Goal: Transaction & Acquisition: Purchase product/service

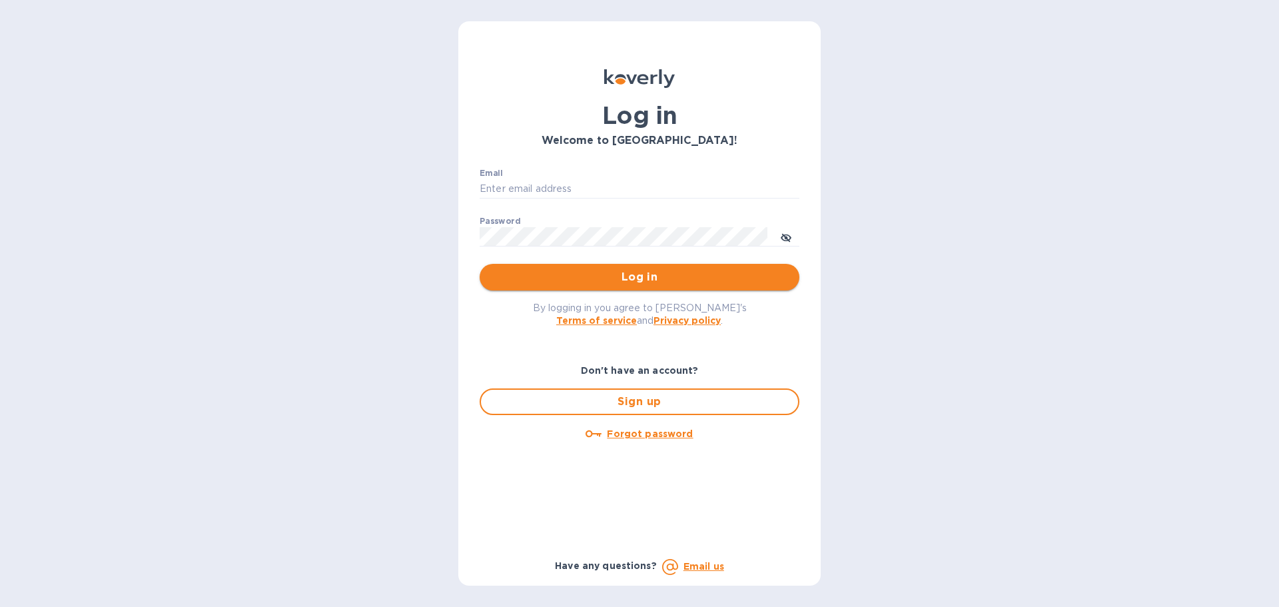
type input "[EMAIL_ADDRESS][DOMAIN_NAME]"
click at [651, 281] on span "Log in" at bounding box center [639, 277] width 298 height 16
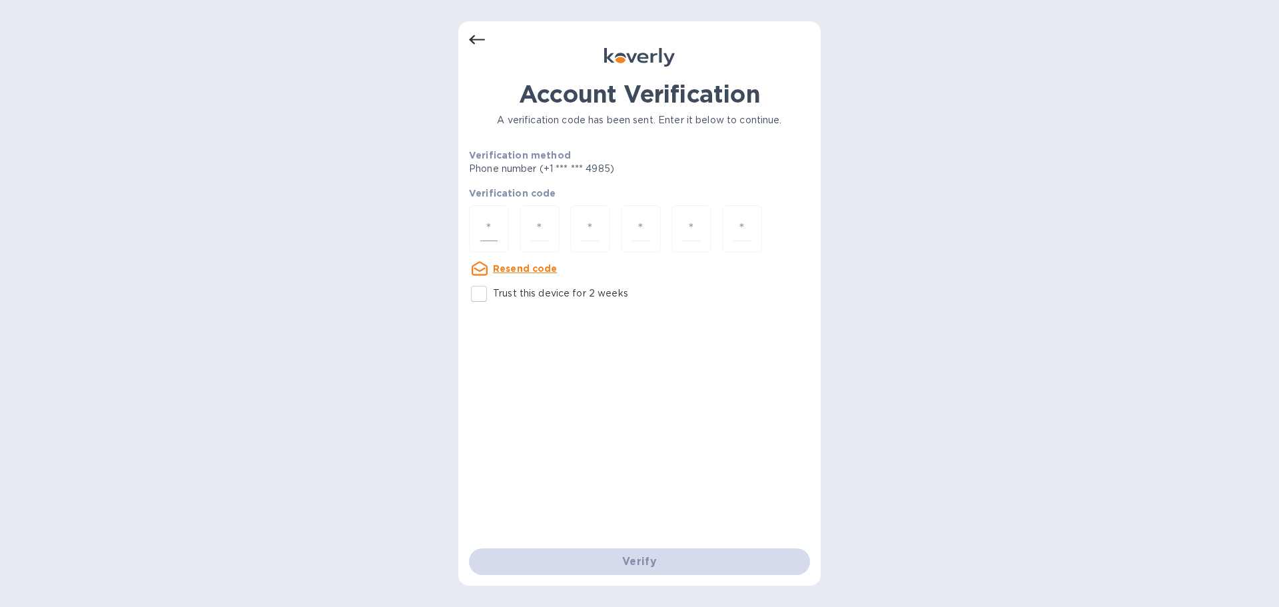
click at [500, 212] on div at bounding box center [489, 228] width 40 height 47
type input "3"
type input "6"
type input "3"
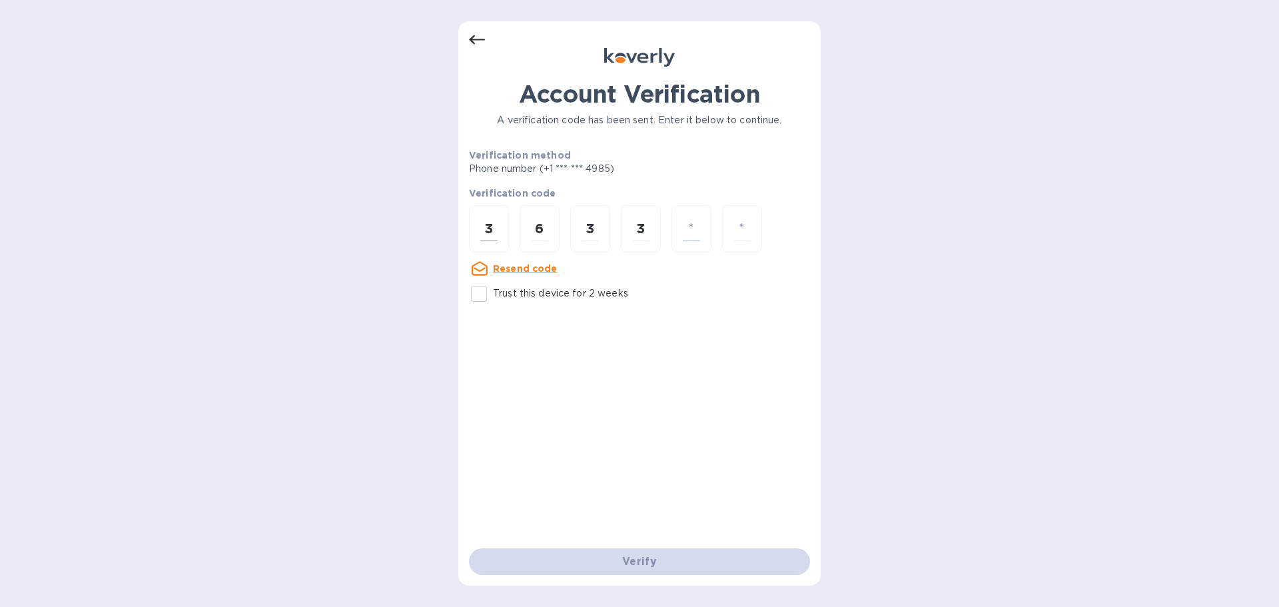
type input "6"
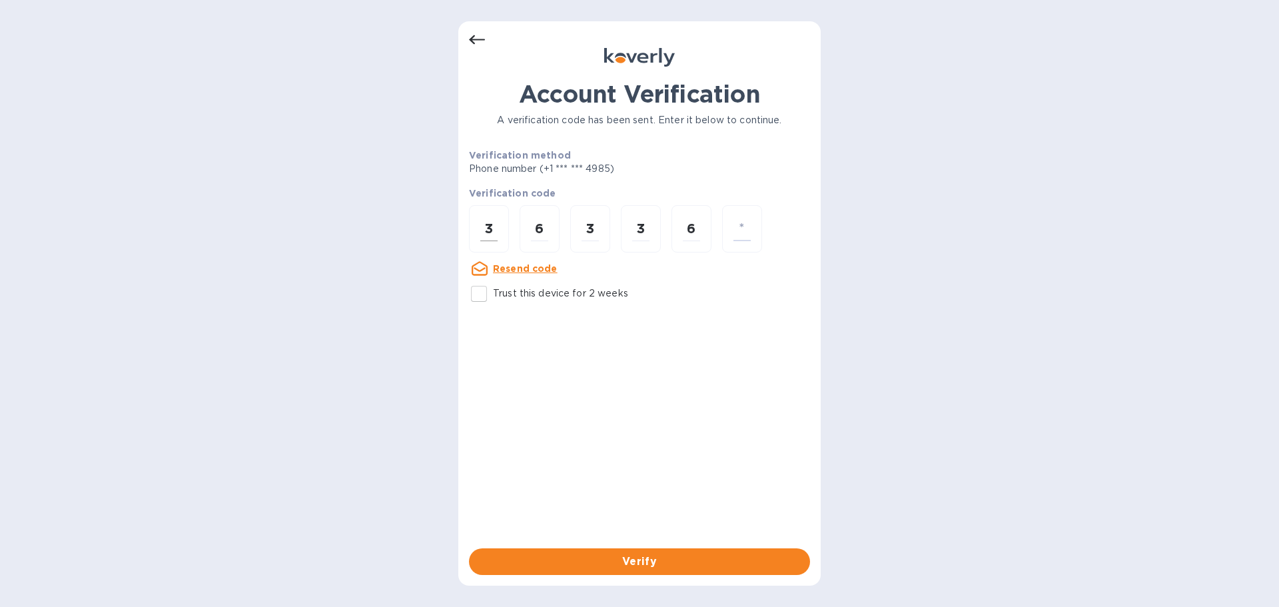
type input "0"
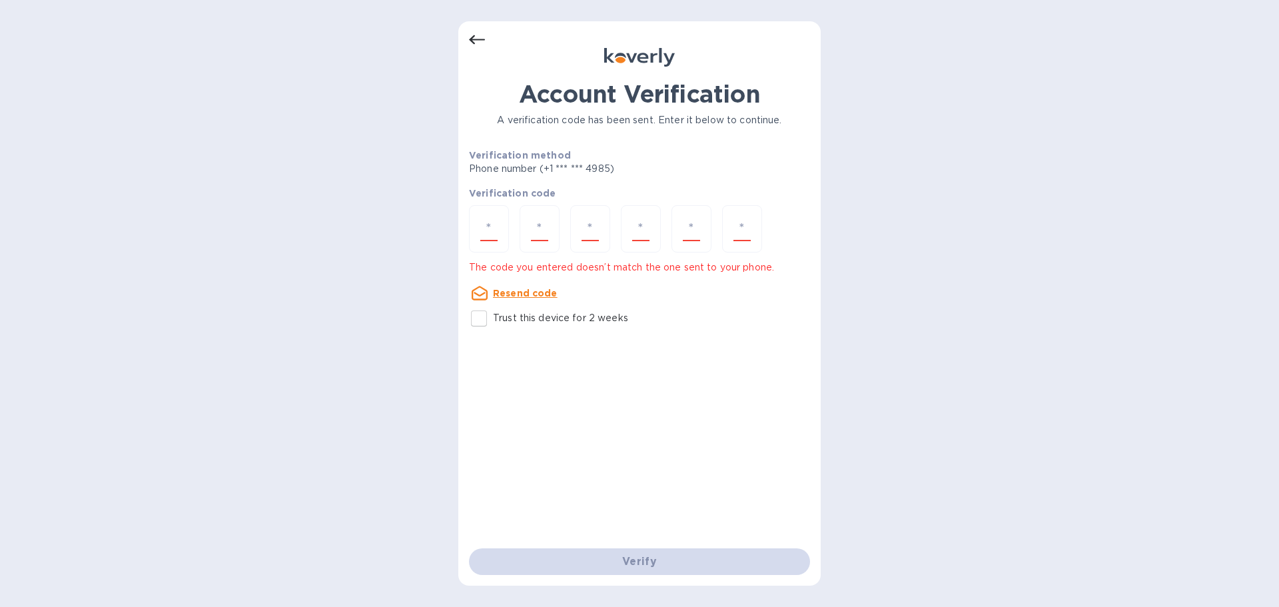
click at [527, 294] on u "Resend code" at bounding box center [525, 293] width 65 height 11
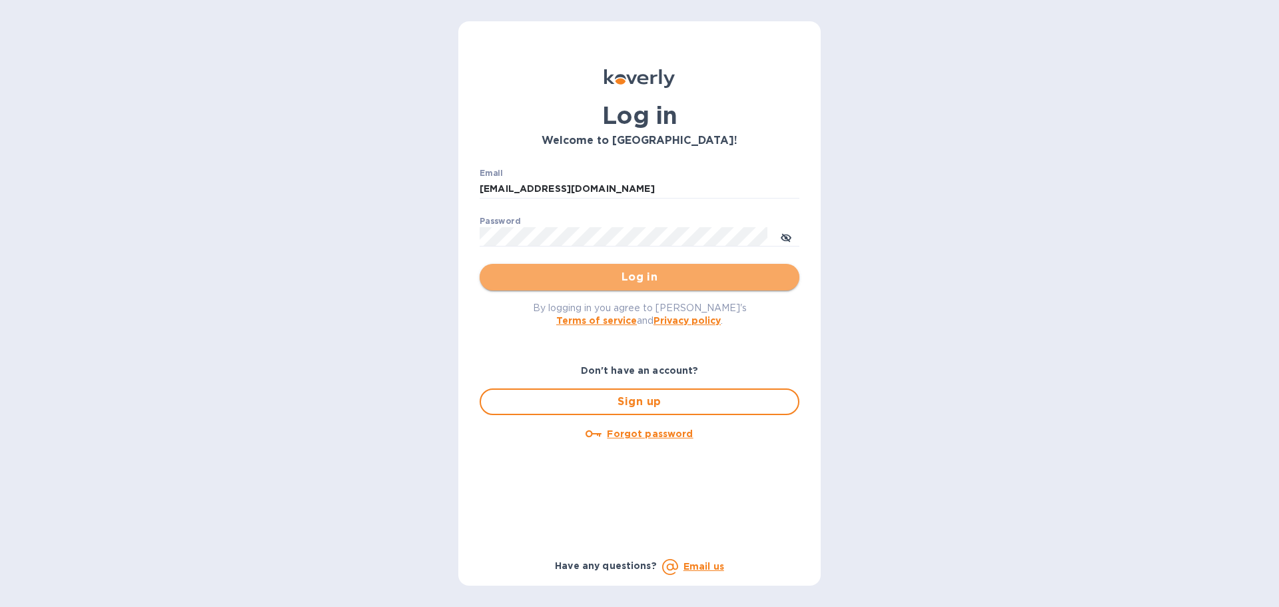
click at [556, 274] on span "Log in" at bounding box center [639, 277] width 298 height 16
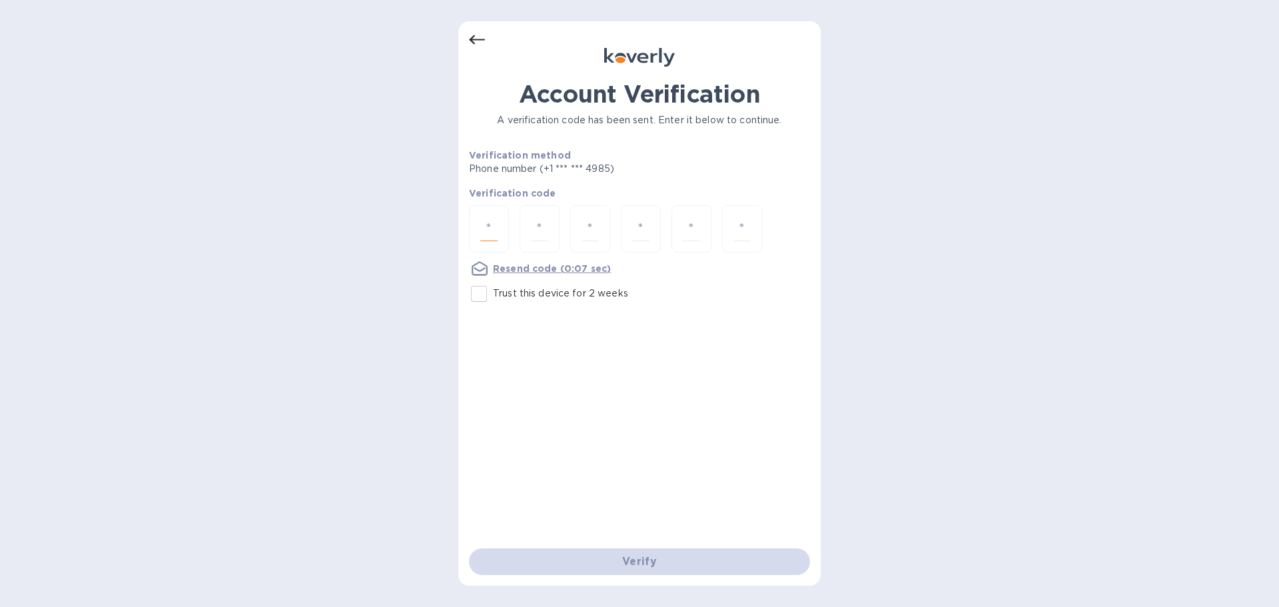
click at [493, 235] on input "number" at bounding box center [488, 228] width 17 height 25
type input "3"
type input "0"
type input "6"
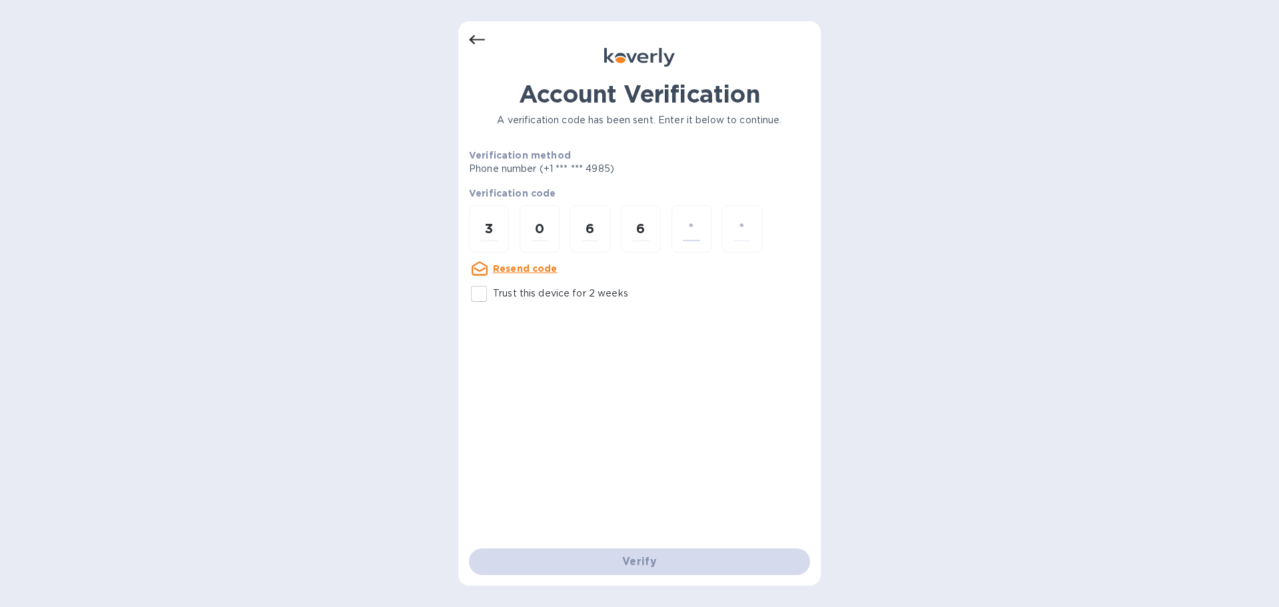
type input "5"
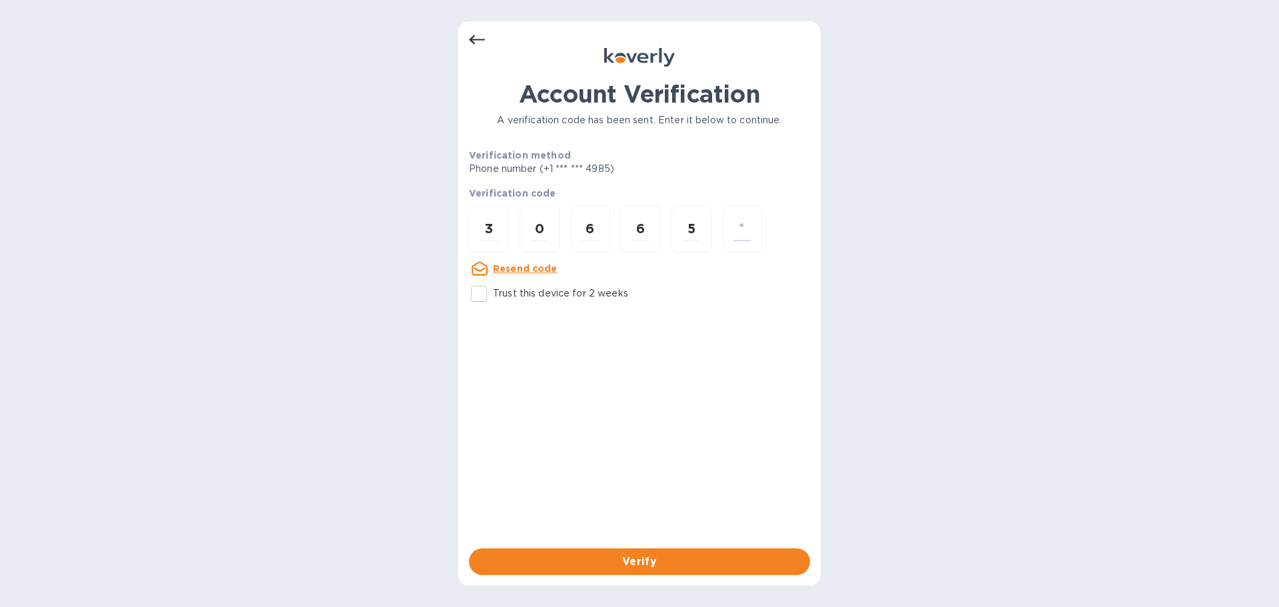
type input "1"
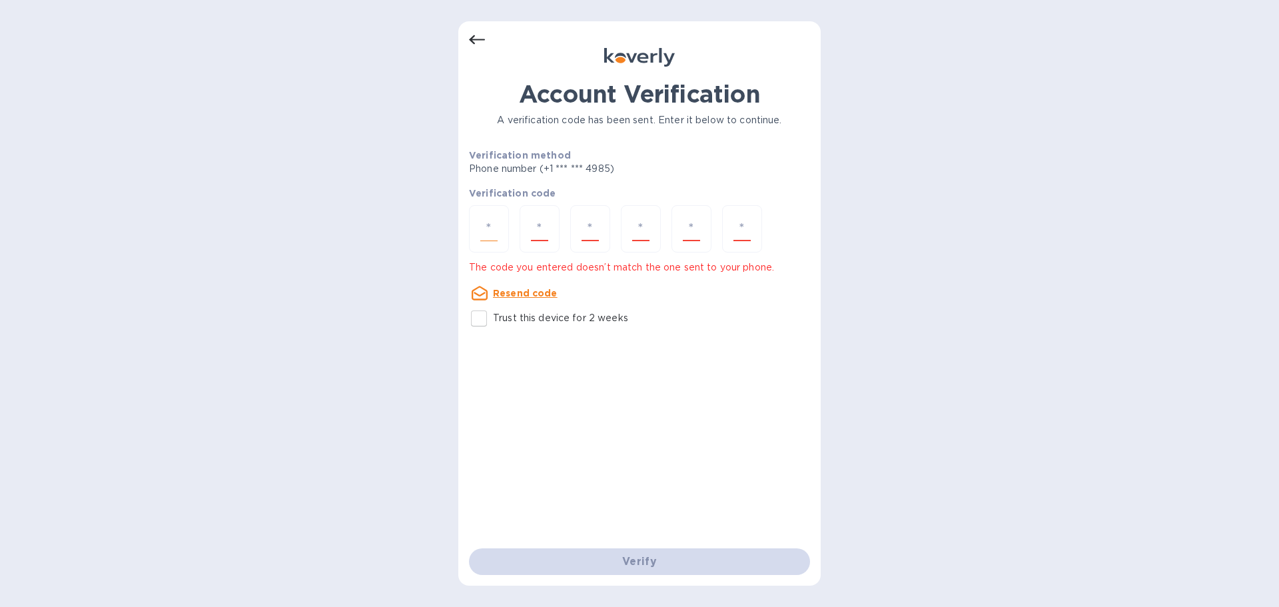
click at [484, 226] on input "number" at bounding box center [488, 228] width 17 height 25
type input "2"
type input "4"
type input "6"
type input "7"
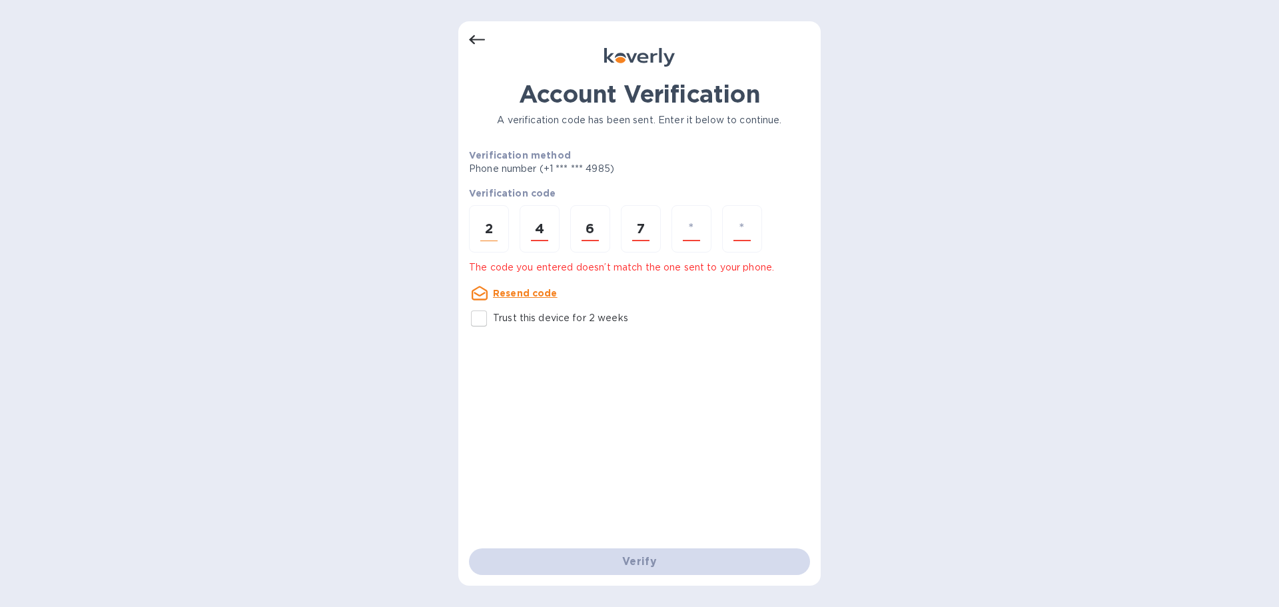
type input "0"
type input "9"
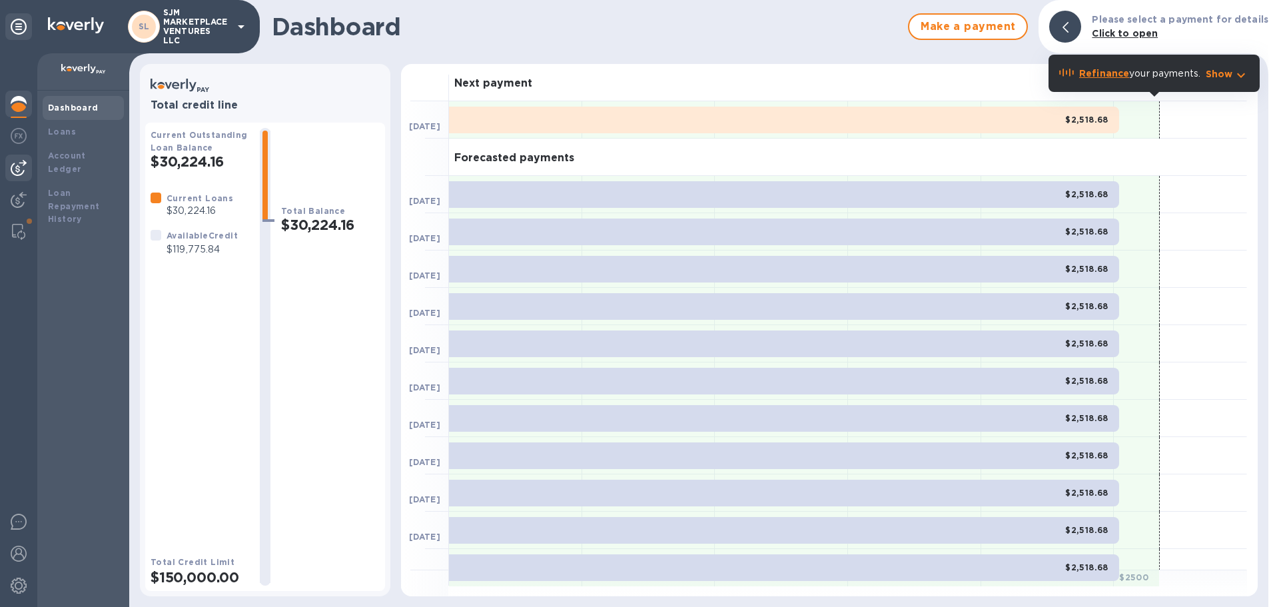
click at [21, 170] on img at bounding box center [19, 168] width 16 height 16
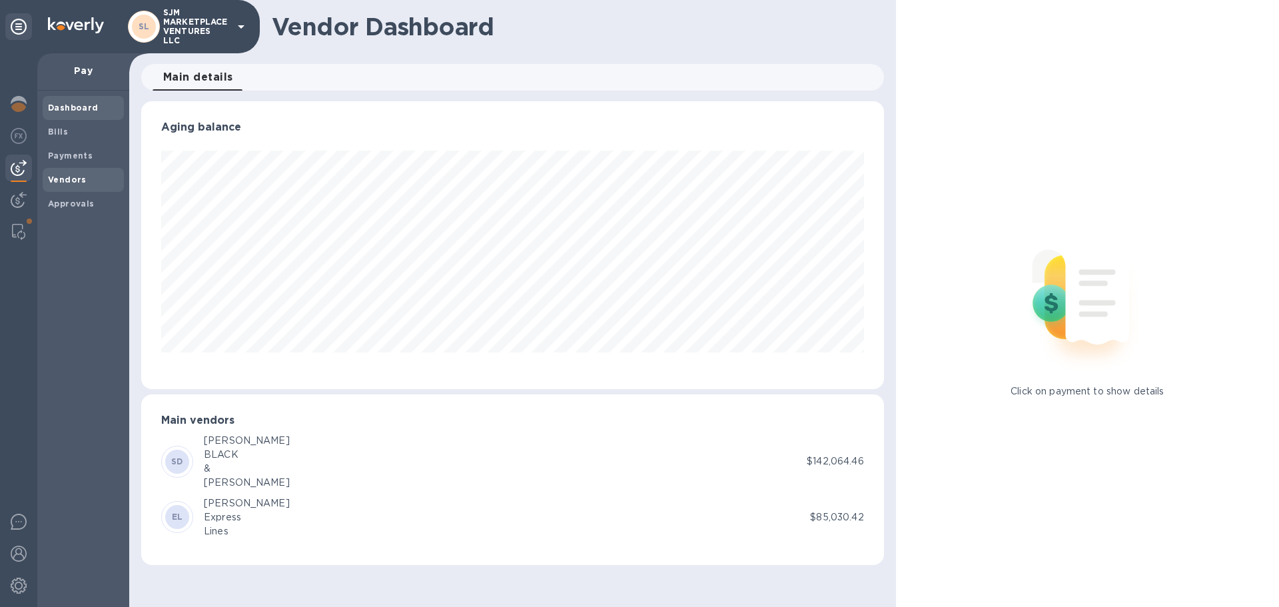
scroll to position [288, 742]
click at [19, 166] on img at bounding box center [19, 168] width 16 height 16
click at [73, 131] on span "Bills" at bounding box center [83, 131] width 71 height 13
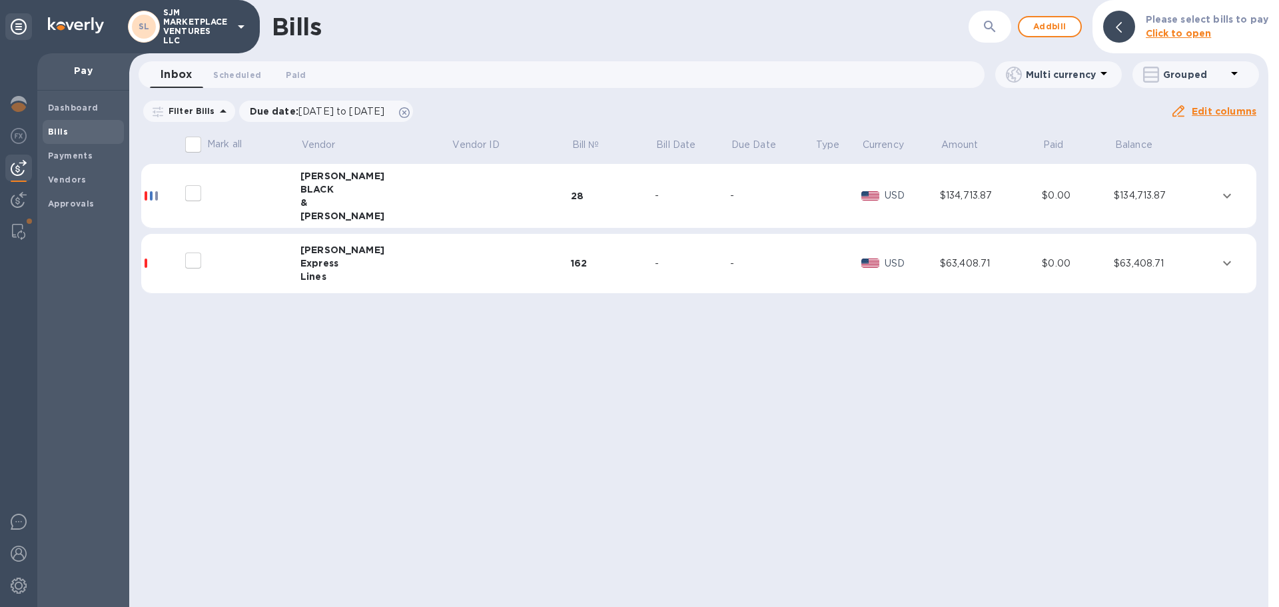
click at [159, 265] on div at bounding box center [162, 262] width 34 height 9
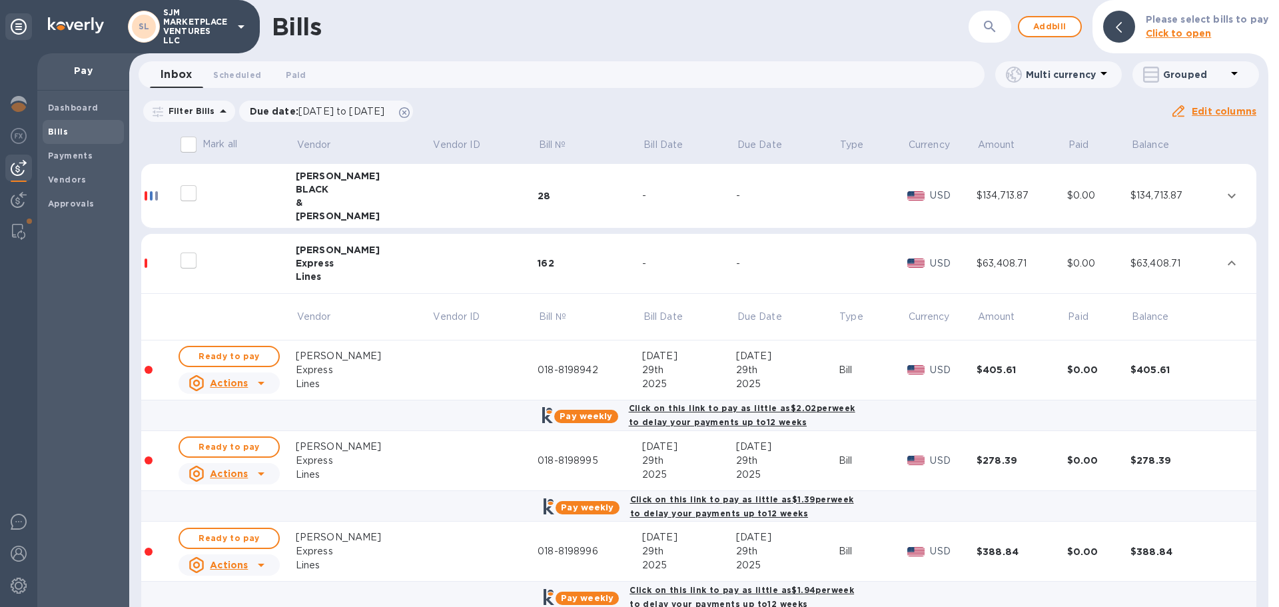
click at [320, 266] on div "Express" at bounding box center [364, 262] width 137 height 13
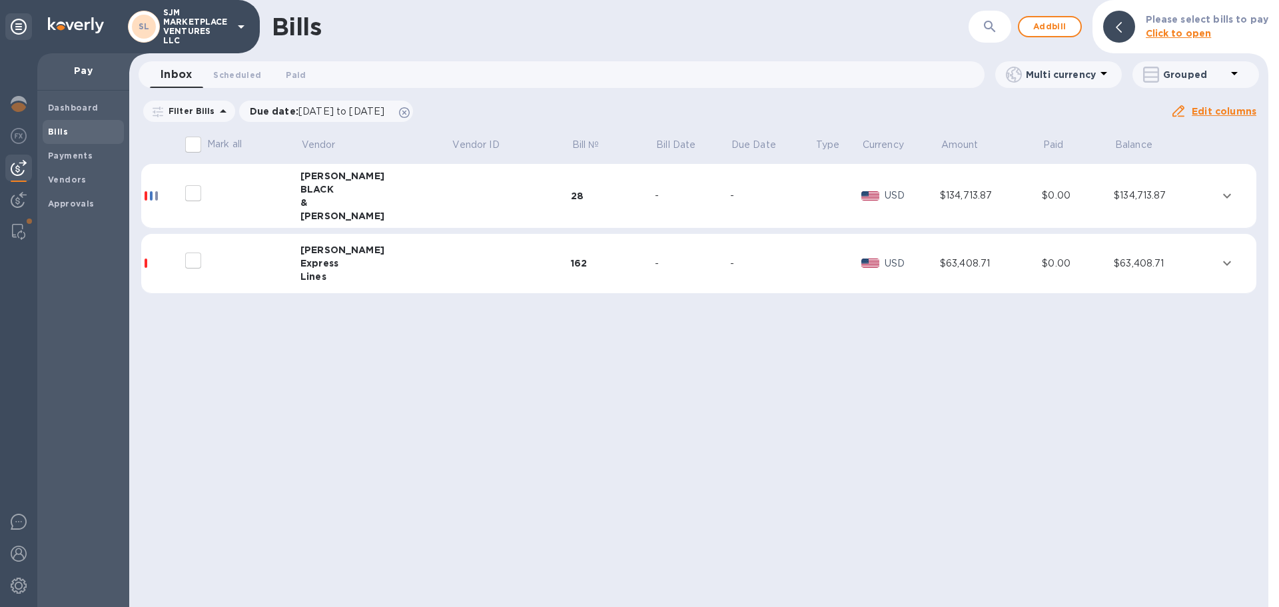
click at [311, 259] on div "Express" at bounding box center [375, 262] width 151 height 13
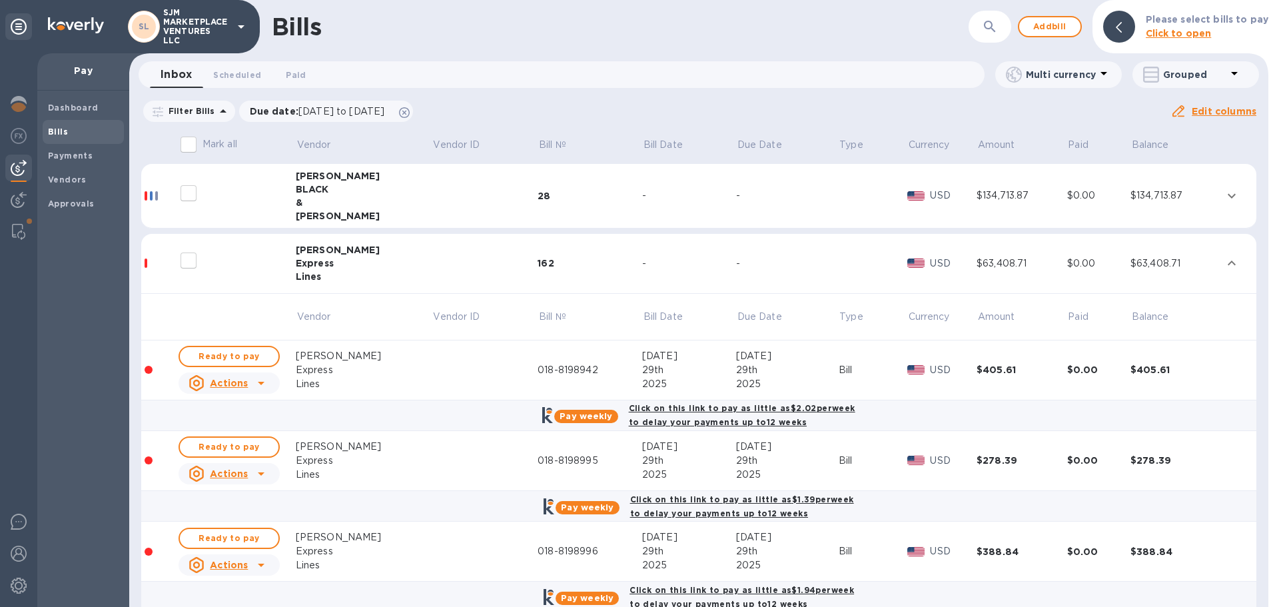
click at [146, 260] on div at bounding box center [146, 262] width 3 height 9
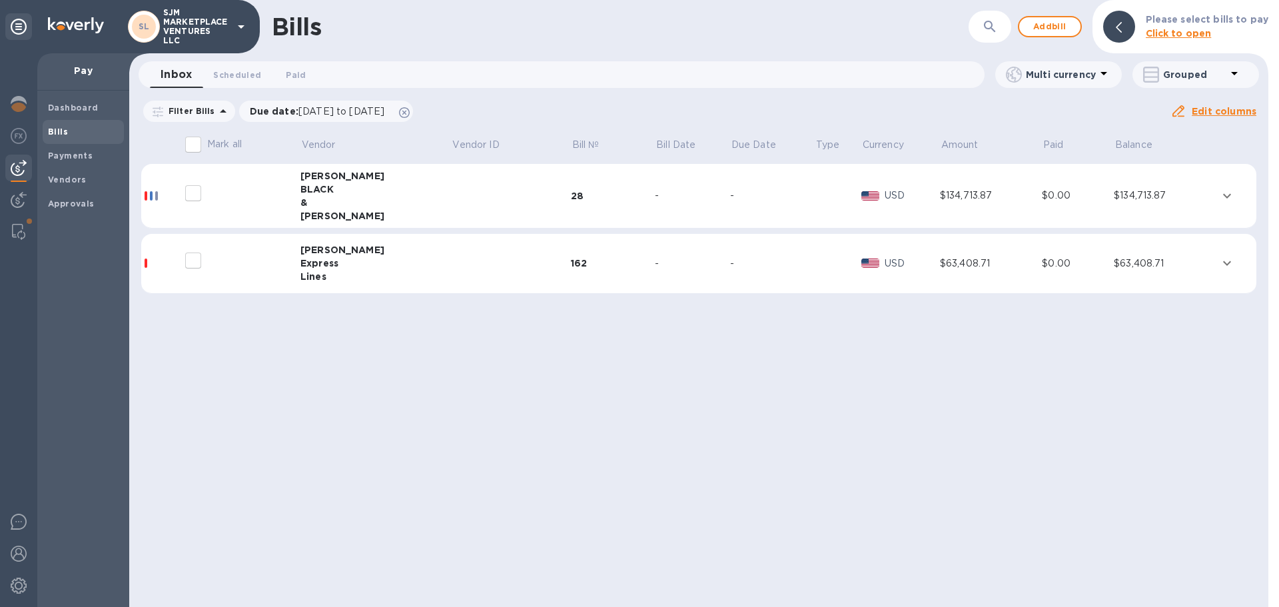
click at [146, 265] on div at bounding box center [146, 262] width 3 height 9
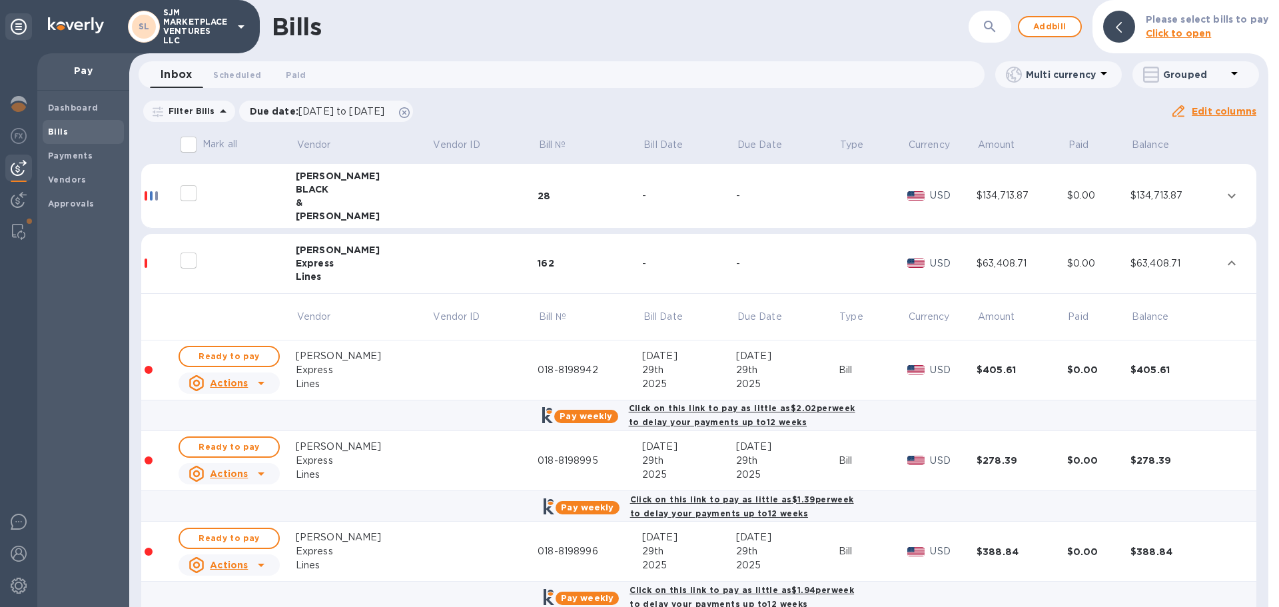
click at [151, 269] on td at bounding box center [159, 264] width 36 height 60
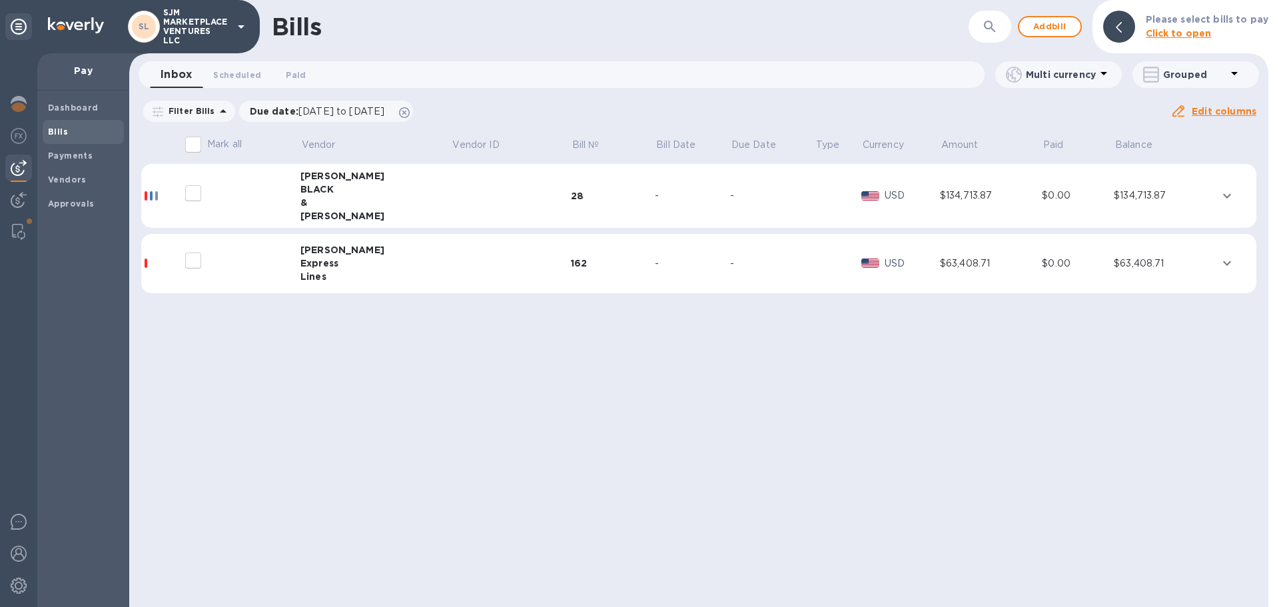
click at [571, 266] on div "162" at bounding box center [613, 262] width 84 height 13
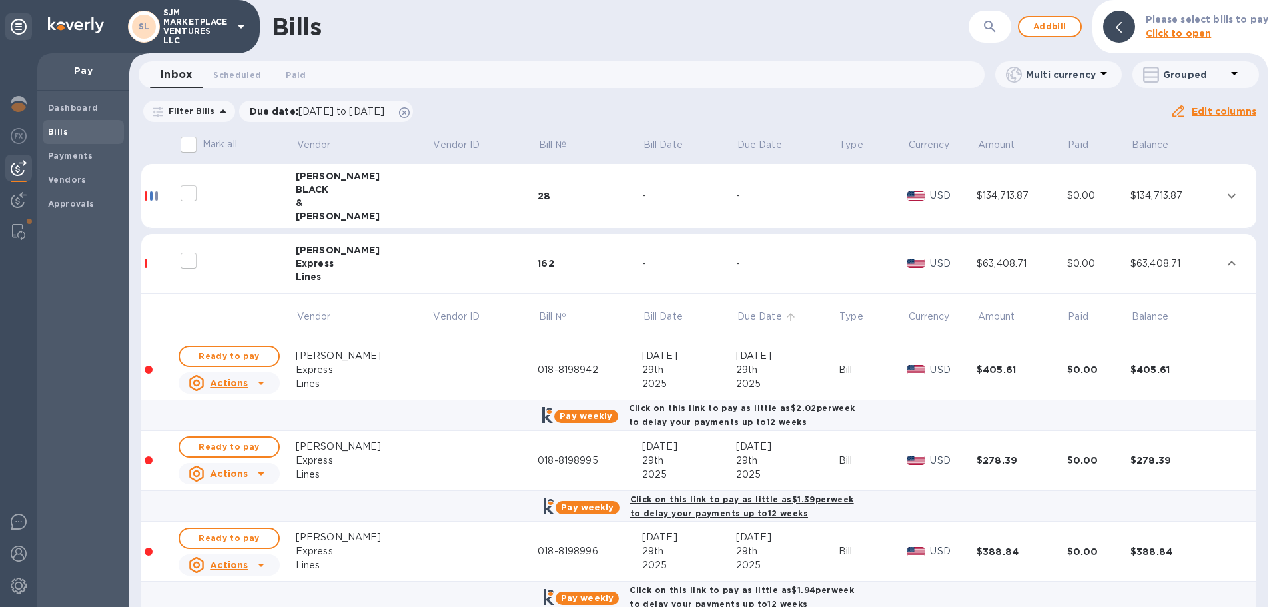
click at [737, 313] on p "Due Date" at bounding box center [759, 317] width 45 height 14
click at [737, 320] on p "Due Date" at bounding box center [759, 317] width 45 height 14
click at [1194, 68] on p "Grouped" at bounding box center [1194, 74] width 63 height 13
click at [1181, 113] on li "Separate all bills" at bounding box center [1189, 109] width 115 height 43
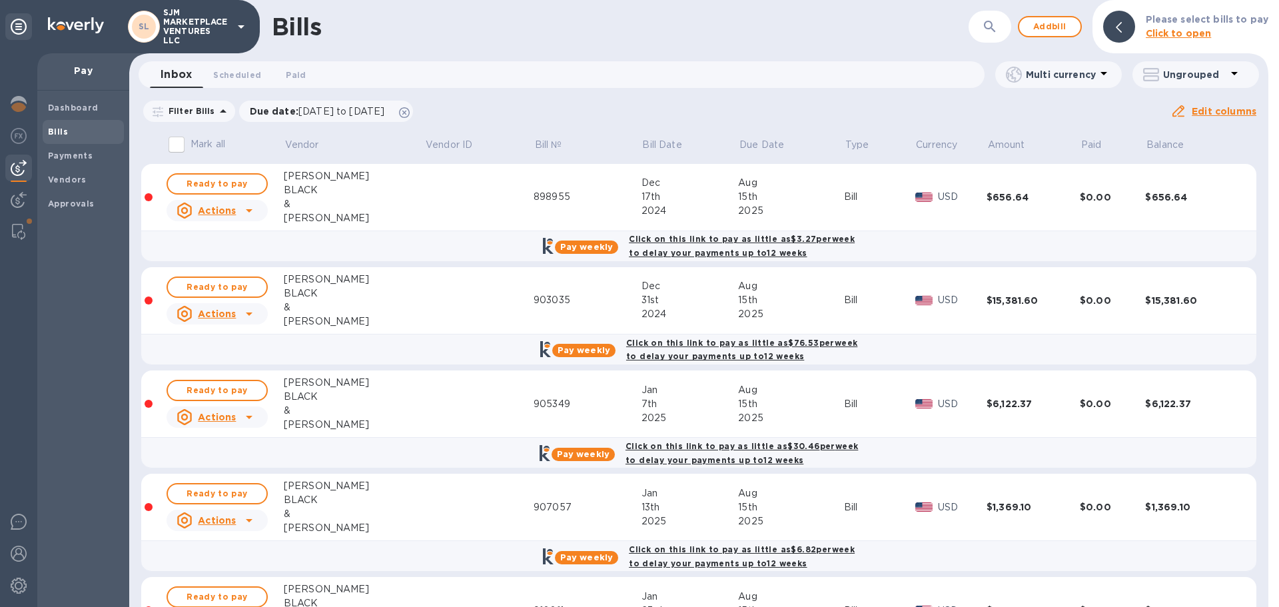
click at [1187, 71] on p "Ungrouped" at bounding box center [1194, 74] width 63 height 13
click at [1185, 108] on li "Group bills by vendors" at bounding box center [1199, 109] width 143 height 43
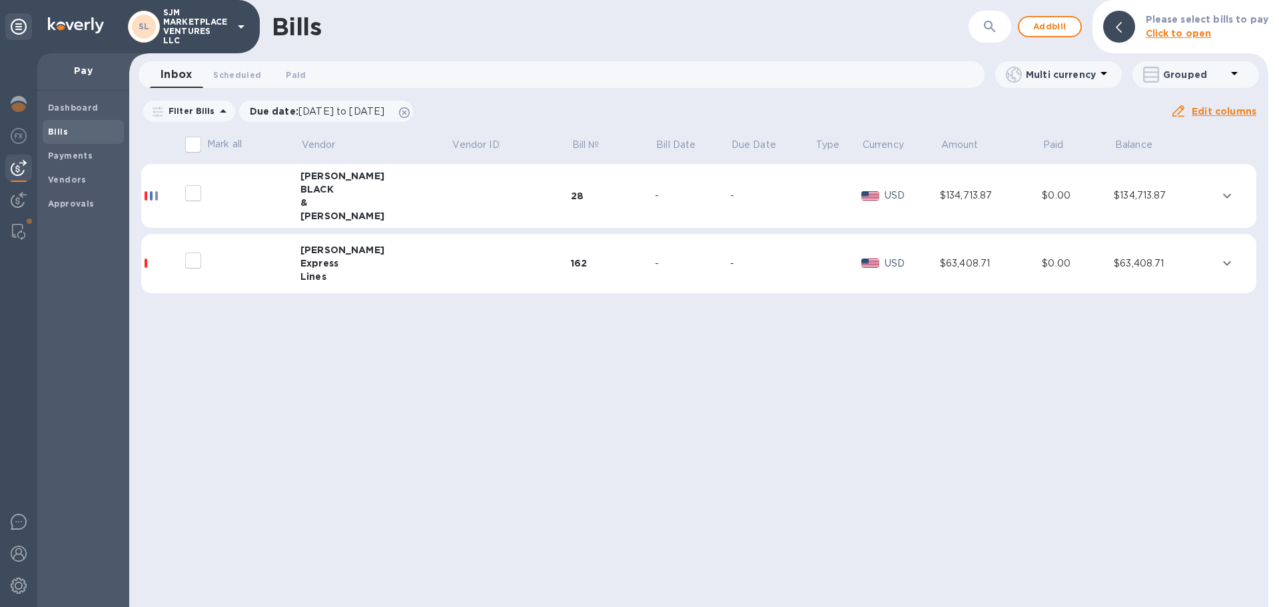
click at [1212, 263] on div "$63,408.71" at bounding box center [1165, 263] width 103 height 14
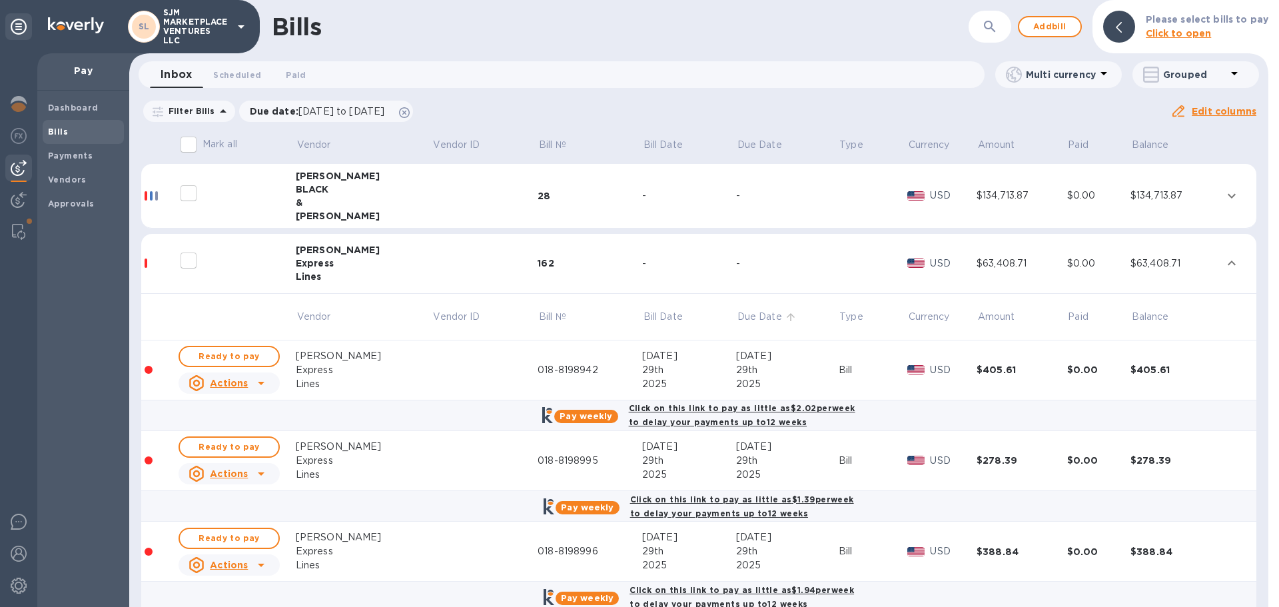
click at [737, 318] on p "Due Date" at bounding box center [759, 317] width 45 height 14
click at [743, 317] on p "Due Date" at bounding box center [759, 317] width 45 height 14
click at [21, 226] on img at bounding box center [18, 232] width 13 height 16
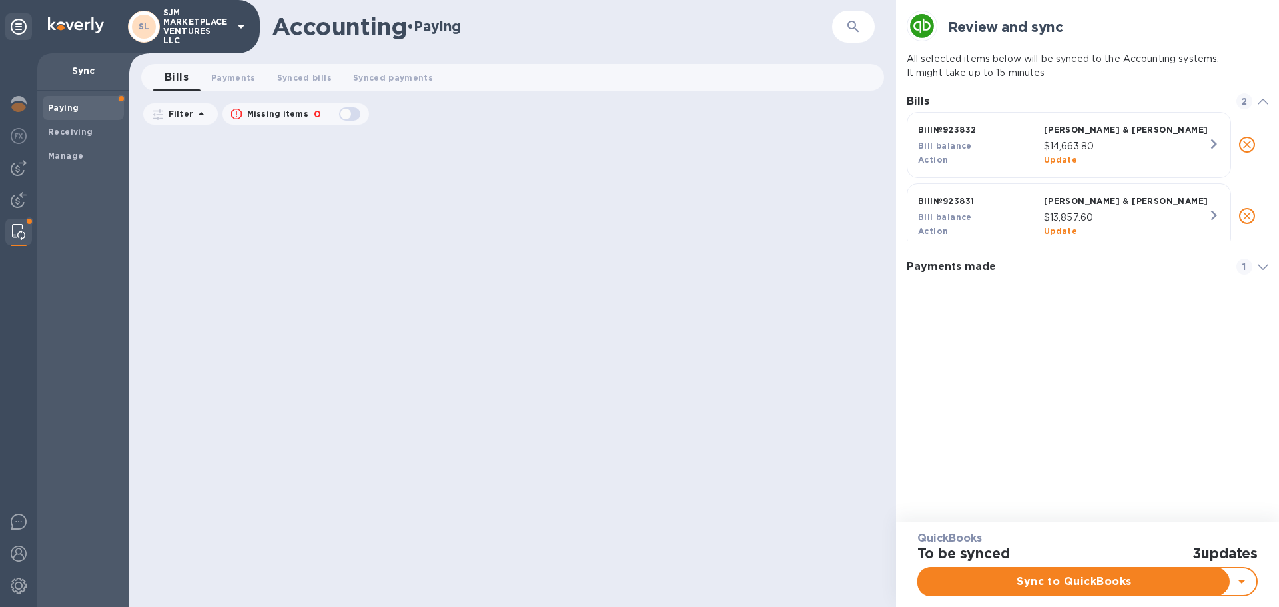
scroll to position [6, 6]
click at [285, 77] on span "Synced bills 0" at bounding box center [304, 78] width 55 height 14
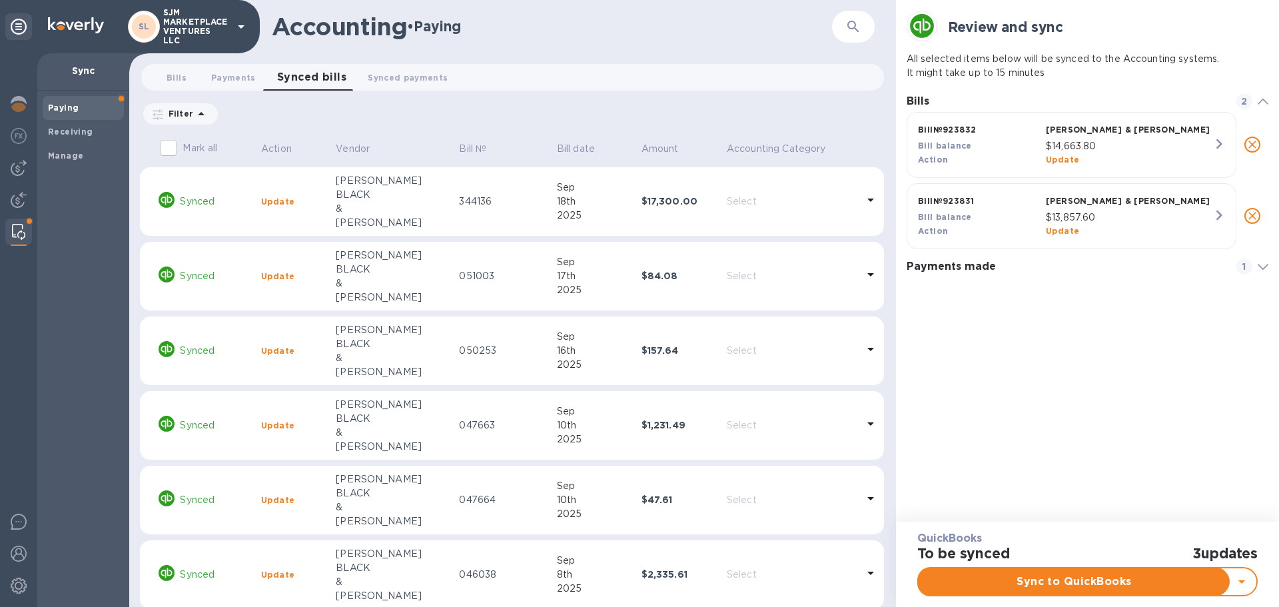
click at [194, 112] on icon at bounding box center [201, 114] width 16 height 16
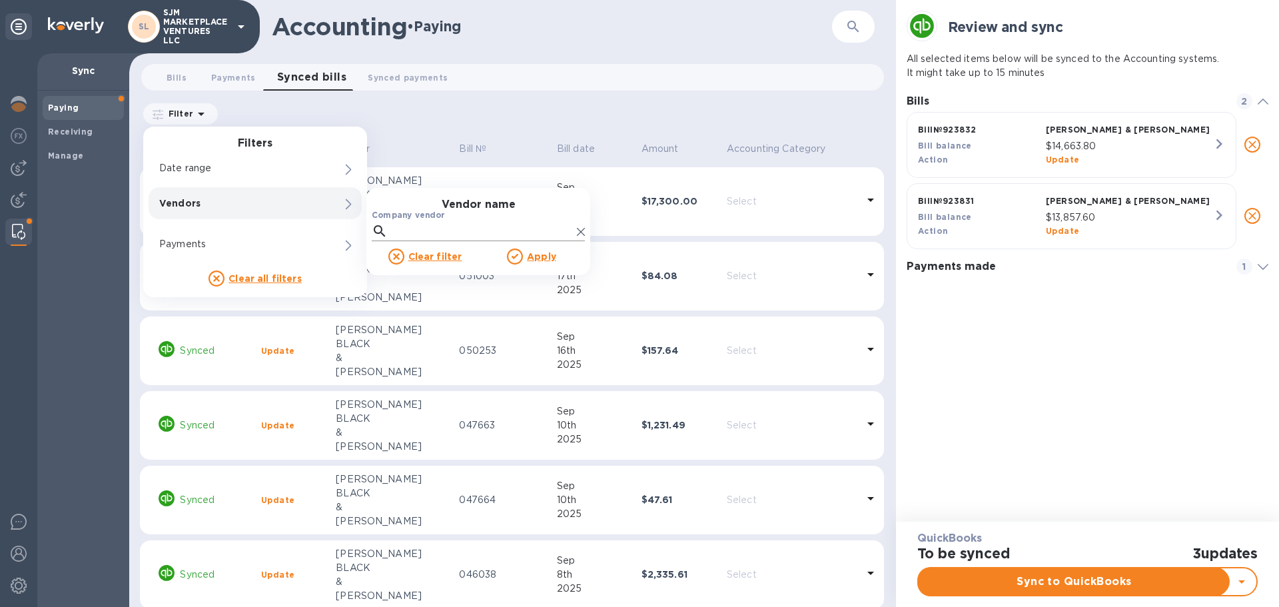
click at [415, 228] on input "Company vendor" at bounding box center [482, 231] width 178 height 20
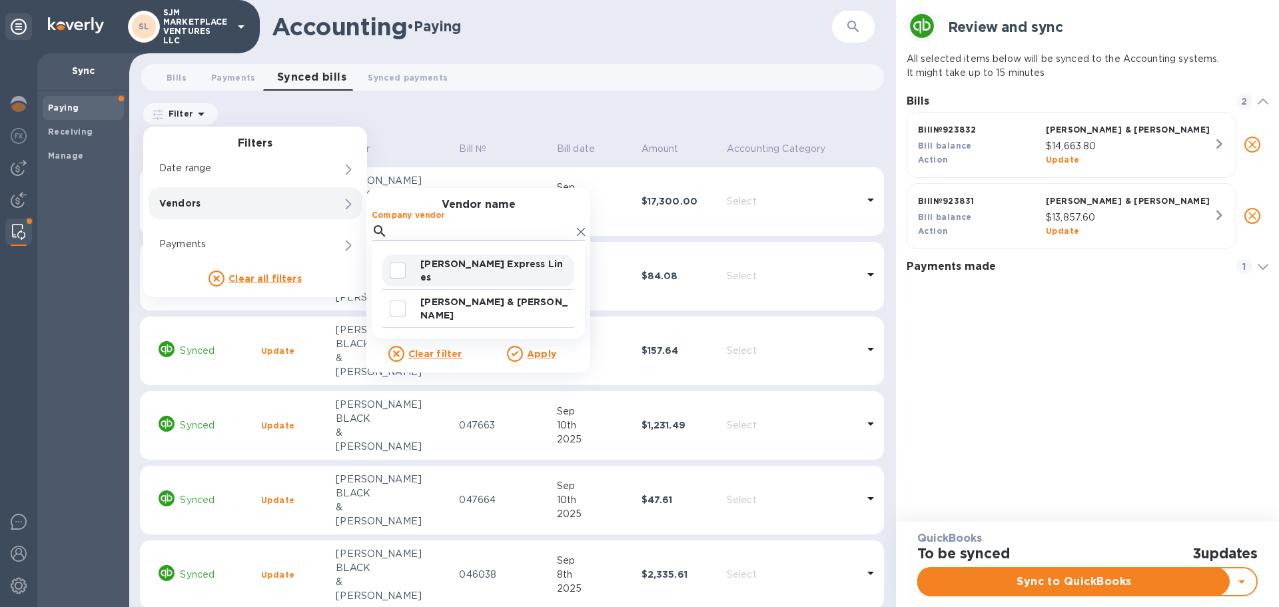
click at [403, 271] on input "decorative checkbox" at bounding box center [398, 270] width 28 height 28
checkbox input "true"
click at [533, 354] on u "Apply" at bounding box center [541, 353] width 29 height 11
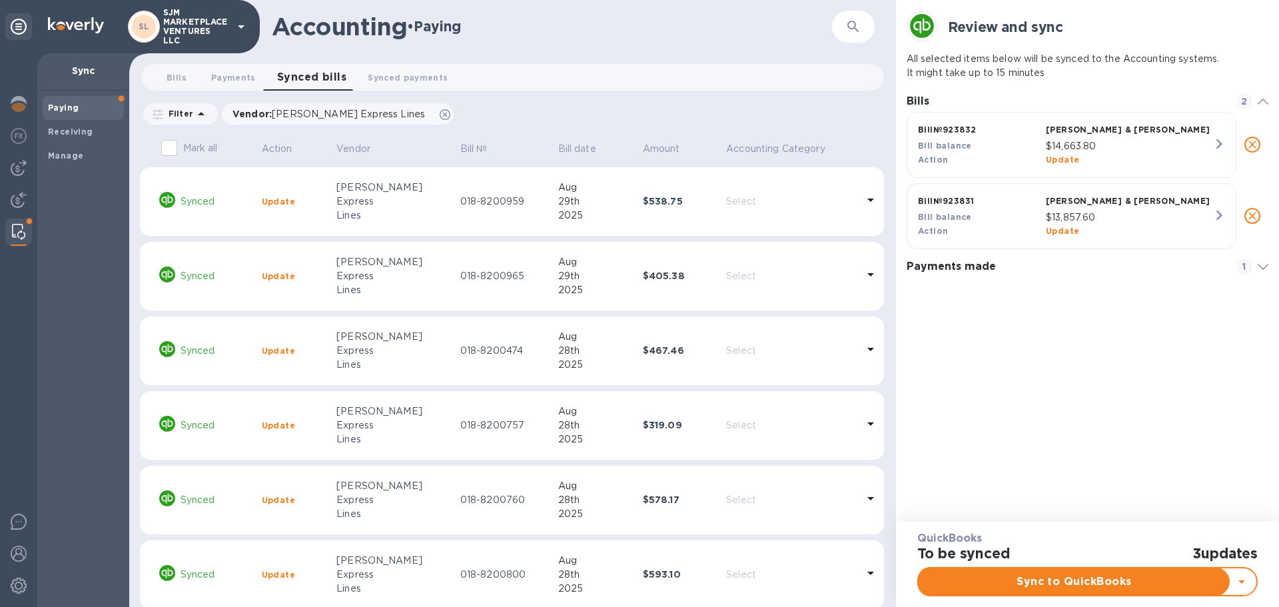
click at [1239, 579] on icon at bounding box center [1241, 581] width 16 height 16
drag, startPoint x: 1155, startPoint y: 428, endPoint x: 1151, endPoint y: 419, distance: 9.5
click at [1155, 428] on div "Bills 2 Bill № 923832 STANLEY BLACK & DECKER Bill balance $14,663.80 Action Upd…" at bounding box center [1087, 298] width 362 height 415
click at [1251, 269] on div "1" at bounding box center [1244, 266] width 16 height 16
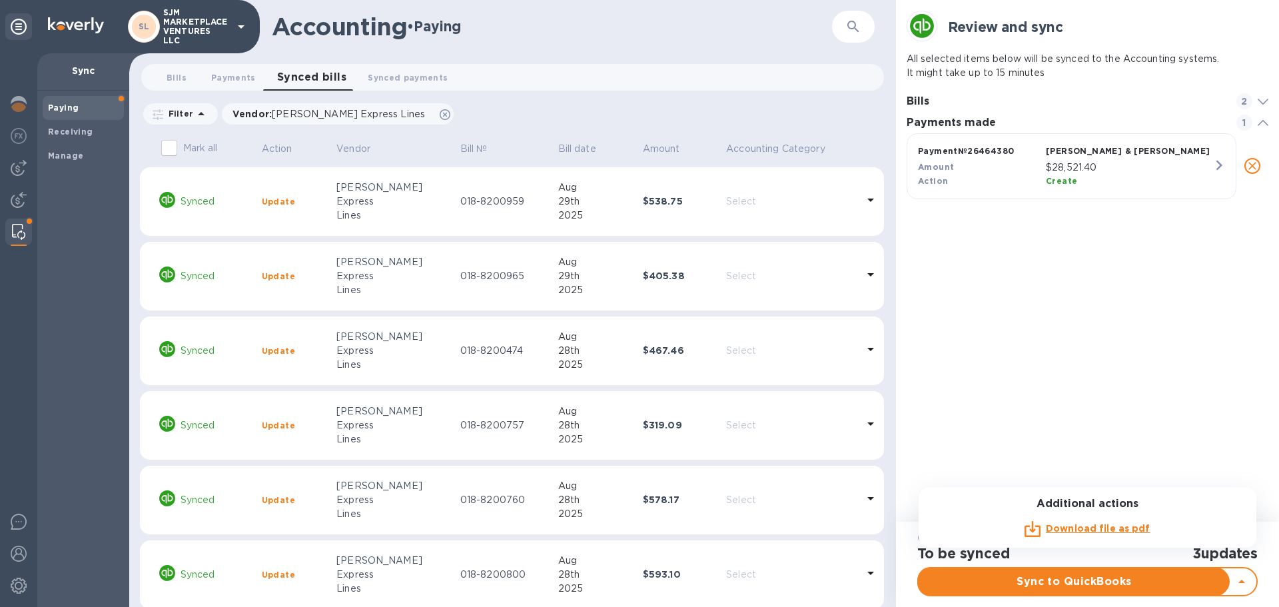
click at [1268, 103] on div "Bills 2 Payments made 1 Payment № 26464380 STANLEY BLACK & DECKER Amount $28,52…" at bounding box center [1087, 298] width 372 height 426
click at [1261, 100] on icon at bounding box center [1262, 102] width 11 height 6
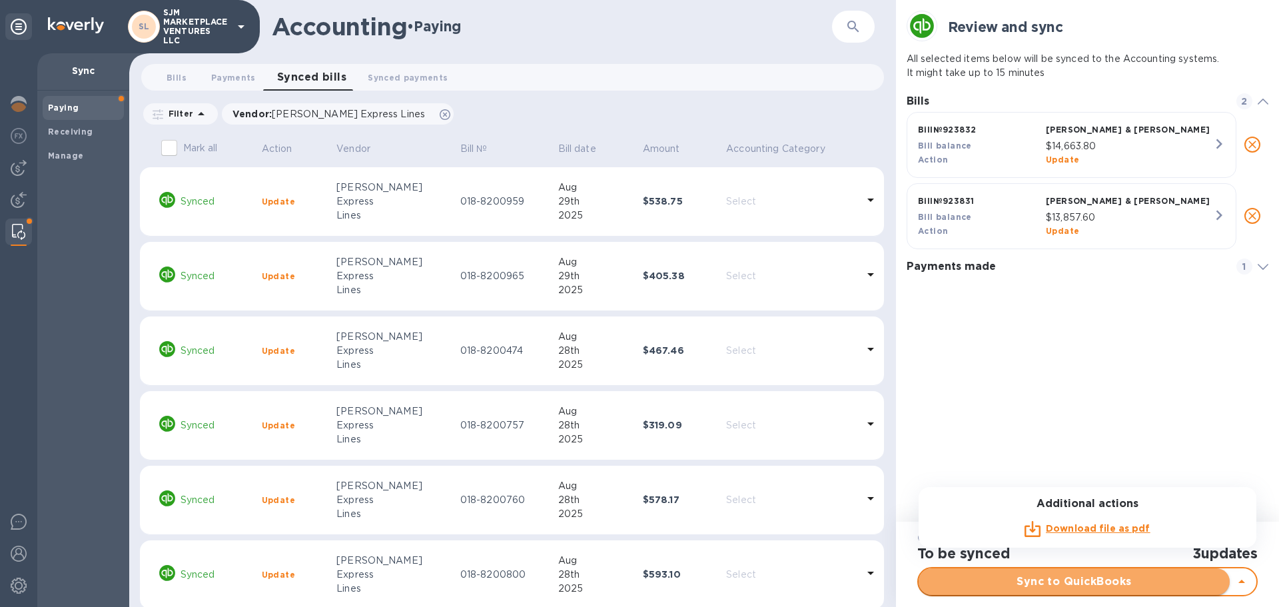
click at [1119, 583] on span "Sync to QuickBooks" at bounding box center [1074, 581] width 290 height 16
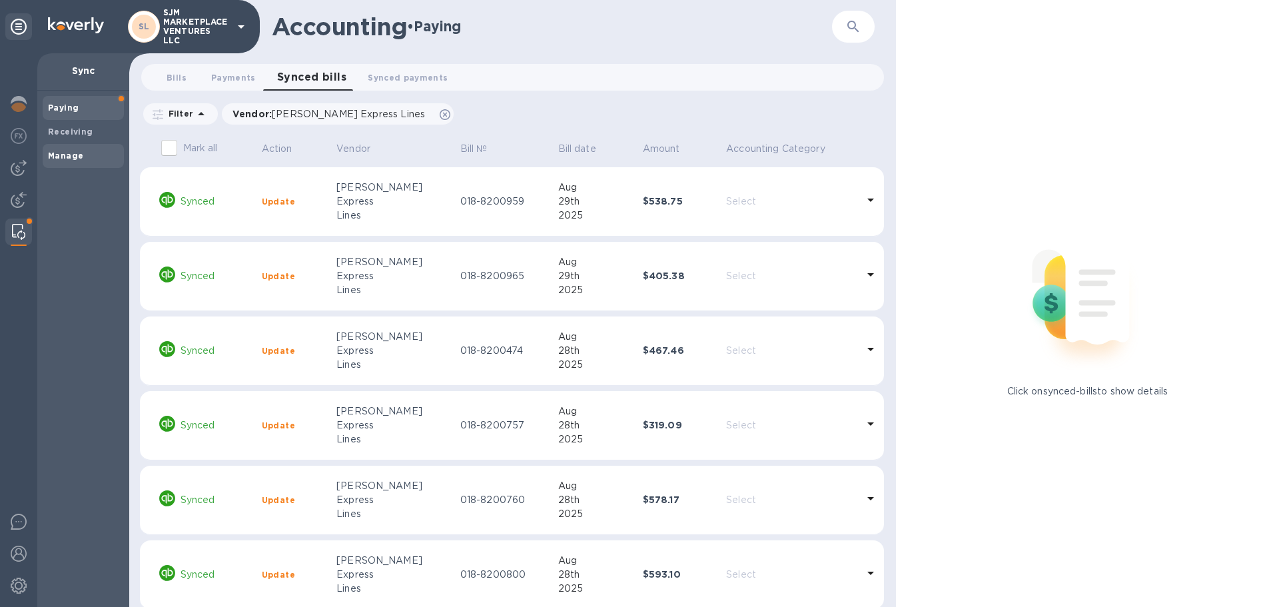
click at [65, 152] on b "Manage" at bounding box center [65, 156] width 35 height 10
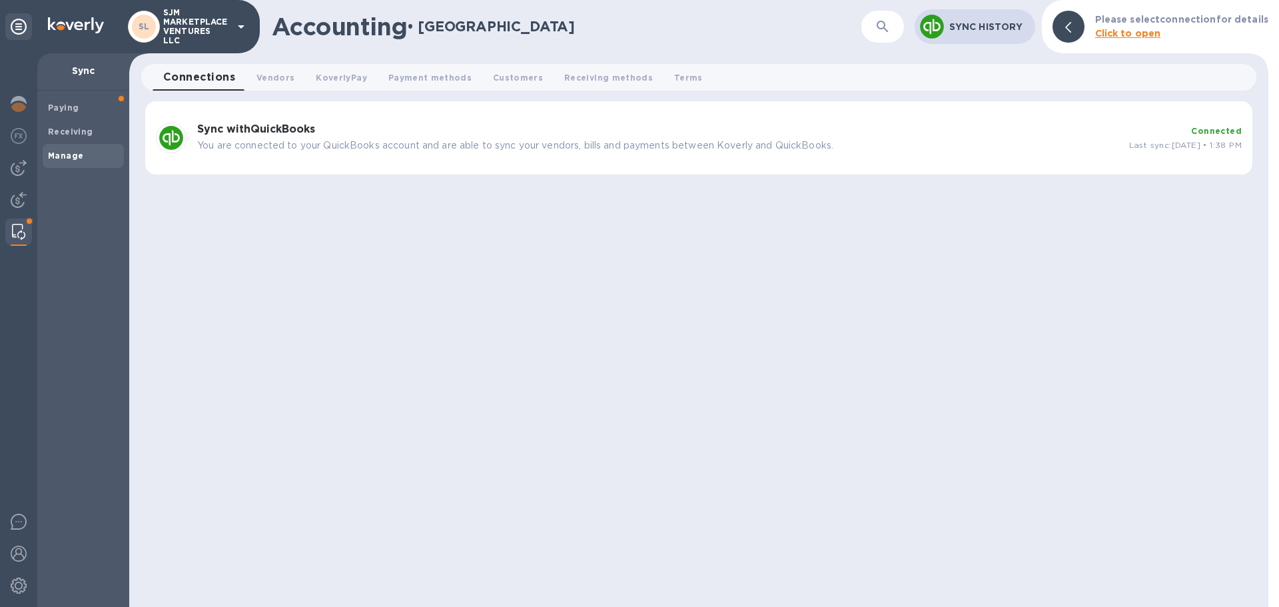
click at [496, 137] on div "Sync with QuickBooks You are connected to your QuickBooks account and are able …" at bounding box center [658, 138] width 932 height 40
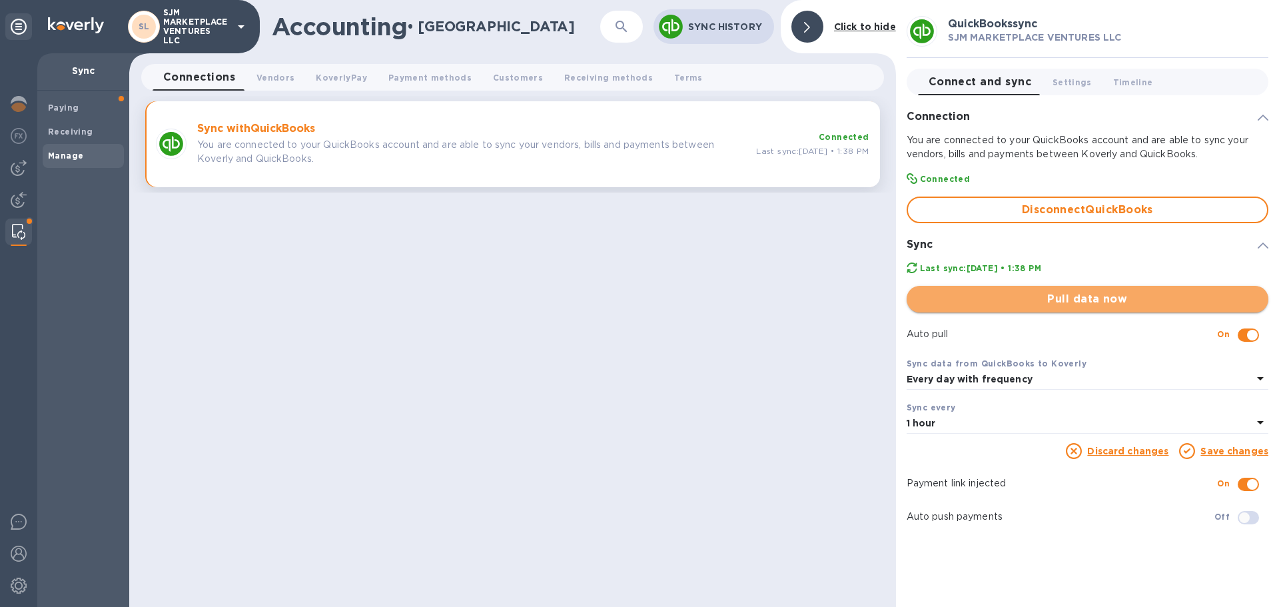
click at [991, 300] on span "Pull data now" at bounding box center [1087, 299] width 340 height 16
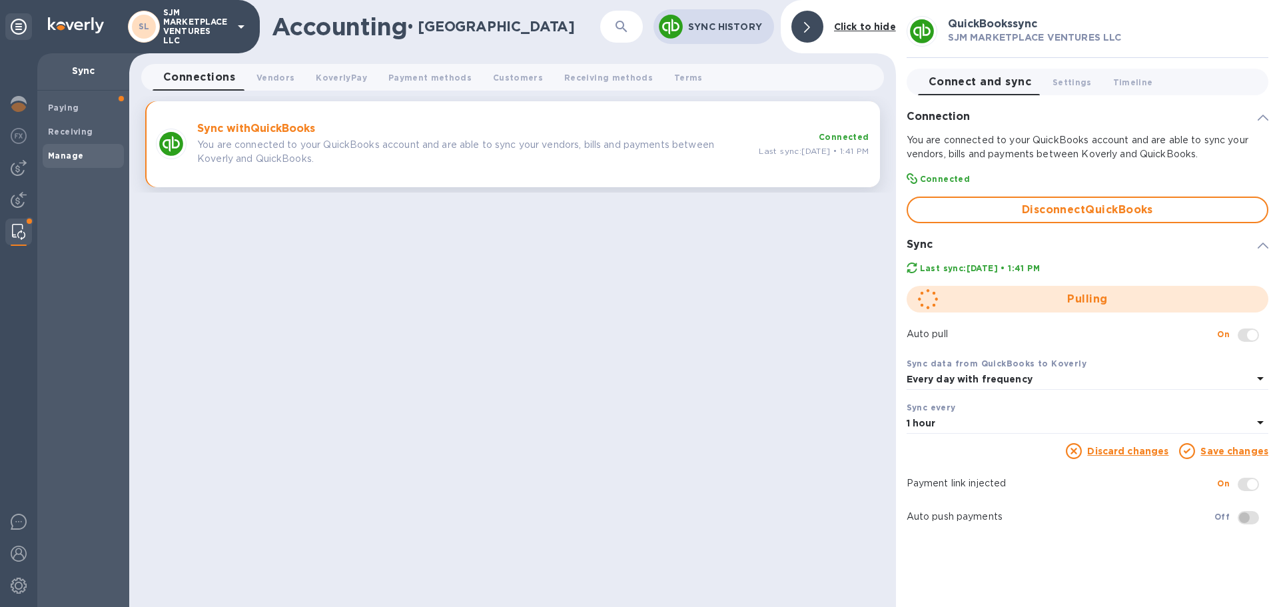
click at [1094, 302] on div "Pulling" at bounding box center [1087, 298] width 372 height 37
click at [19, 169] on img at bounding box center [19, 168] width 16 height 16
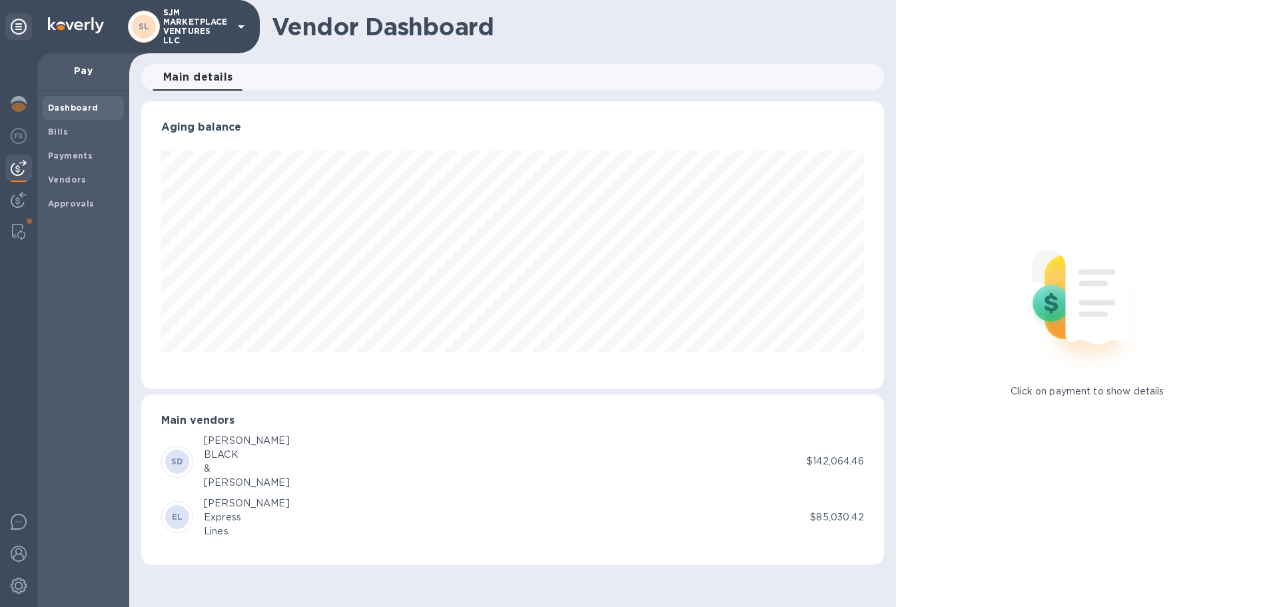
scroll to position [288, 742]
click at [188, 517] on div "EL" at bounding box center [177, 517] width 24 height 24
click at [77, 178] on b "Vendors" at bounding box center [67, 179] width 39 height 10
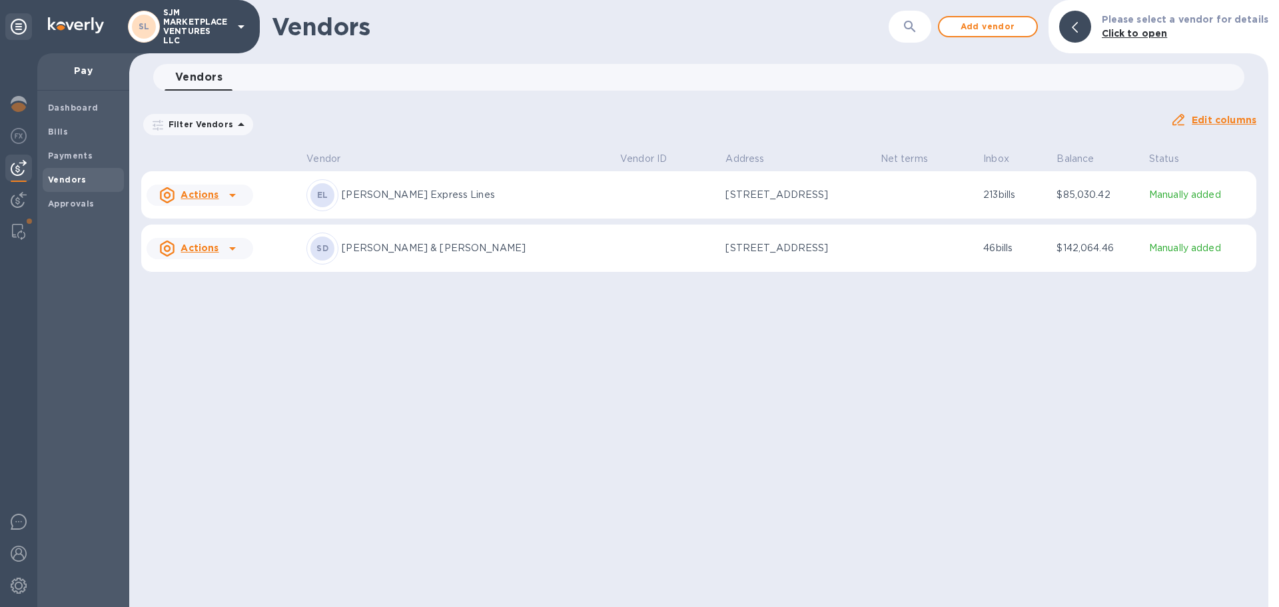
click at [395, 192] on p "Estes Express Lines" at bounding box center [476, 195] width 268 height 14
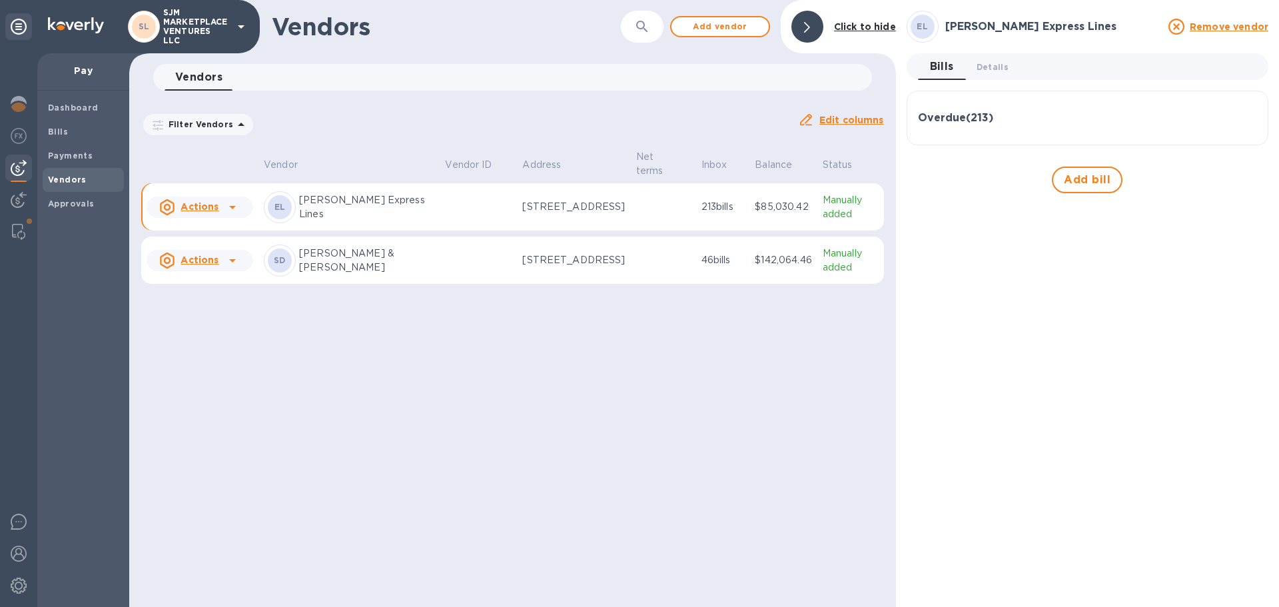
click at [948, 119] on h3 "Overdue ( 213 )" at bounding box center [955, 118] width 75 height 13
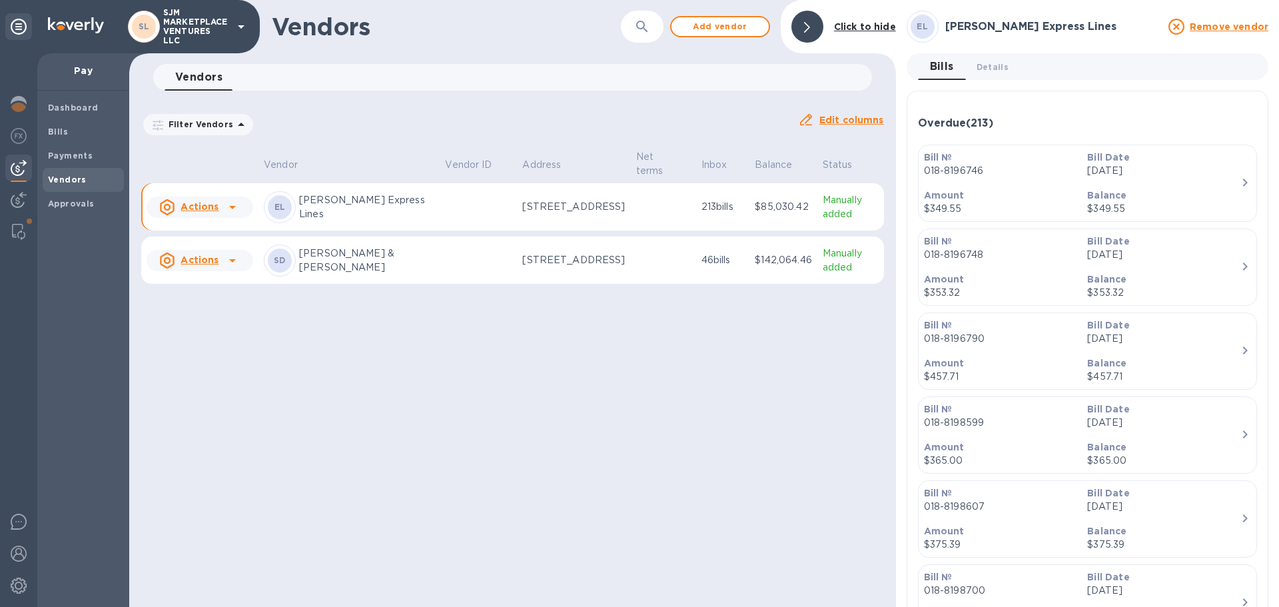
click at [347, 208] on p "Estes Express Lines" at bounding box center [366, 207] width 135 height 28
click at [352, 216] on div "EL Estes Express Lines" at bounding box center [349, 207] width 170 height 32
click at [341, 214] on p "Estes Express Lines" at bounding box center [366, 207] width 135 height 28
click at [210, 208] on u "Actions" at bounding box center [199, 206] width 38 height 11
drag, startPoint x: 378, startPoint y: 458, endPoint x: 396, endPoint y: 362, distance: 97.6
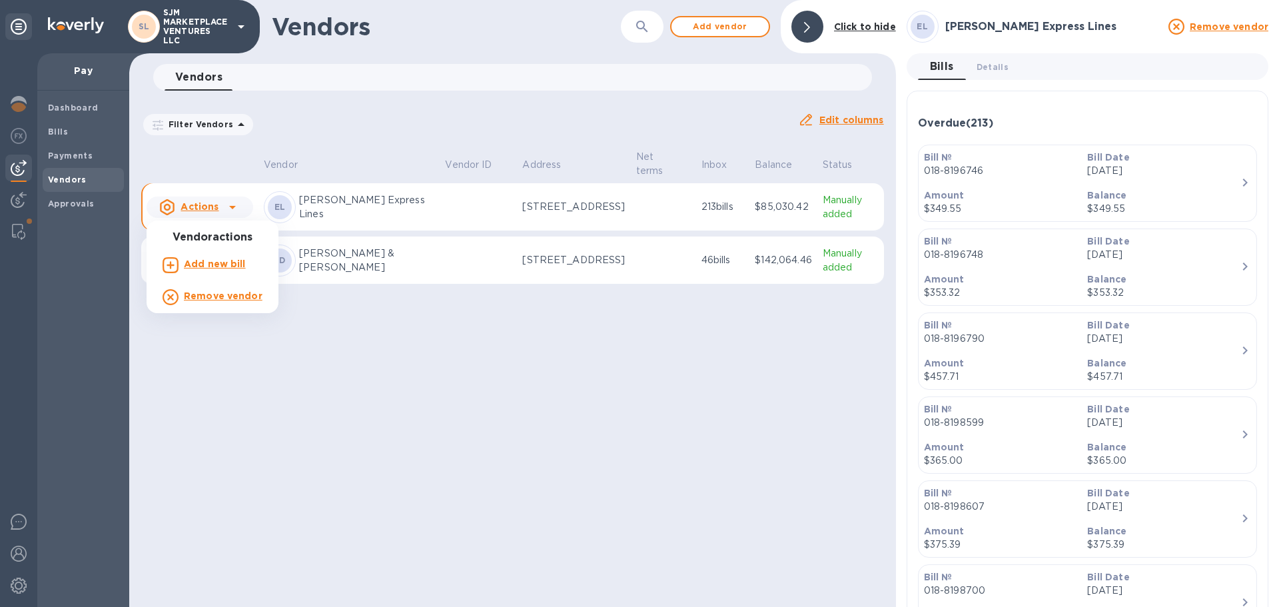
click at [378, 456] on div at bounding box center [639, 303] width 1279 height 607
click at [349, 211] on p "Estes Express Lines" at bounding box center [366, 207] width 135 height 28
click at [321, 208] on p "Estes Express Lines" at bounding box center [366, 207] width 135 height 28
click at [200, 212] on u "Actions" at bounding box center [199, 206] width 38 height 11
click at [317, 212] on div at bounding box center [639, 303] width 1279 height 607
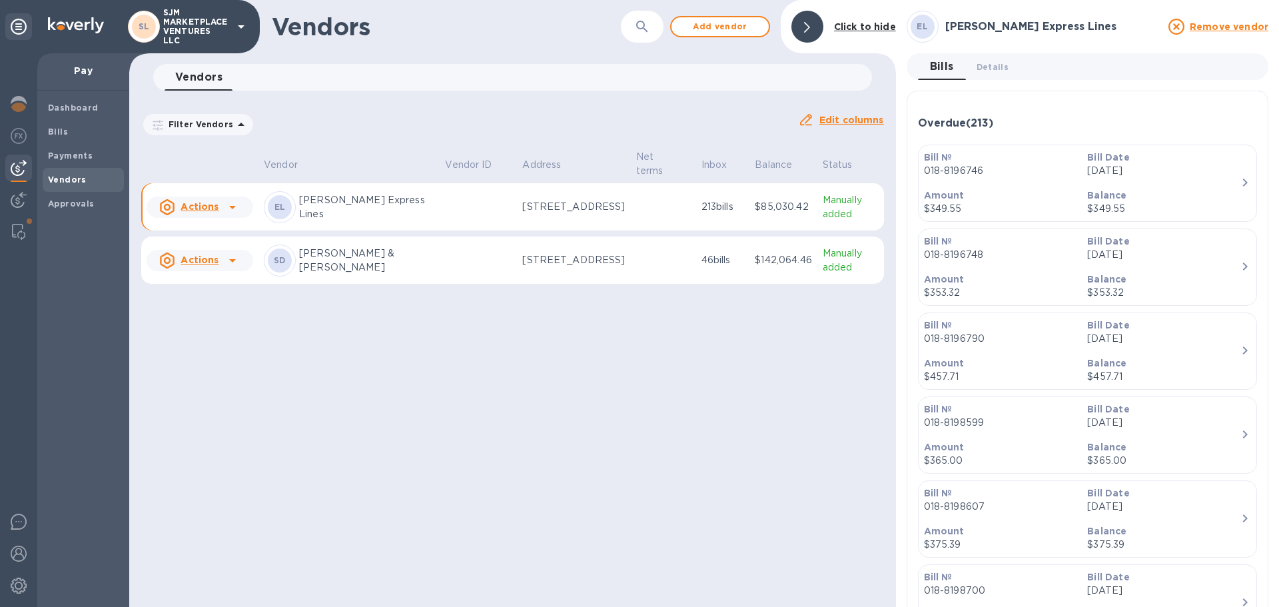
click at [338, 212] on p "Estes Express Lines" at bounding box center [366, 207] width 135 height 28
click at [75, 128] on span "Bills" at bounding box center [83, 131] width 71 height 13
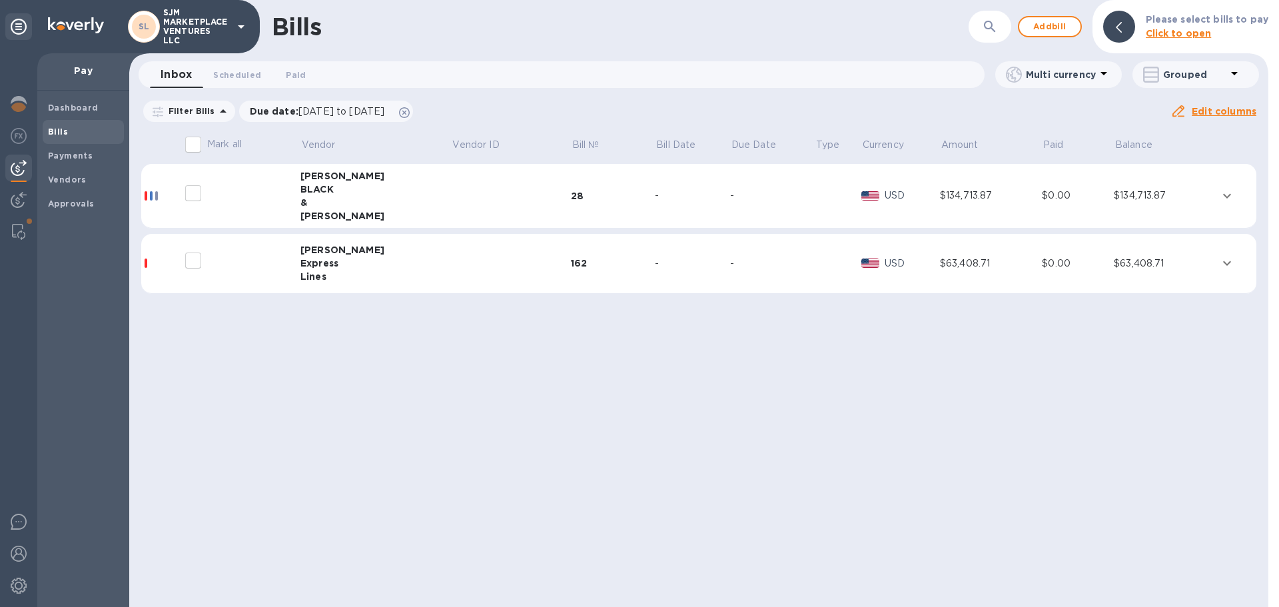
click at [146, 200] on td at bounding box center [161, 196] width 41 height 65
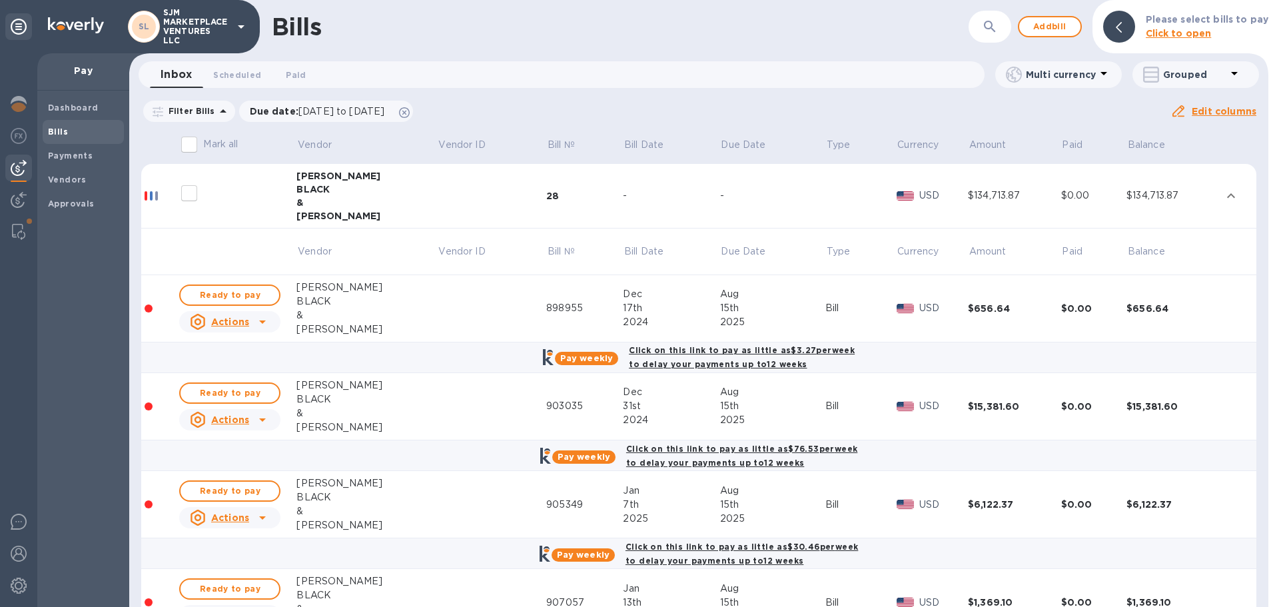
click at [149, 196] on div at bounding box center [147, 195] width 5 height 9
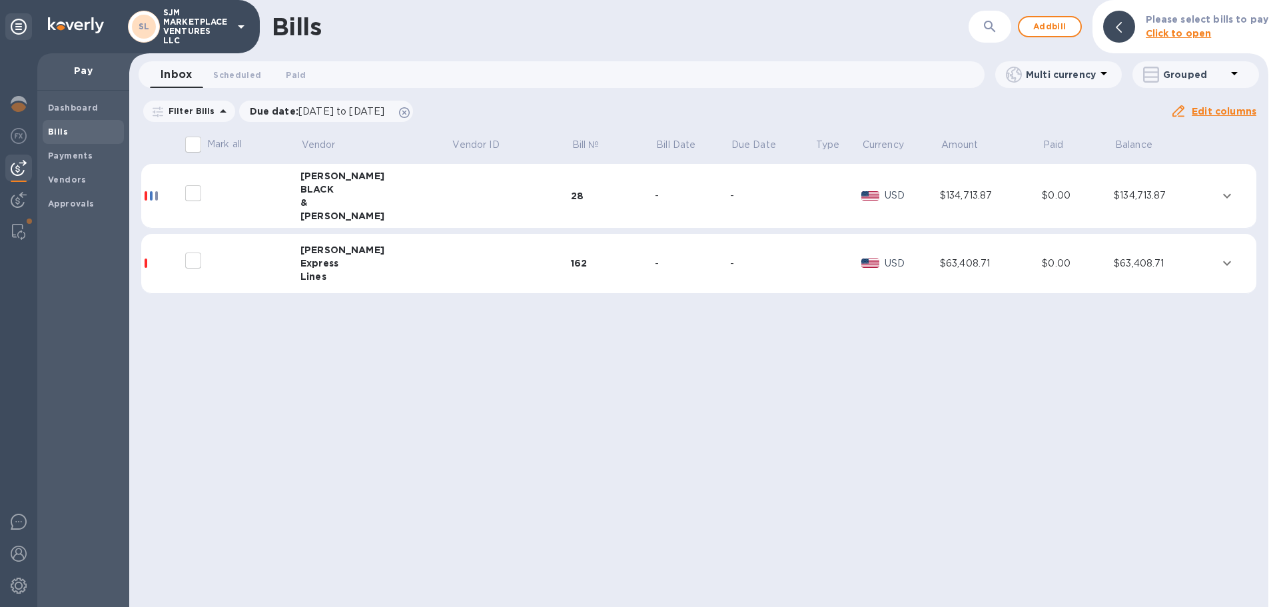
click at [150, 266] on div at bounding box center [162, 262] width 34 height 9
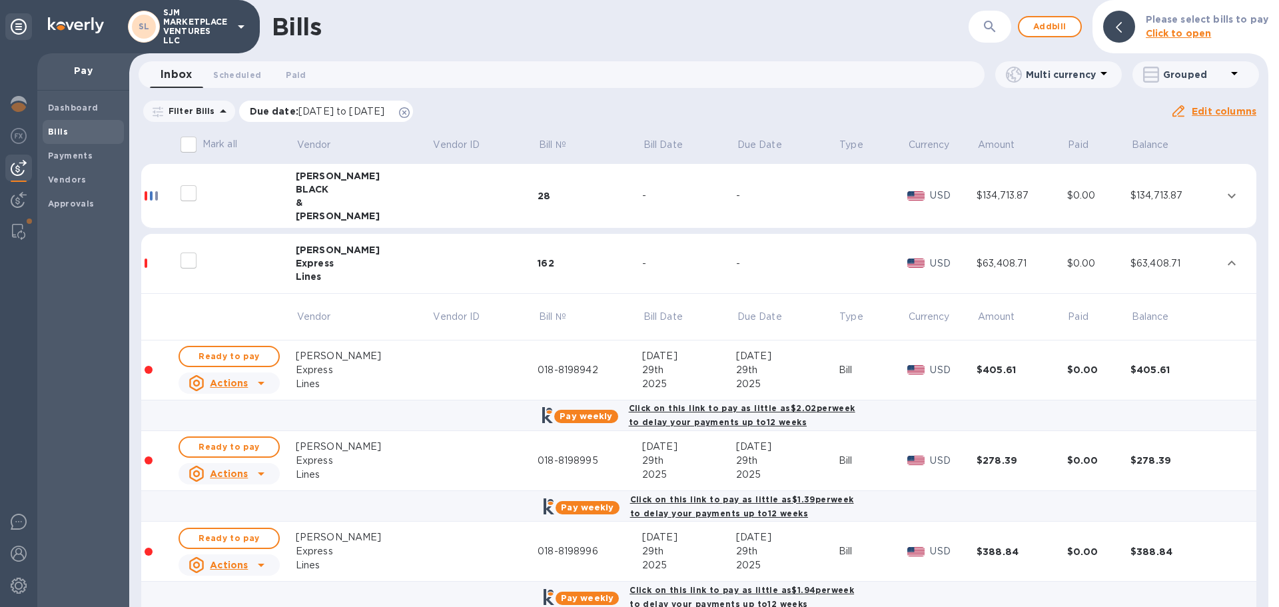
click at [410, 113] on icon at bounding box center [404, 112] width 11 height 11
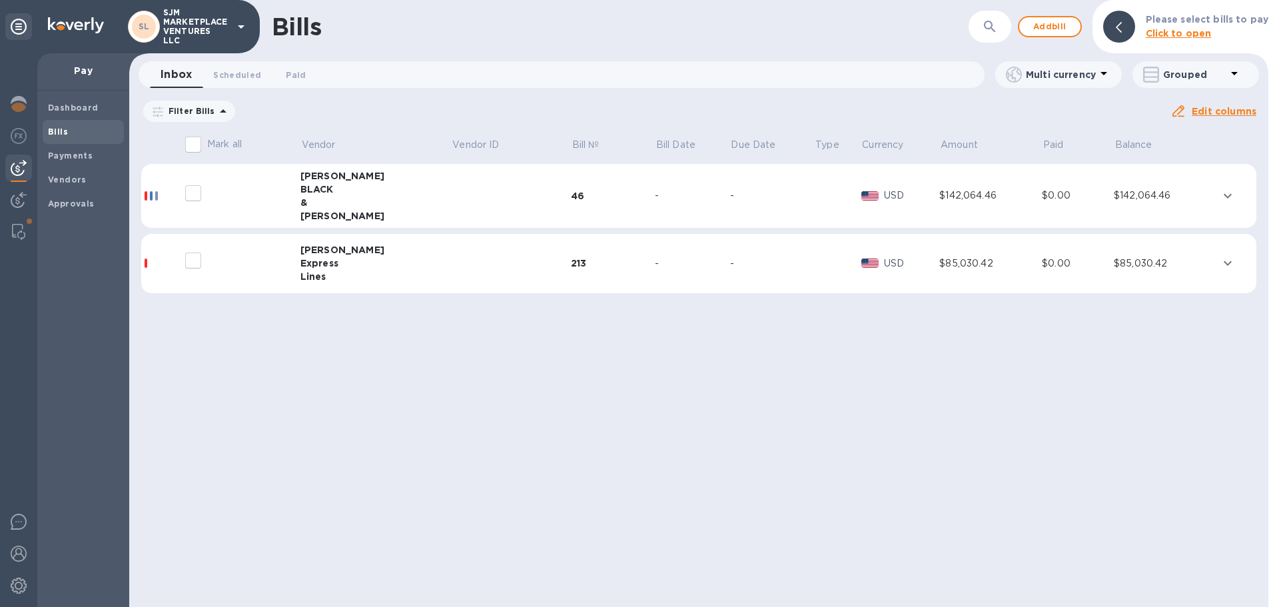
click at [952, 263] on div "$85,030.42" at bounding box center [990, 263] width 103 height 14
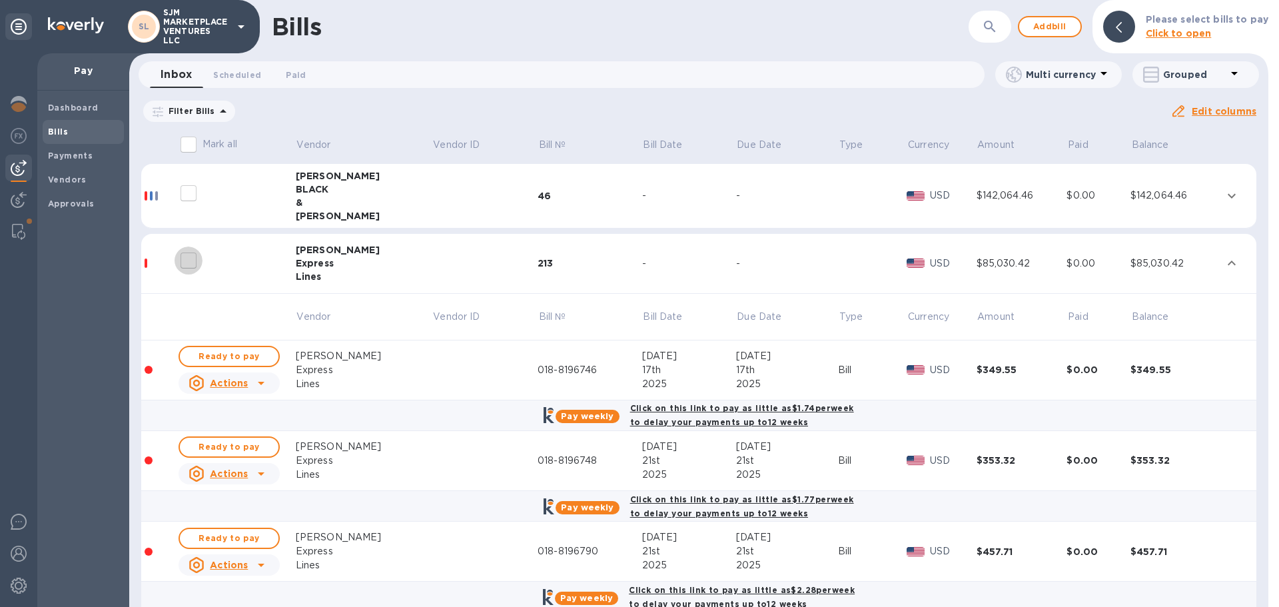
click at [191, 259] on input "decorative checkbox" at bounding box center [188, 260] width 28 height 28
click at [190, 262] on input "decorative checkbox" at bounding box center [188, 260] width 28 height 28
click at [147, 370] on div at bounding box center [149, 370] width 8 height 8
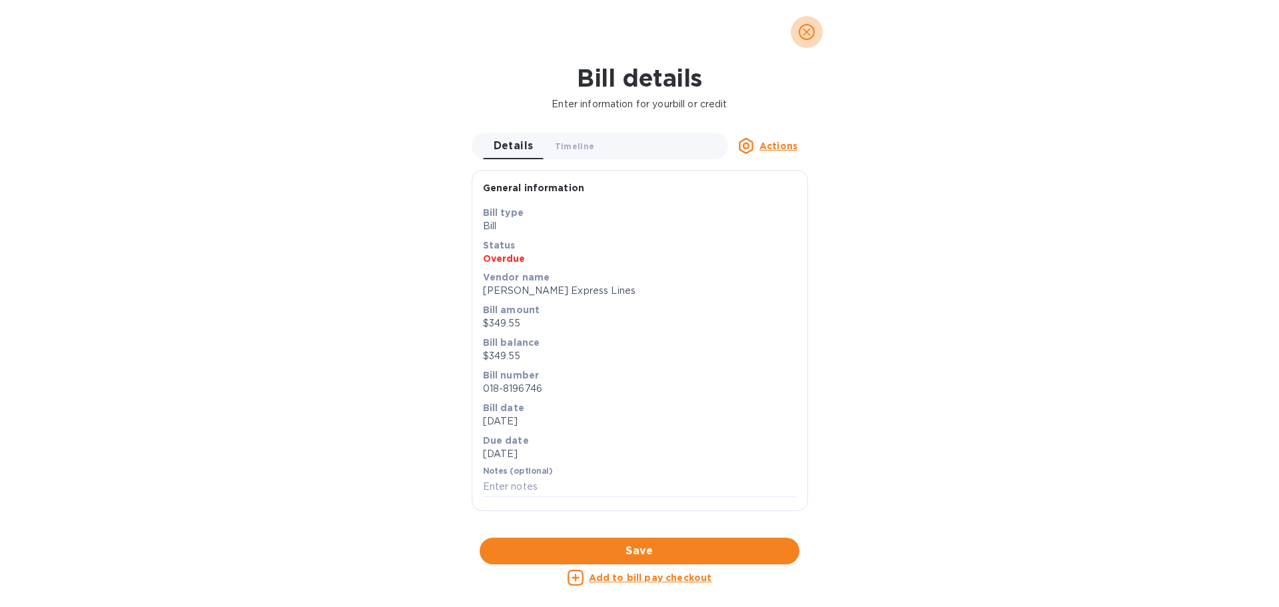
click at [809, 35] on icon "close" at bounding box center [806, 31] width 13 height 13
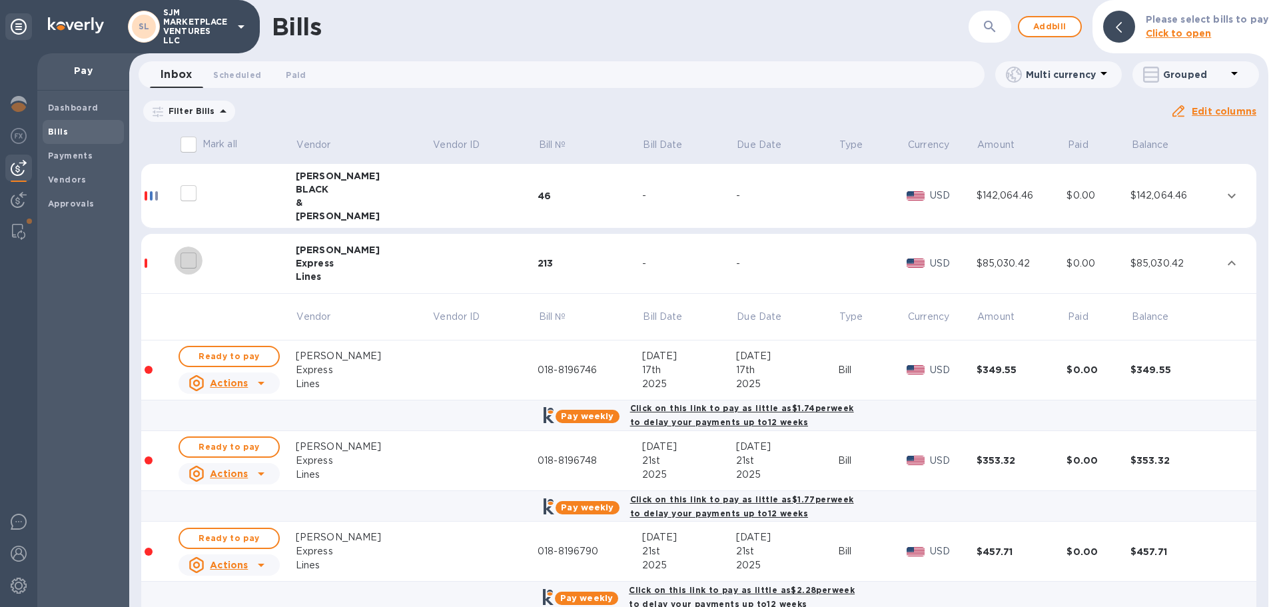
click at [191, 257] on input "decorative checkbox" at bounding box center [188, 260] width 28 height 28
click at [1228, 265] on icon "expand row" at bounding box center [1231, 263] width 16 height 16
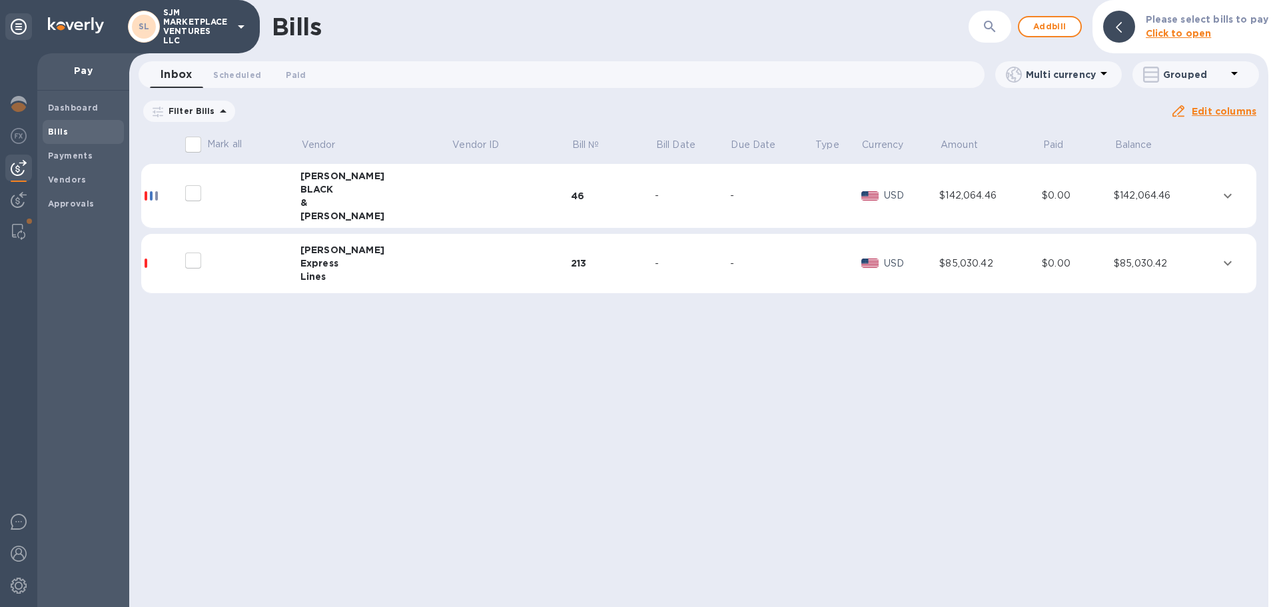
click at [192, 264] on input "decorative checkbox" at bounding box center [193, 260] width 28 height 28
checkbox input "false"
click at [274, 260] on div at bounding box center [233, 260] width 107 height 33
click at [198, 141] on input "Mark all" at bounding box center [193, 145] width 28 height 28
checkbox input "true"
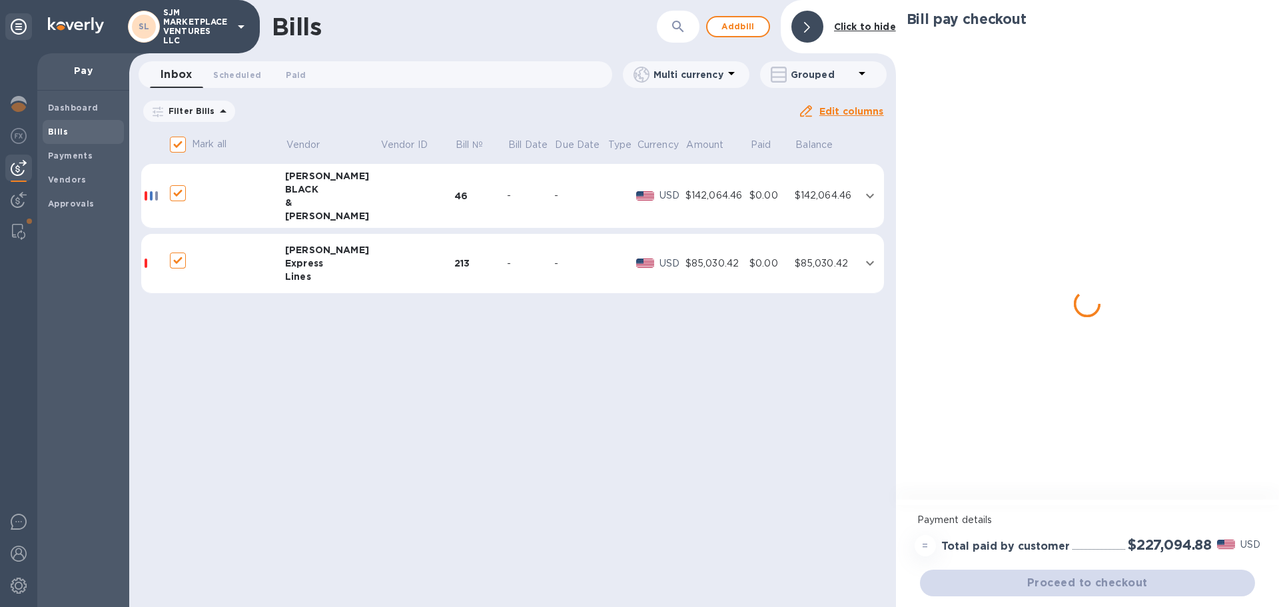
checkbox input "true"
click at [183, 195] on input "decorative checkbox" at bounding box center [178, 193] width 28 height 28
checkbox input "true"
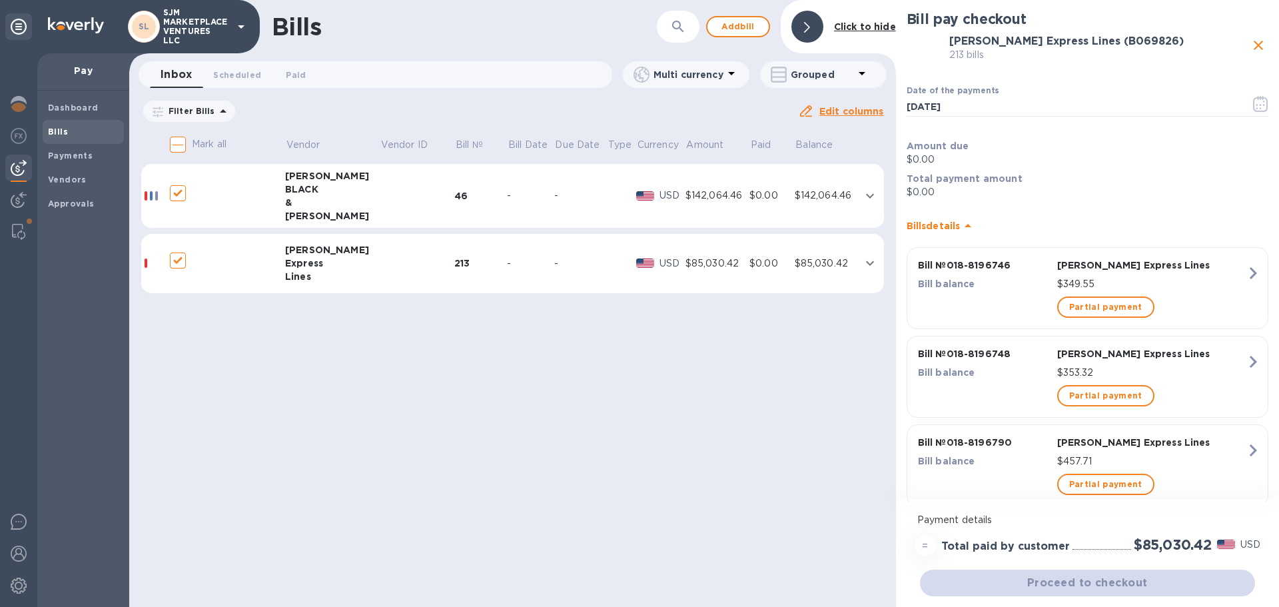
checkbox input "false"
click at [1253, 46] on icon "close" at bounding box center [1257, 45] width 9 height 9
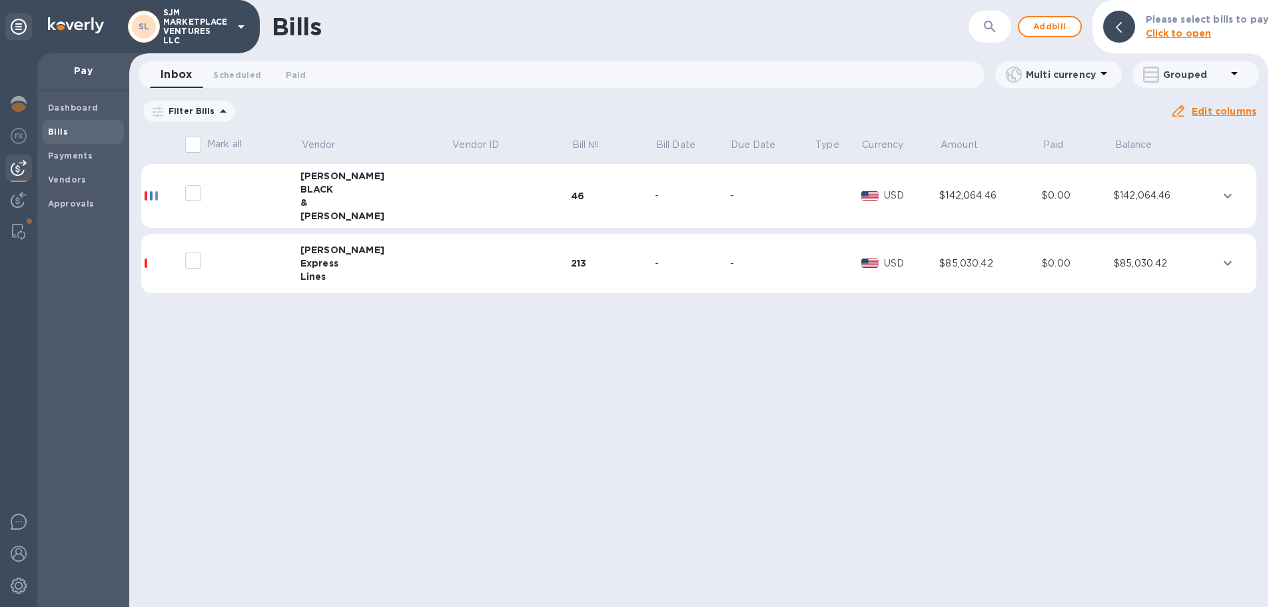
click at [193, 258] on input "decorative checkbox" at bounding box center [193, 260] width 28 height 28
drag, startPoint x: 360, startPoint y: 254, endPoint x: 204, endPoint y: 261, distance: 156.0
click at [359, 254] on div "Estes" at bounding box center [375, 249] width 151 height 13
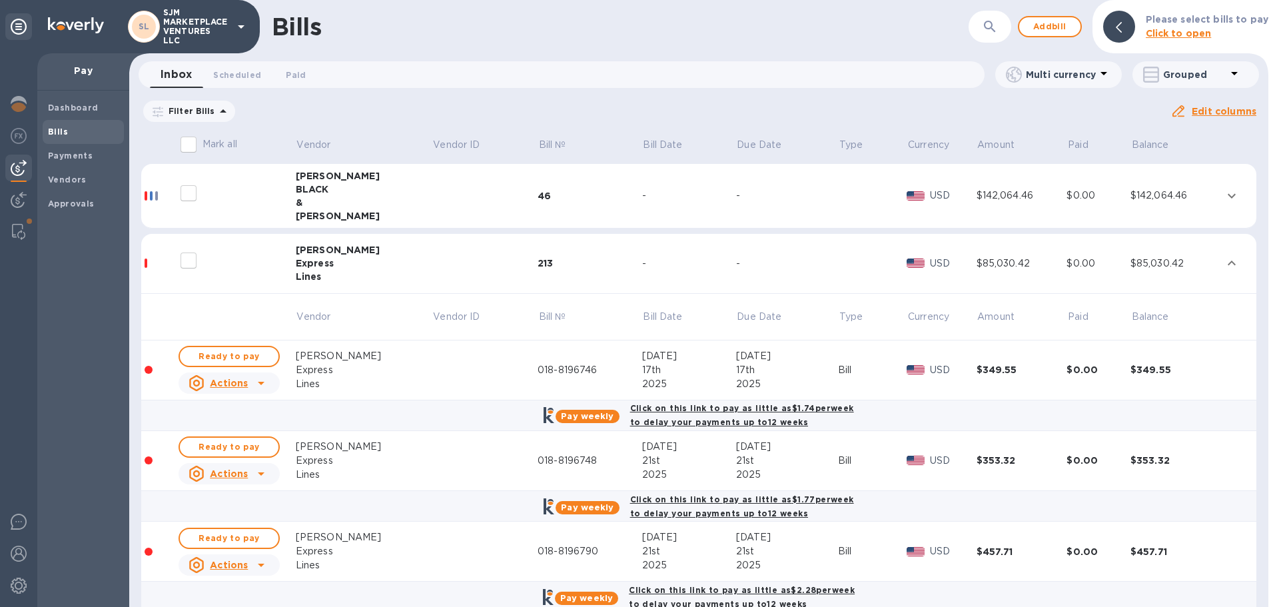
click at [202, 261] on input "decorative checkbox" at bounding box center [188, 260] width 28 height 28
click at [253, 384] on div at bounding box center [260, 382] width 21 height 21
click at [192, 259] on div at bounding box center [639, 303] width 1279 height 607
click at [191, 260] on input "decorative checkbox" at bounding box center [188, 260] width 28 height 28
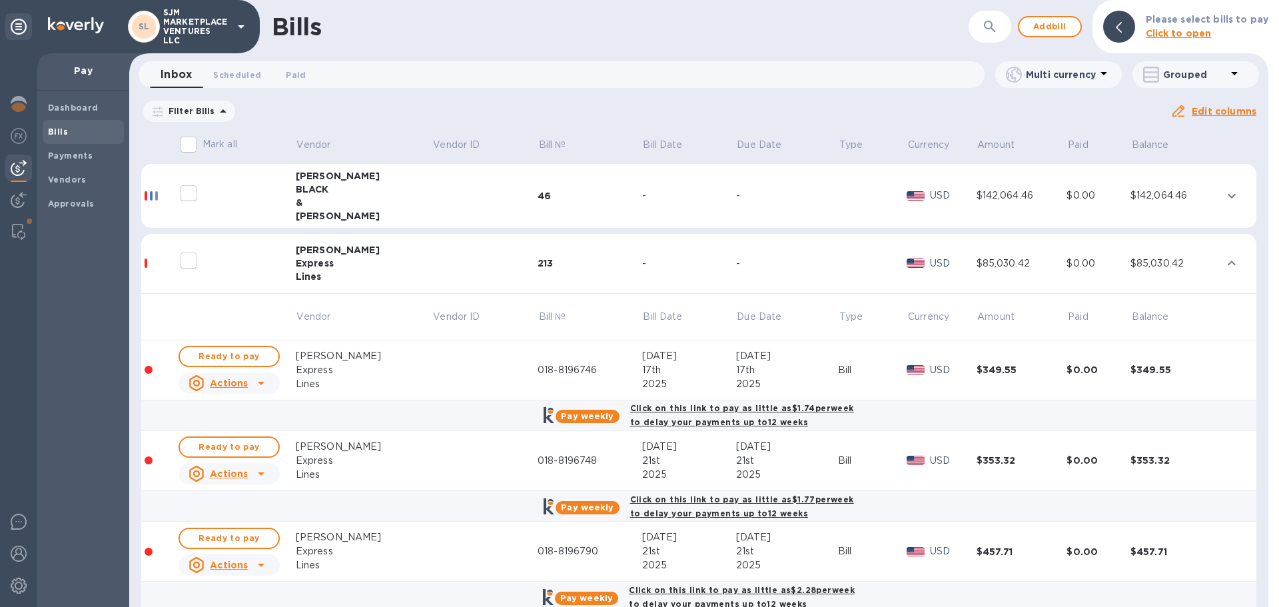
click at [191, 260] on input "decorative checkbox" at bounding box center [188, 260] width 28 height 28
click at [1201, 110] on u "Edit columns" at bounding box center [1223, 111] width 65 height 11
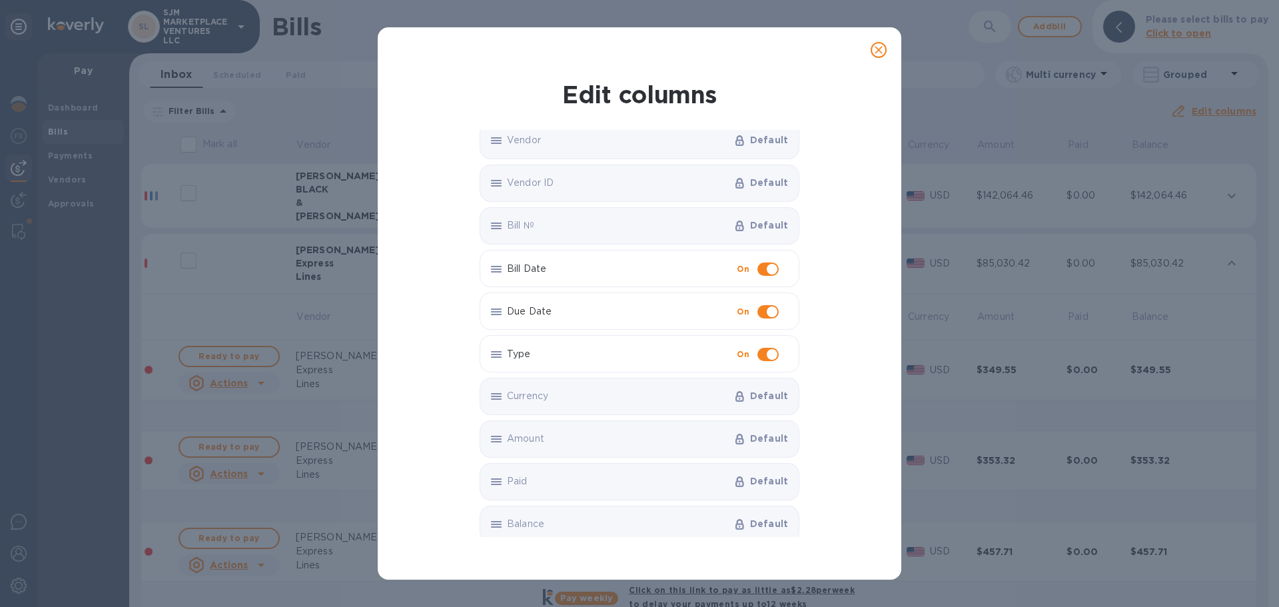
scroll to position [14, 0]
click at [876, 53] on icon "close" at bounding box center [878, 49] width 13 height 13
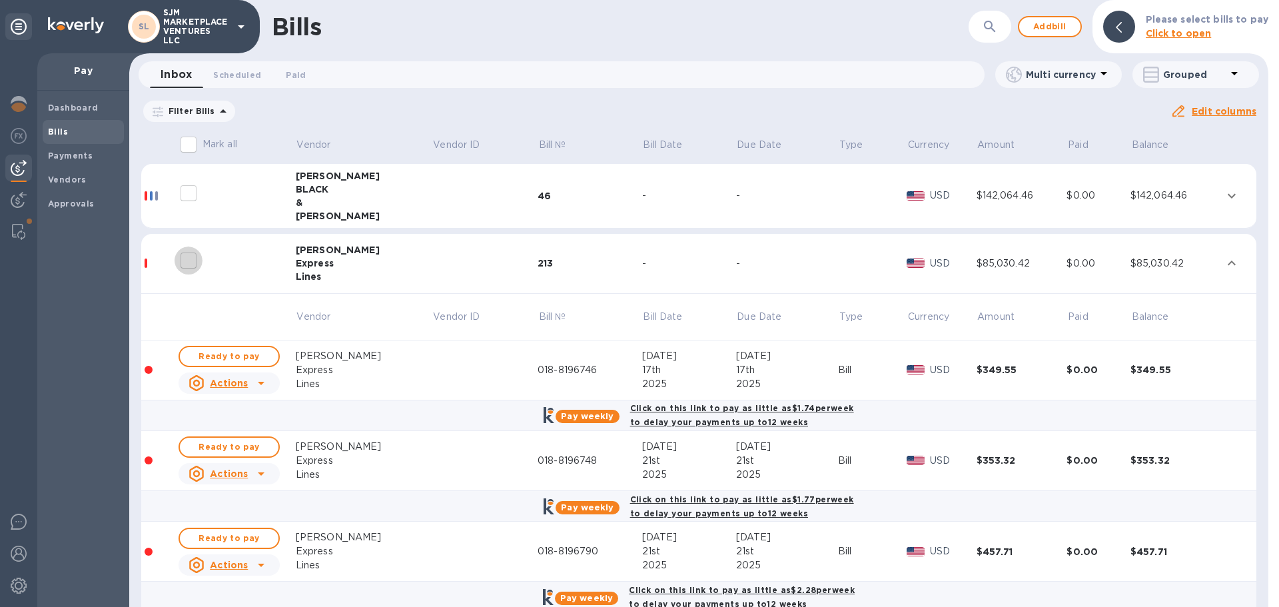
click at [189, 260] on input "decorative checkbox" at bounding box center [188, 260] width 28 height 28
click at [143, 264] on td at bounding box center [159, 264] width 36 height 60
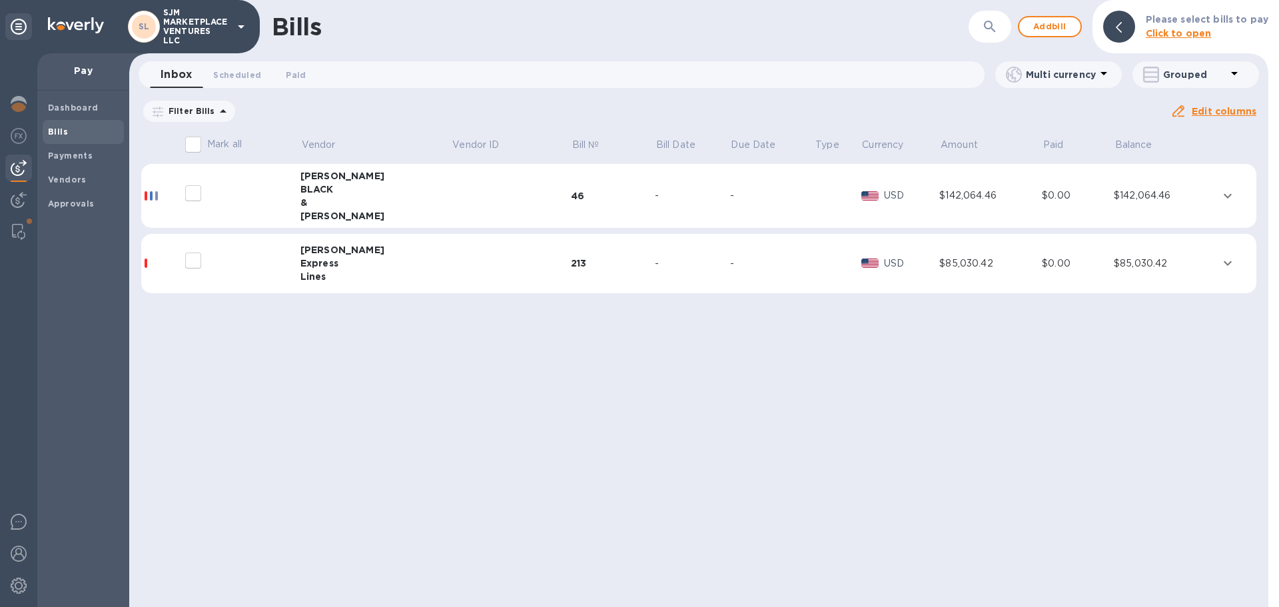
click at [143, 263] on td at bounding box center [161, 264] width 41 height 60
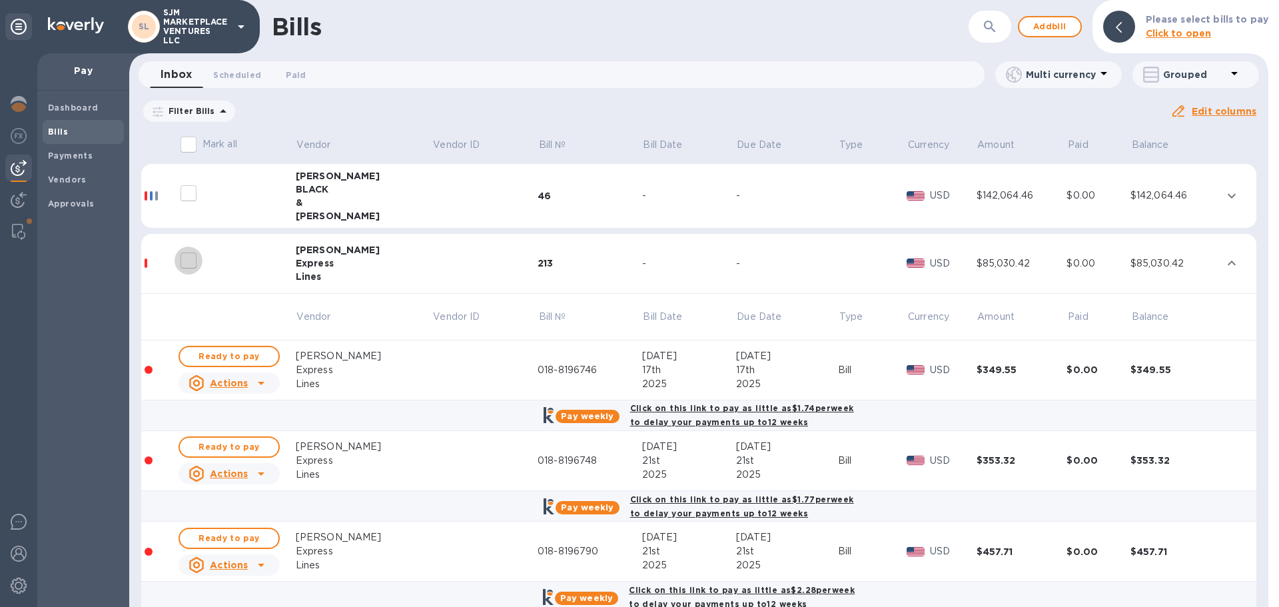
click at [192, 262] on input "decorative checkbox" at bounding box center [188, 260] width 28 height 28
checkbox input "false"
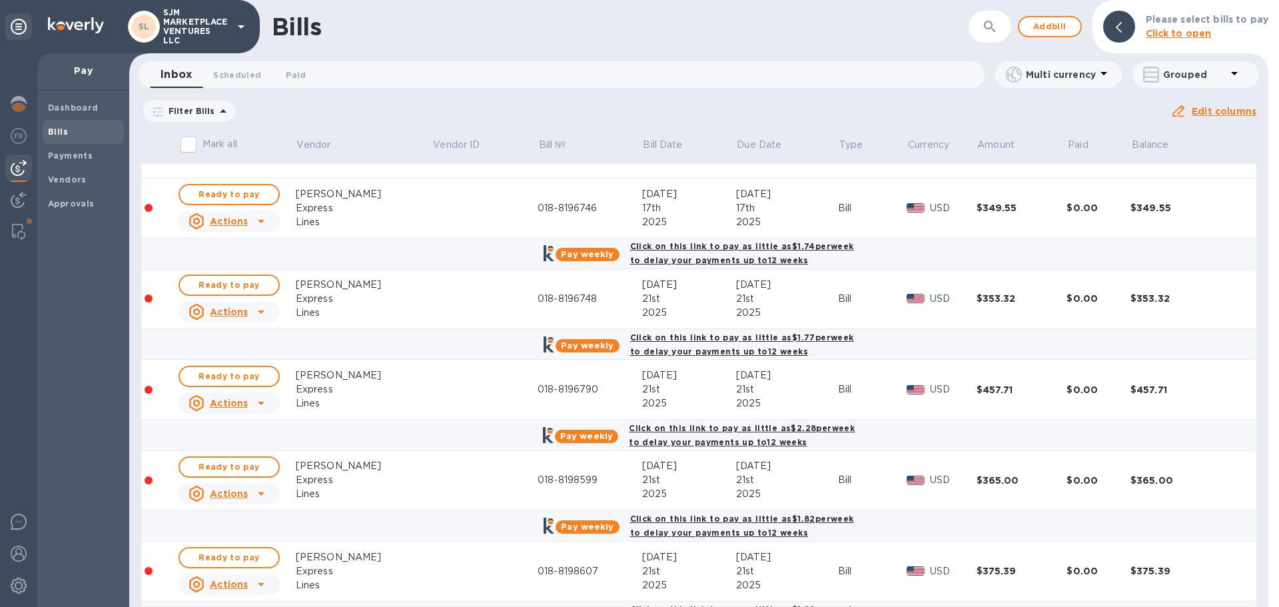
scroll to position [133, 0]
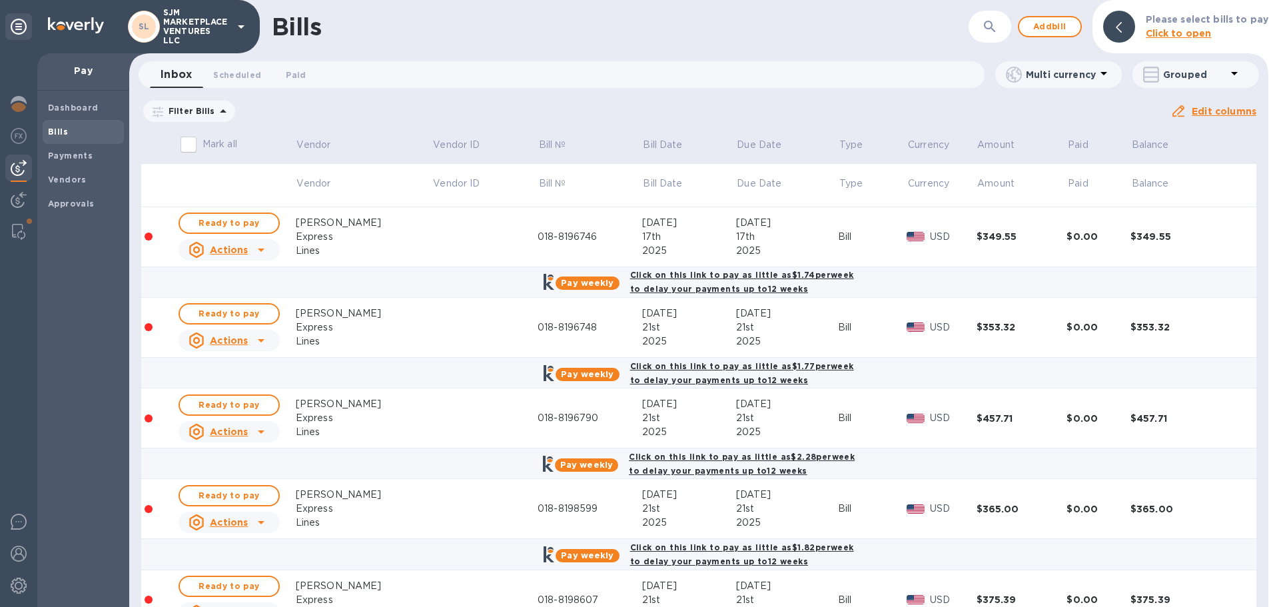
click at [258, 248] on icon at bounding box center [261, 250] width 16 height 16
click at [113, 285] on div at bounding box center [639, 303] width 1279 height 607
click at [188, 147] on input "Mark all" at bounding box center [188, 145] width 28 height 28
checkbox input "true"
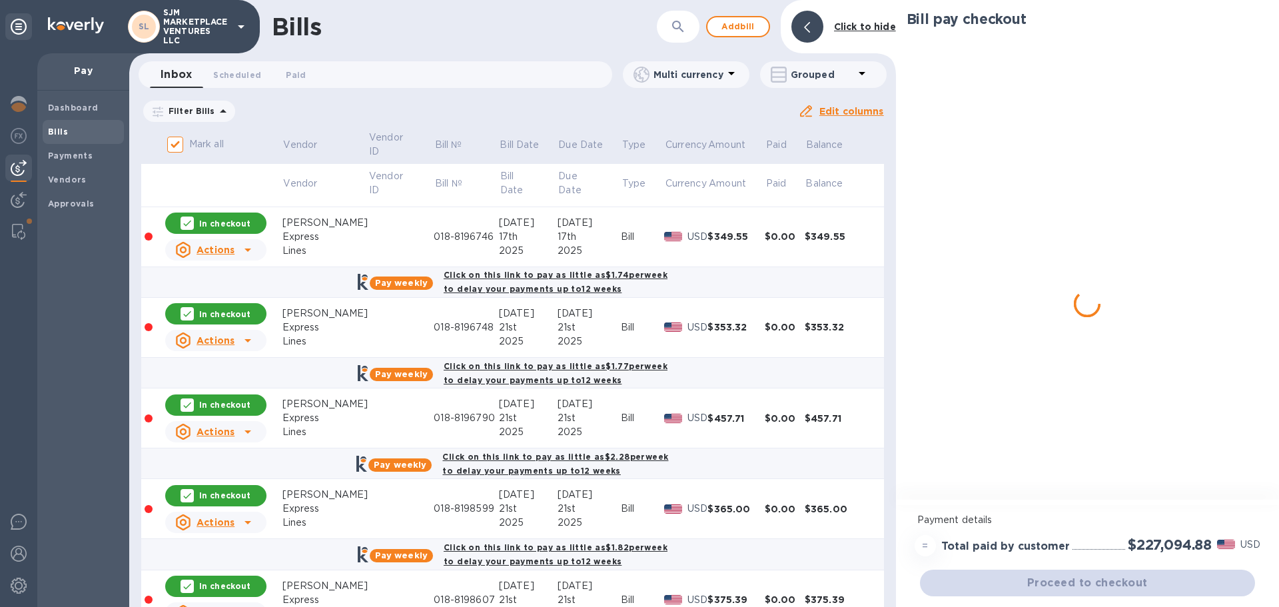
checkbox input "true"
click at [177, 74] on input "decorative checkbox" at bounding box center [175, 60] width 28 height 28
checkbox input "true"
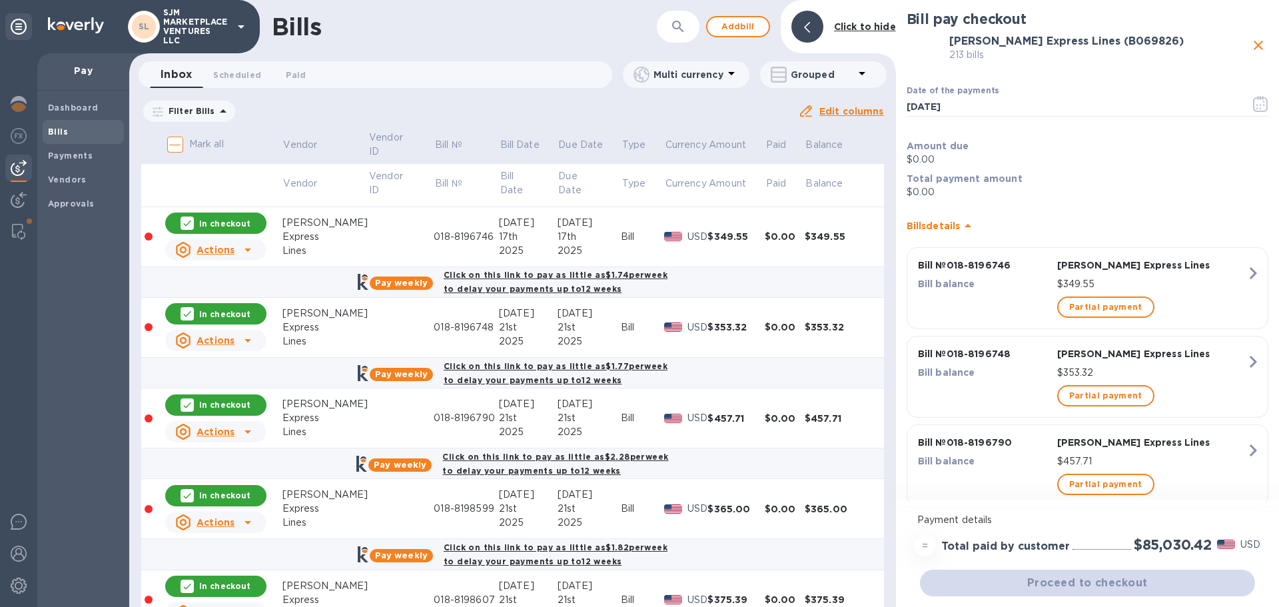
scroll to position [0, 0]
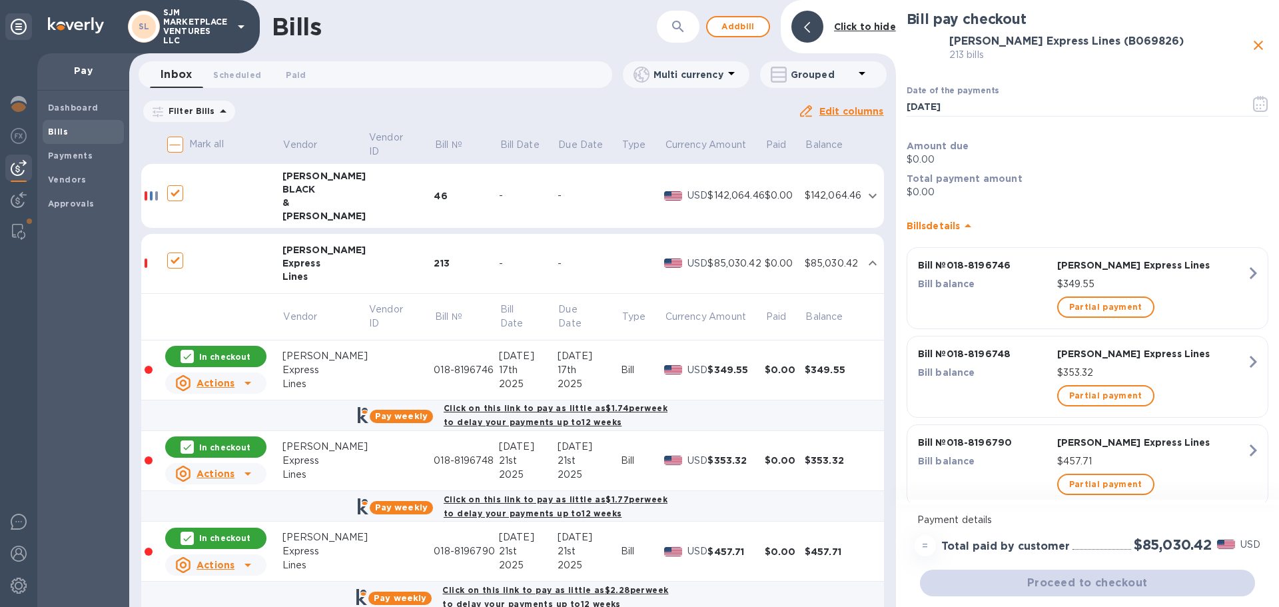
checkbox input "false"
click at [1255, 45] on icon "close" at bounding box center [1258, 45] width 16 height 16
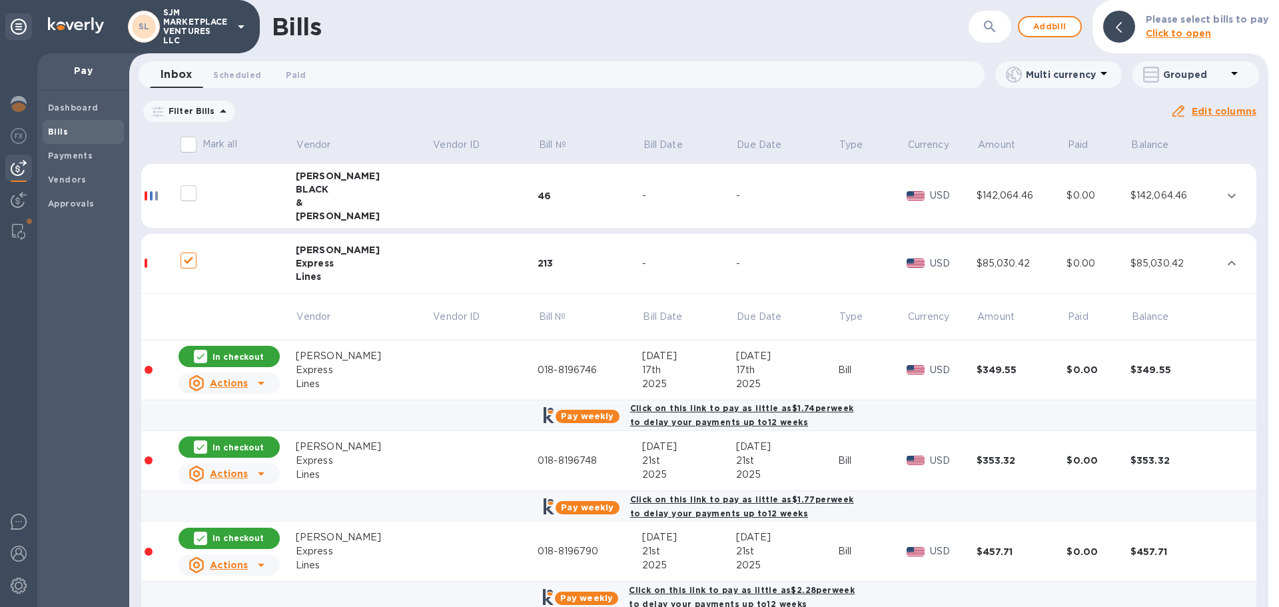
checkbox input "false"
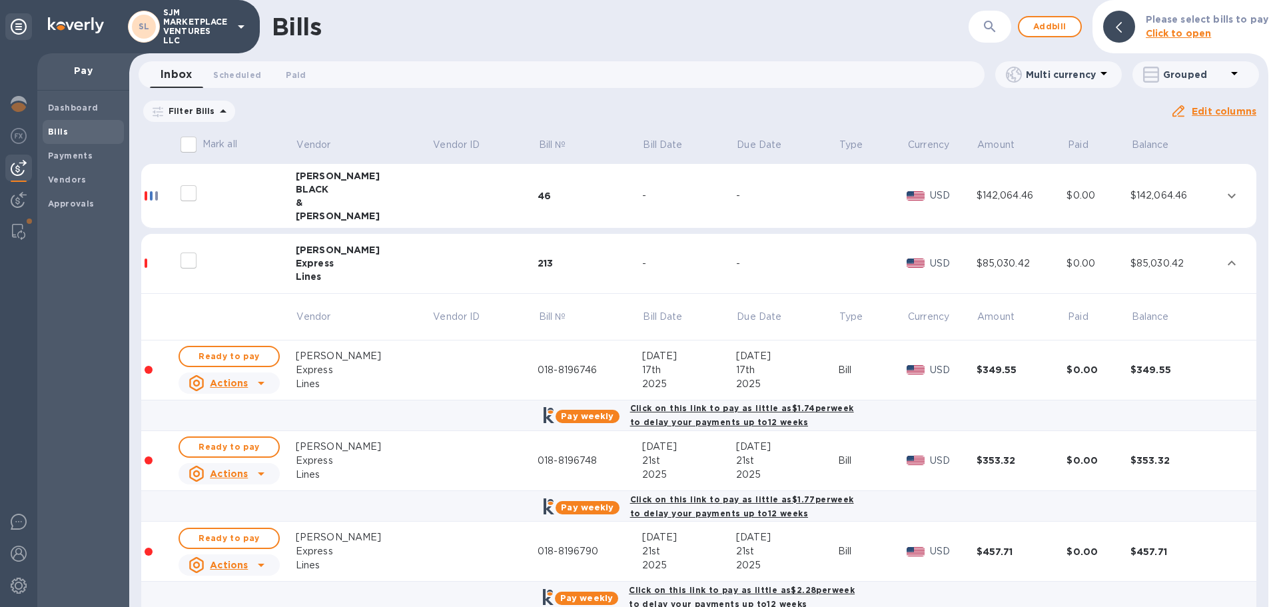
click at [184, 264] on input "decorative checkbox" at bounding box center [188, 260] width 28 height 28
checkbox input "false"
click at [187, 113] on p "Filter Bills" at bounding box center [189, 110] width 52 height 11
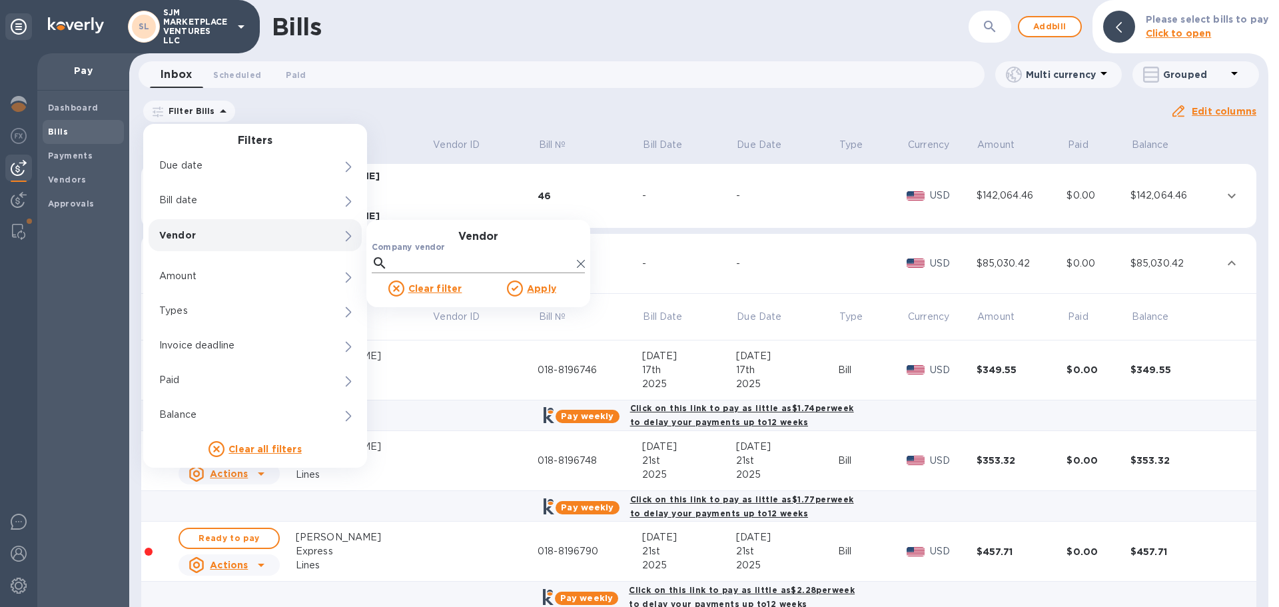
click at [414, 253] on div "Company vendor" at bounding box center [478, 257] width 213 height 31
click at [386, 262] on icon at bounding box center [380, 263] width 16 height 16
click at [438, 267] on input "Company vendor" at bounding box center [482, 263] width 178 height 20
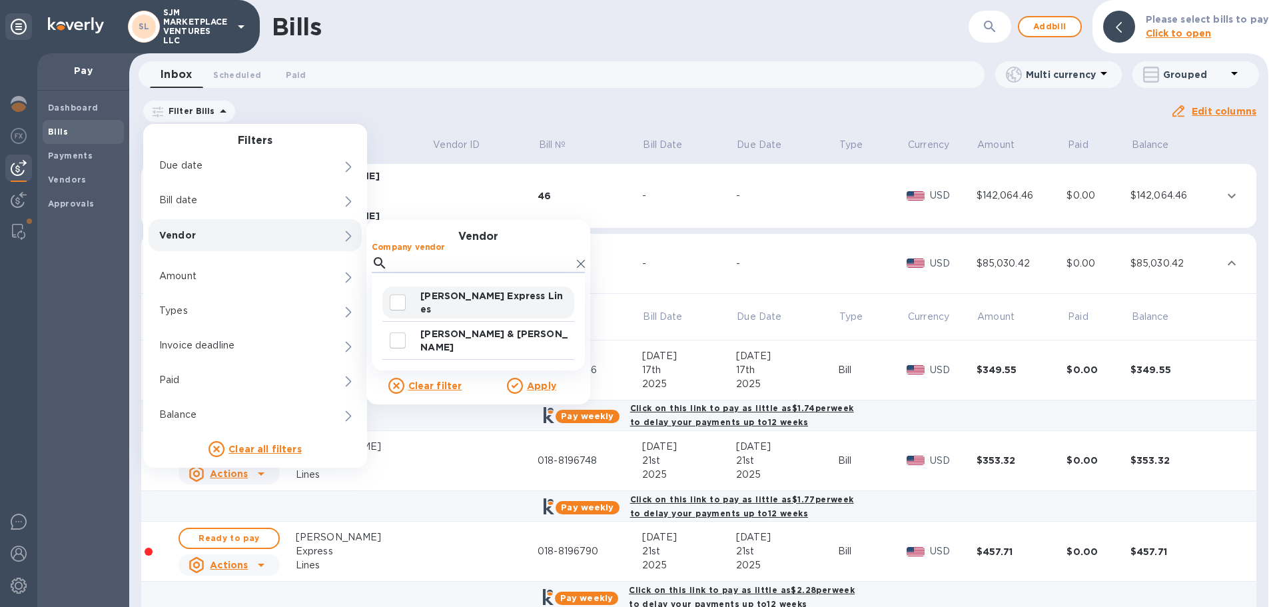
click at [396, 304] on input "decorative checkbox" at bounding box center [398, 302] width 28 height 28
checkbox input "true"
click at [548, 392] on p "Apply" at bounding box center [541, 385] width 29 height 13
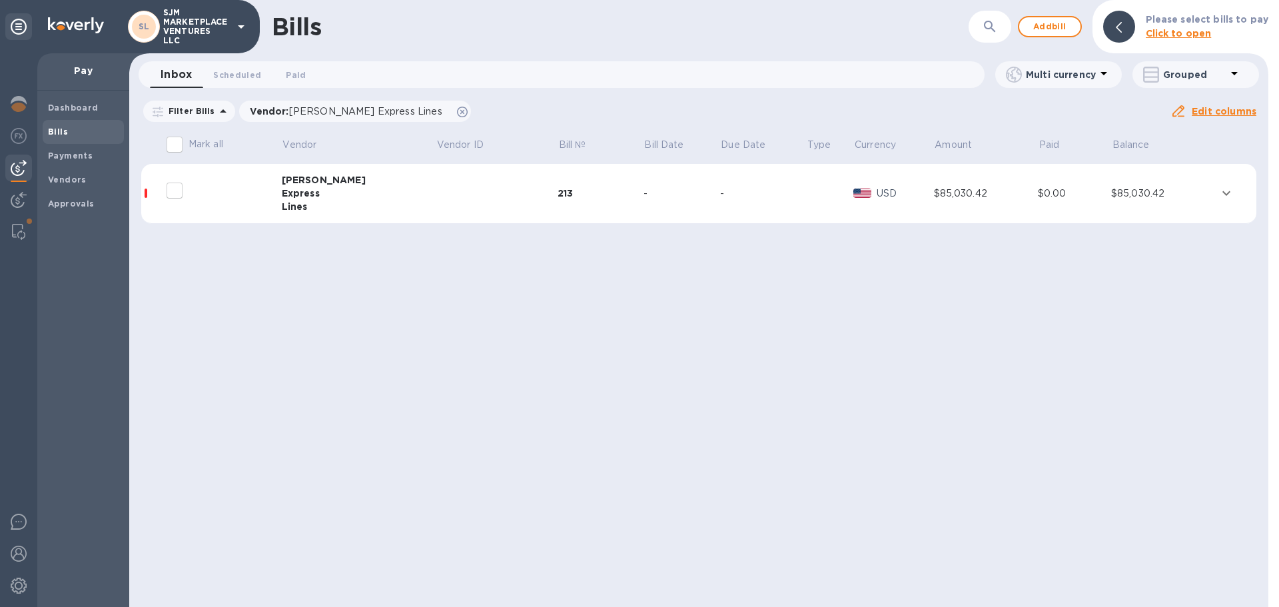
click at [180, 145] on input "Mark all" at bounding box center [175, 145] width 28 height 28
checkbox input "true"
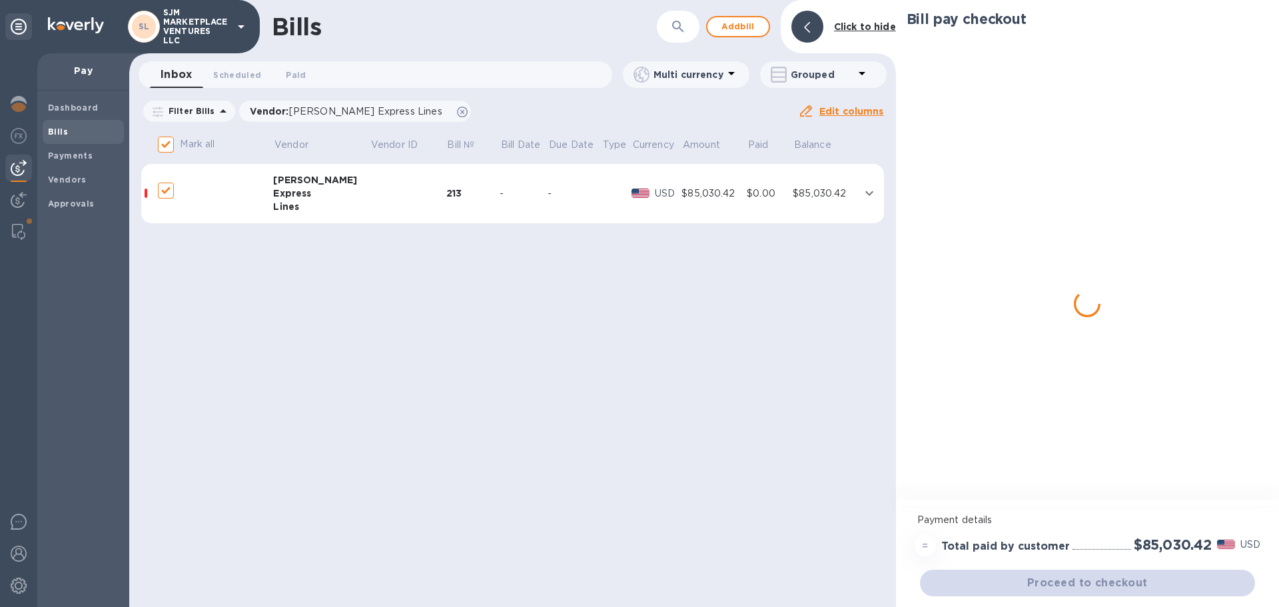
checkbox input "true"
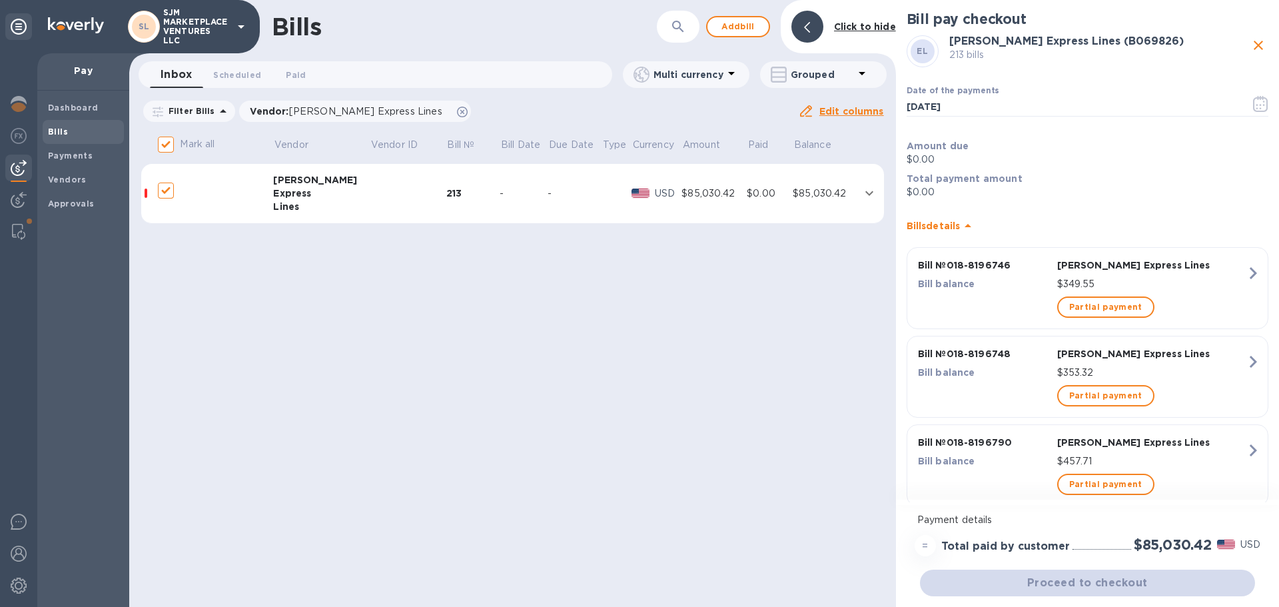
click at [866, 193] on icon "expand row" at bounding box center [869, 193] width 8 height 5
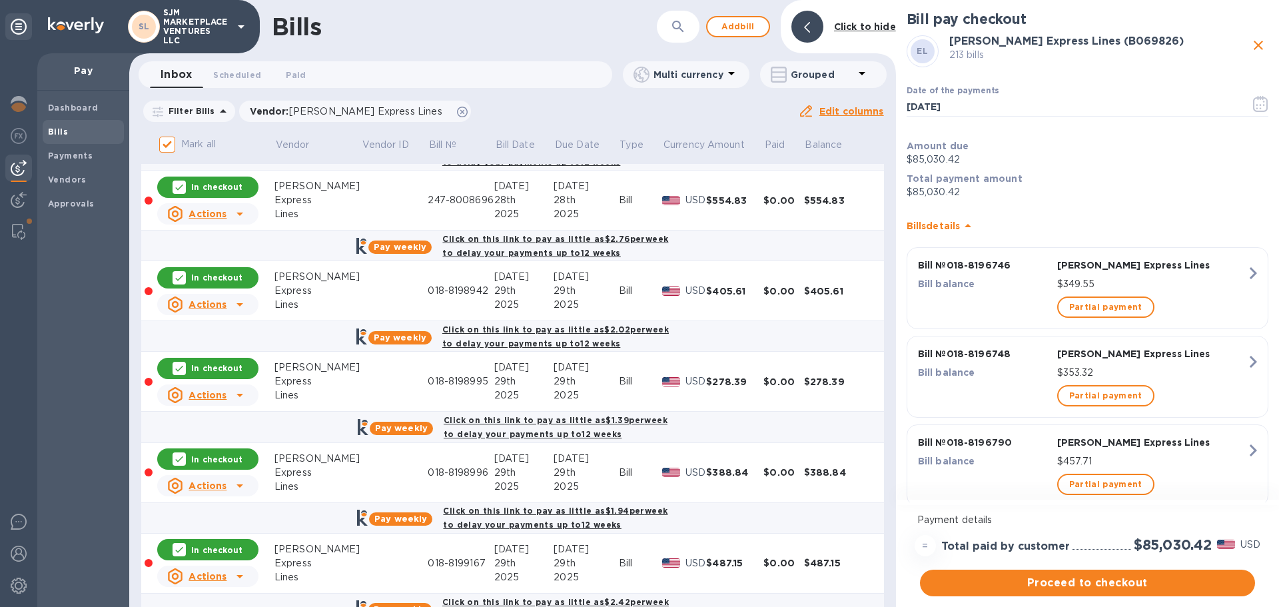
scroll to position [4795, 0]
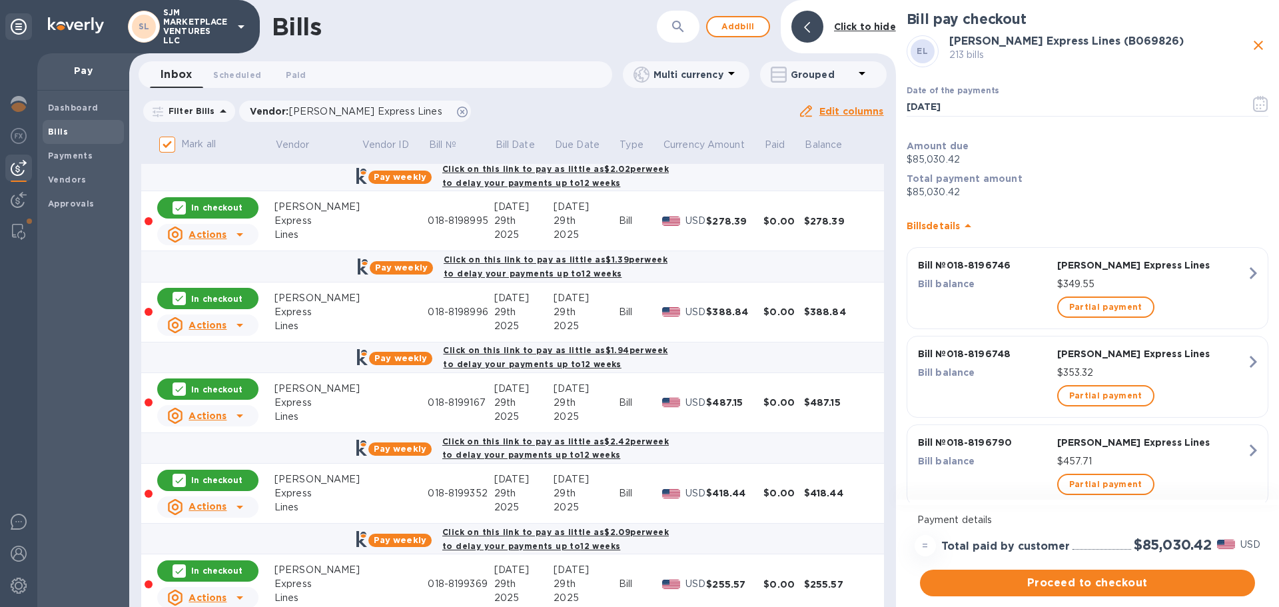
click at [179, 206] on icon at bounding box center [179, 207] width 11 height 11
checkbox input "false"
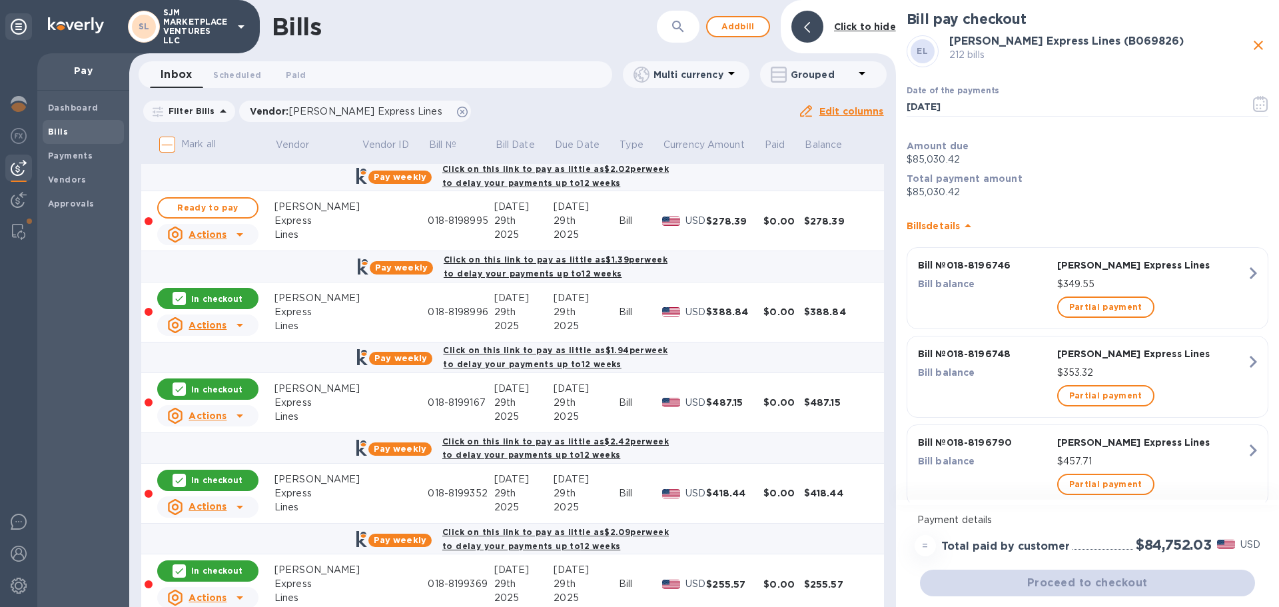
drag, startPoint x: 180, startPoint y: 297, endPoint x: 181, endPoint y: 391, distance: 93.9
click at [180, 296] on icon at bounding box center [179, 298] width 11 height 11
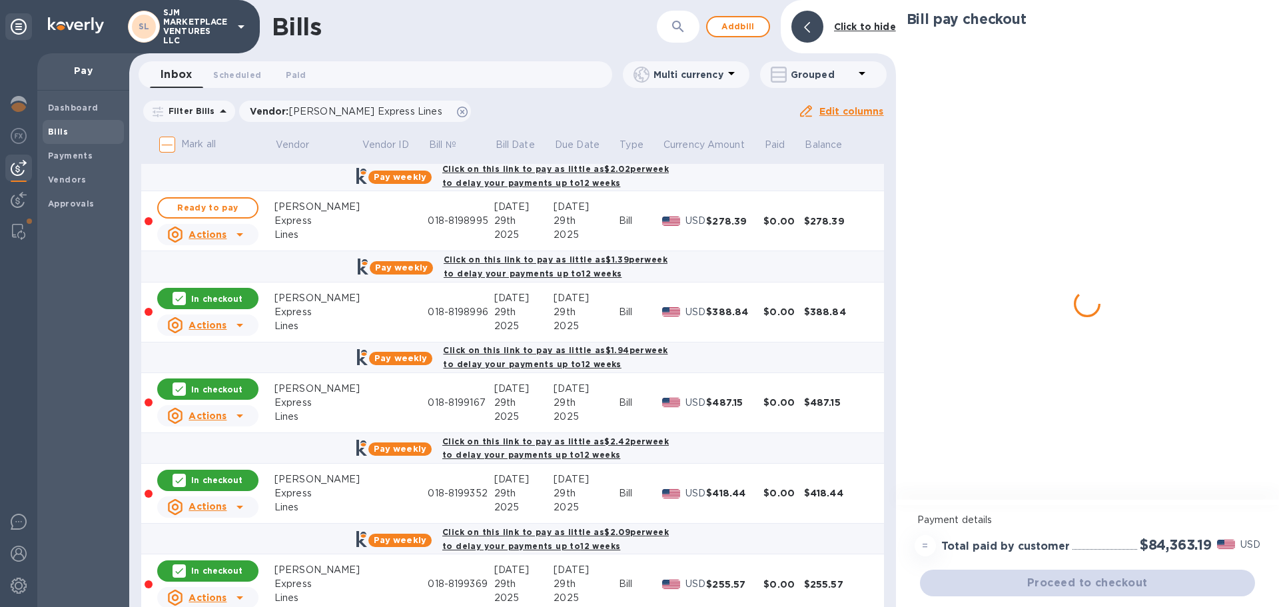
click at [181, 391] on icon at bounding box center [179, 389] width 8 height 6
click at [178, 482] on icon at bounding box center [179, 480] width 11 height 11
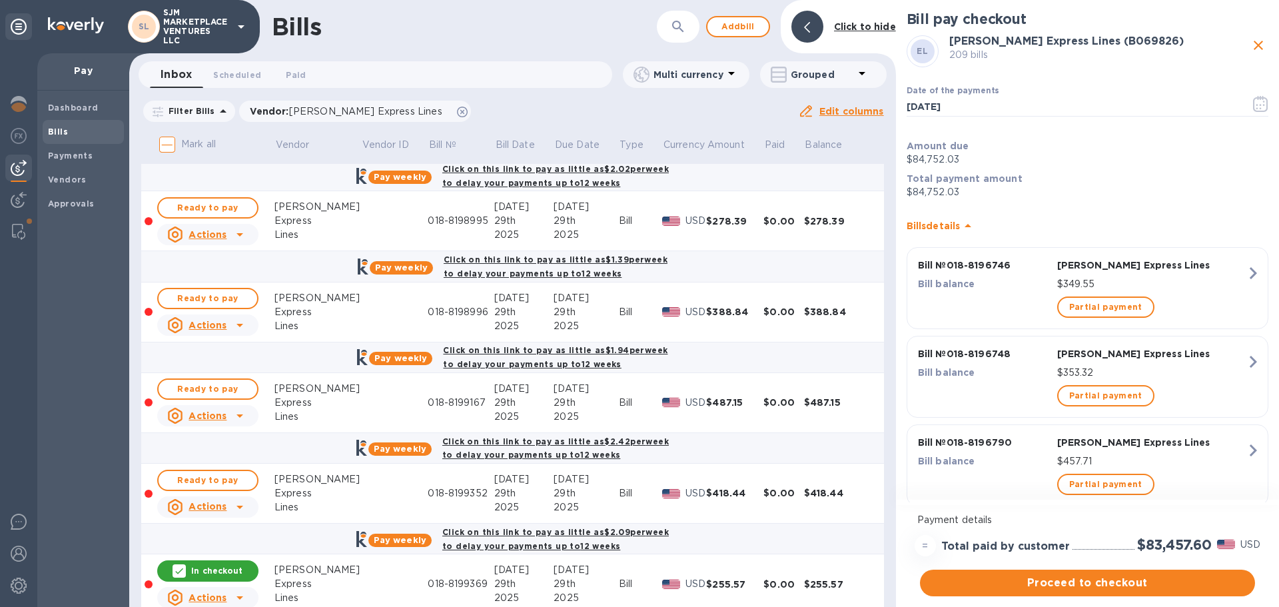
scroll to position [4928, 0]
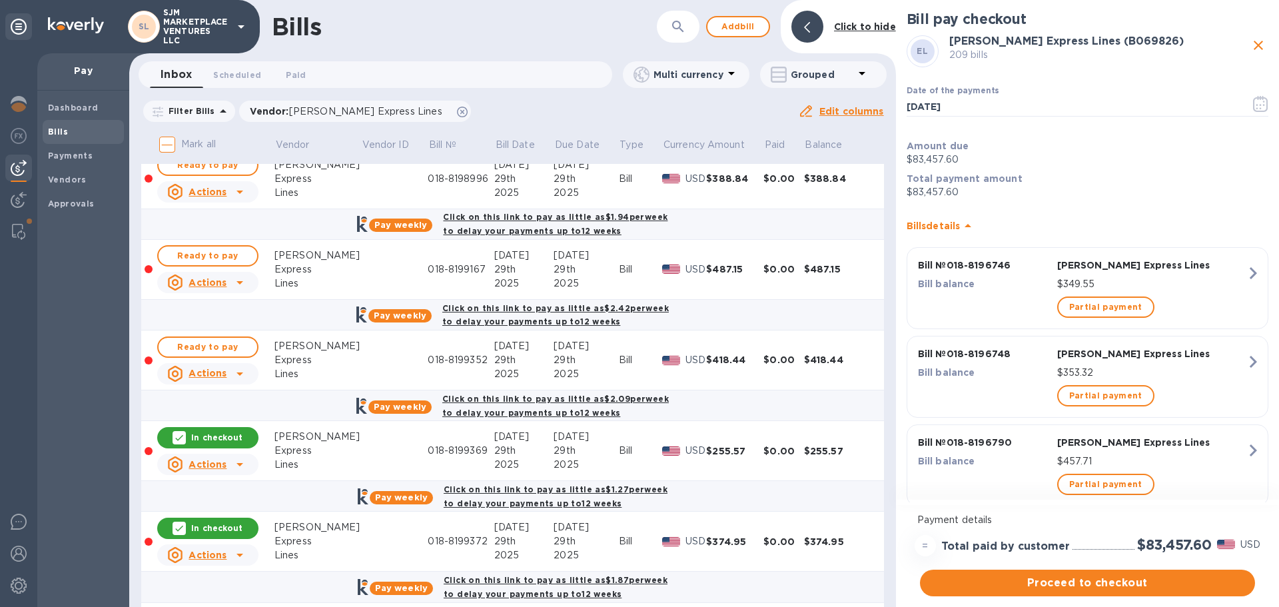
click at [182, 434] on icon at bounding box center [179, 437] width 11 height 11
click at [182, 528] on icon at bounding box center [179, 528] width 8 height 6
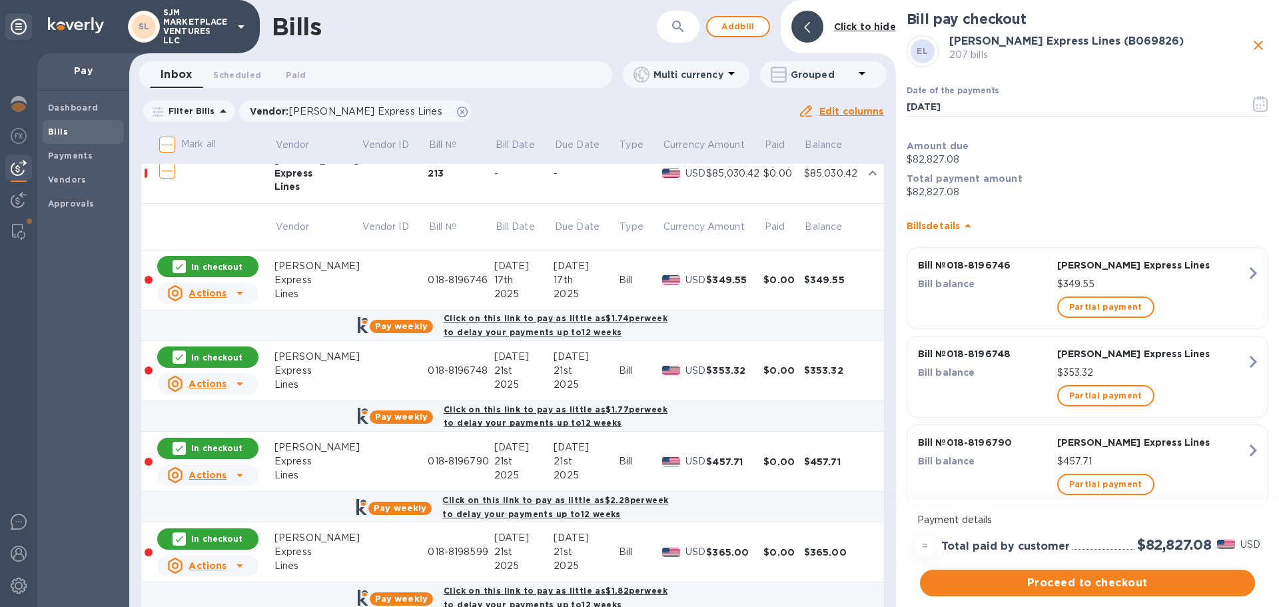
scroll to position [0, 0]
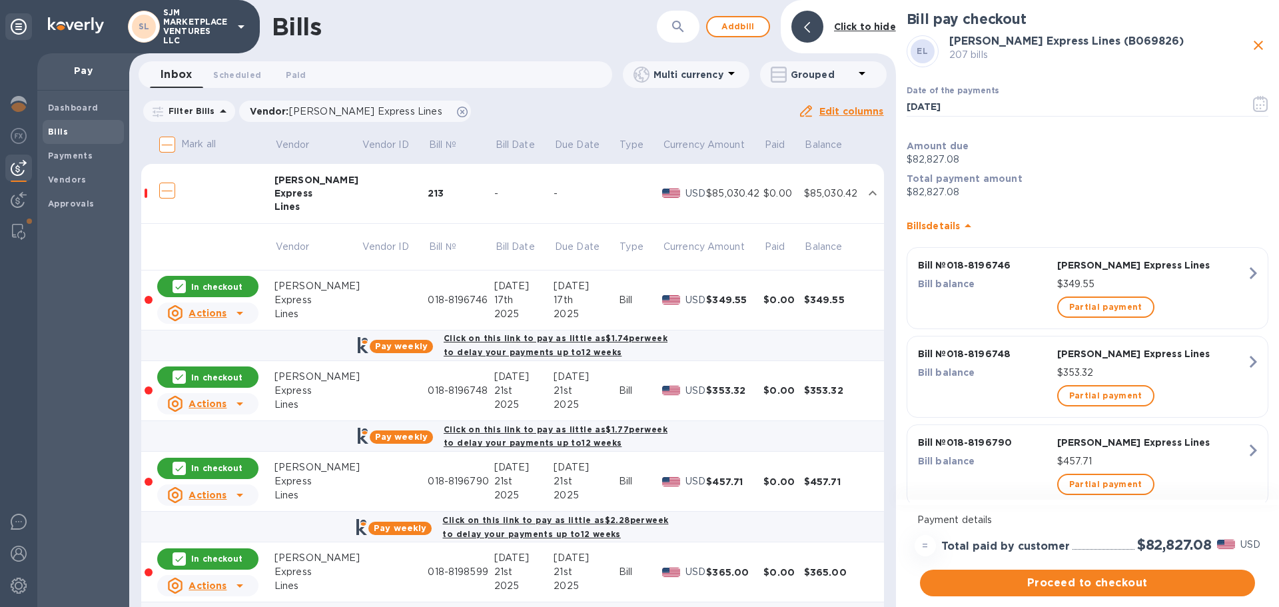
click at [169, 193] on input "decorative checkbox" at bounding box center [167, 190] width 28 height 28
checkbox input "false"
click at [171, 142] on input "Mark all" at bounding box center [167, 145] width 28 height 28
checkbox input "true"
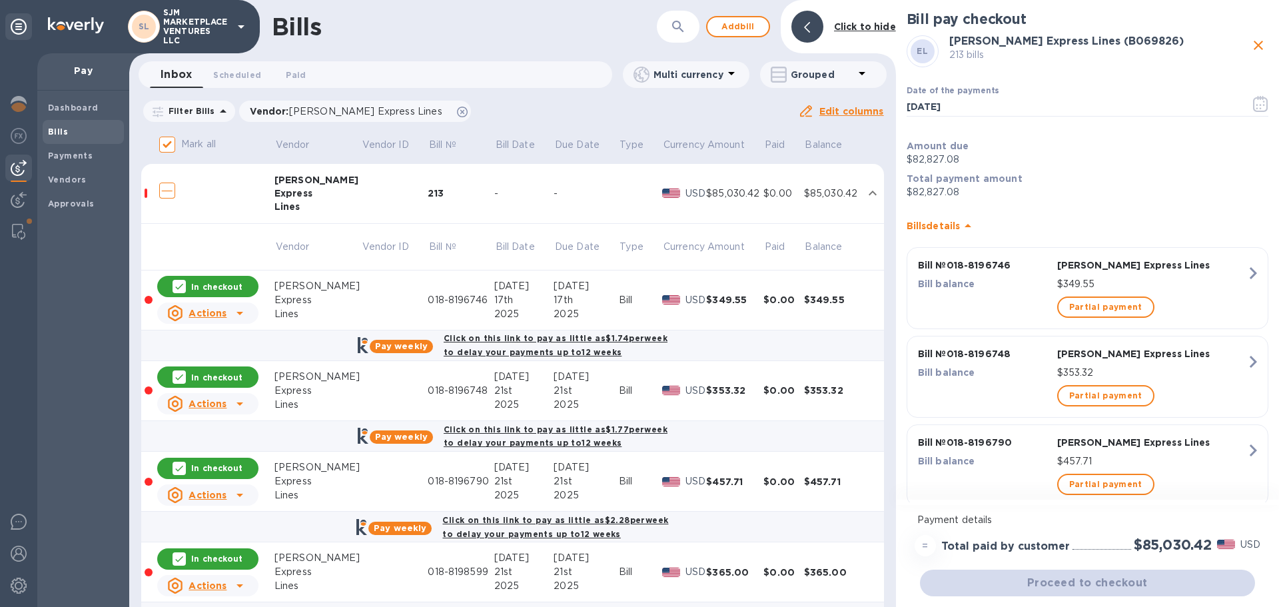
checkbox input "true"
click at [167, 143] on input "Mark all" at bounding box center [167, 145] width 28 height 28
checkbox input "false"
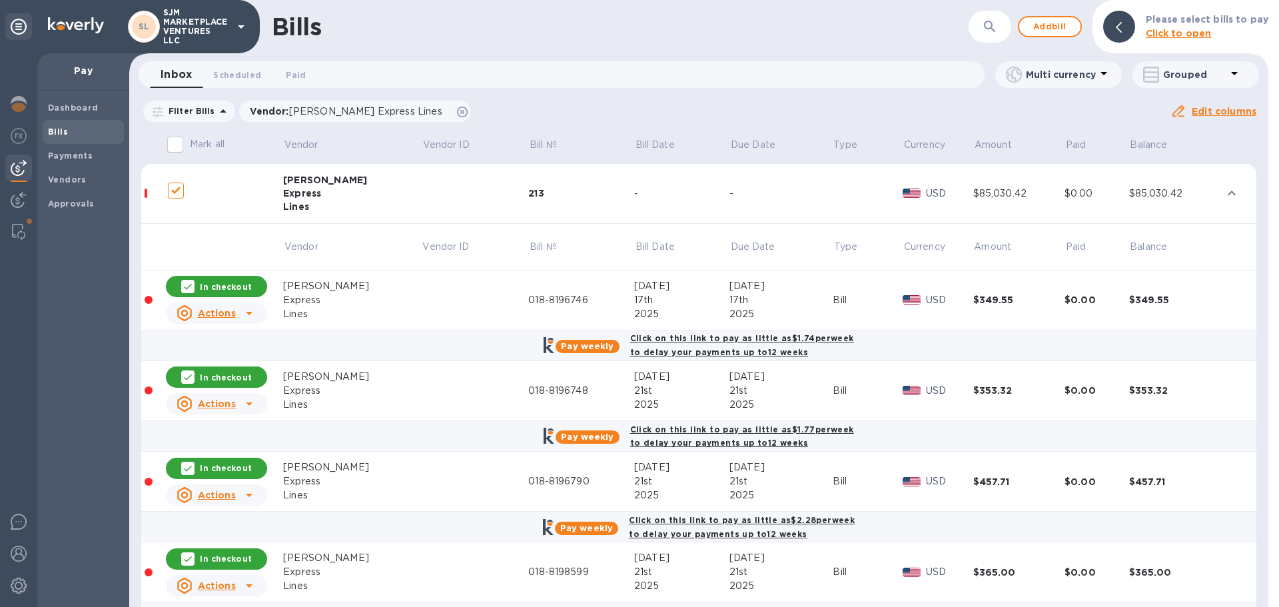
checkbox input "false"
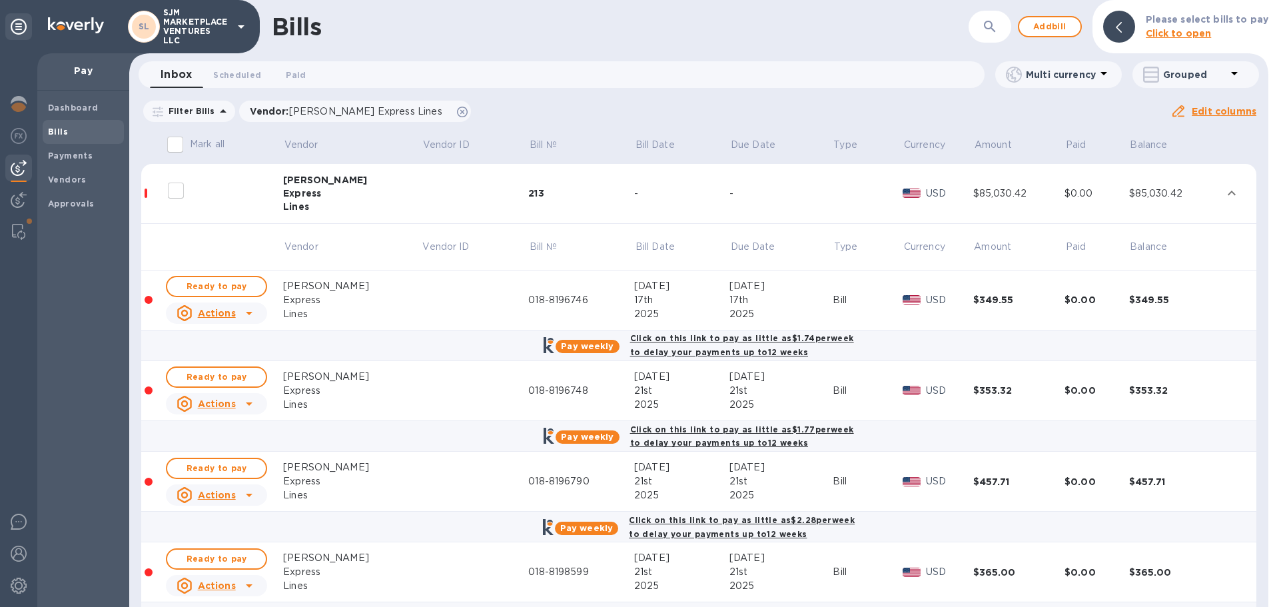
drag, startPoint x: 206, startPoint y: 287, endPoint x: 484, endPoint y: 495, distance: 346.8
click at [206, 286] on span "Ready to pay" at bounding box center [216, 286] width 77 height 16
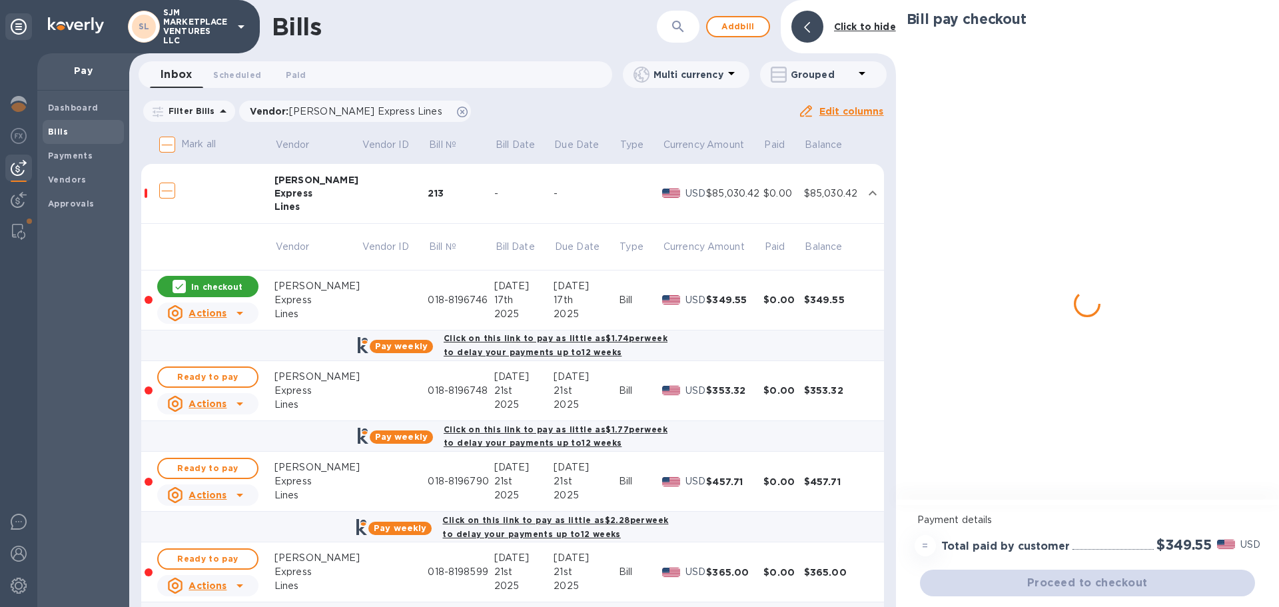
click at [216, 379] on span "Ready to pay" at bounding box center [207, 377] width 77 height 16
click at [208, 464] on span "Ready to pay" at bounding box center [207, 468] width 77 height 16
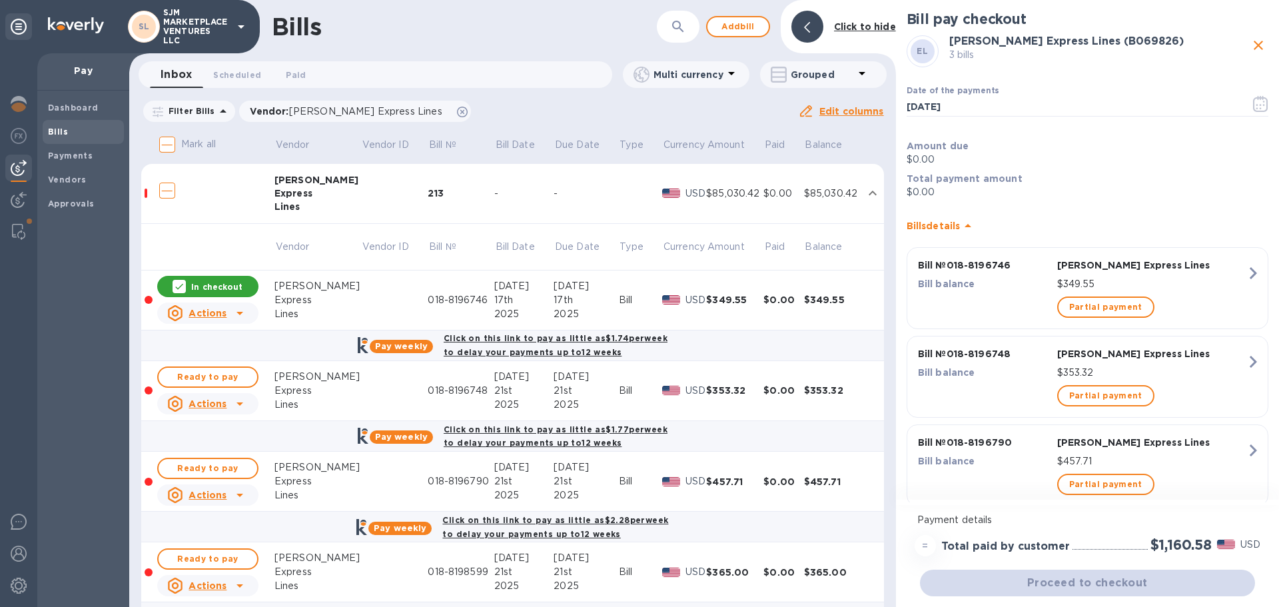
scroll to position [200, 0]
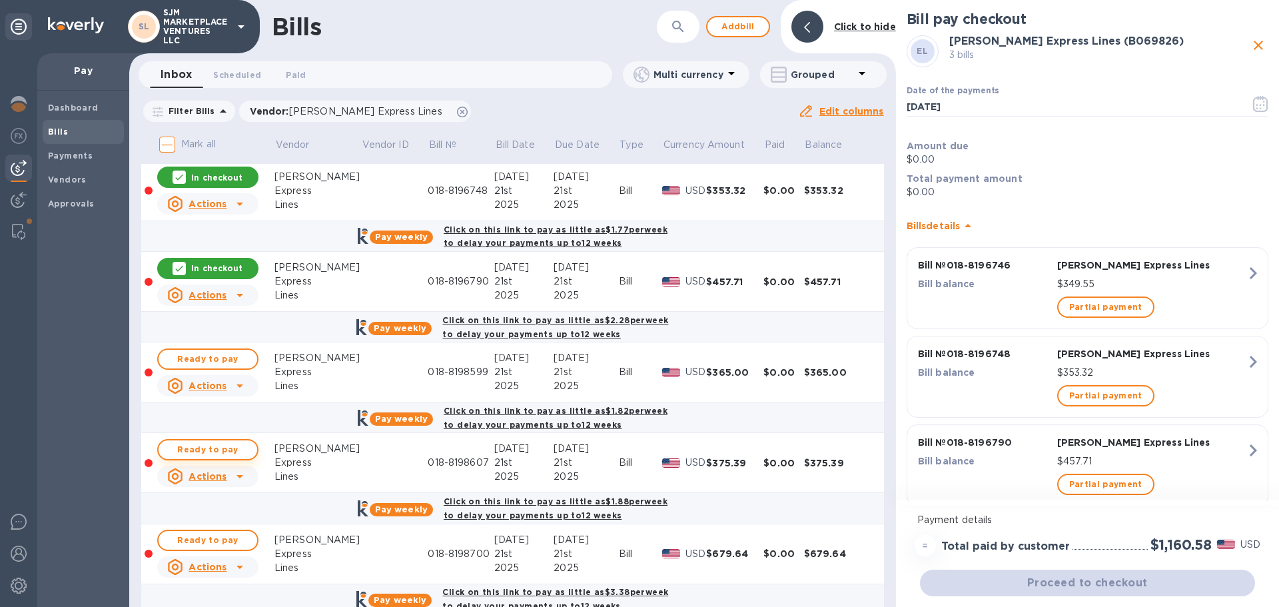
click at [226, 355] on span "Ready to pay" at bounding box center [207, 359] width 77 height 16
click at [218, 446] on span "Ready to pay" at bounding box center [207, 450] width 77 height 16
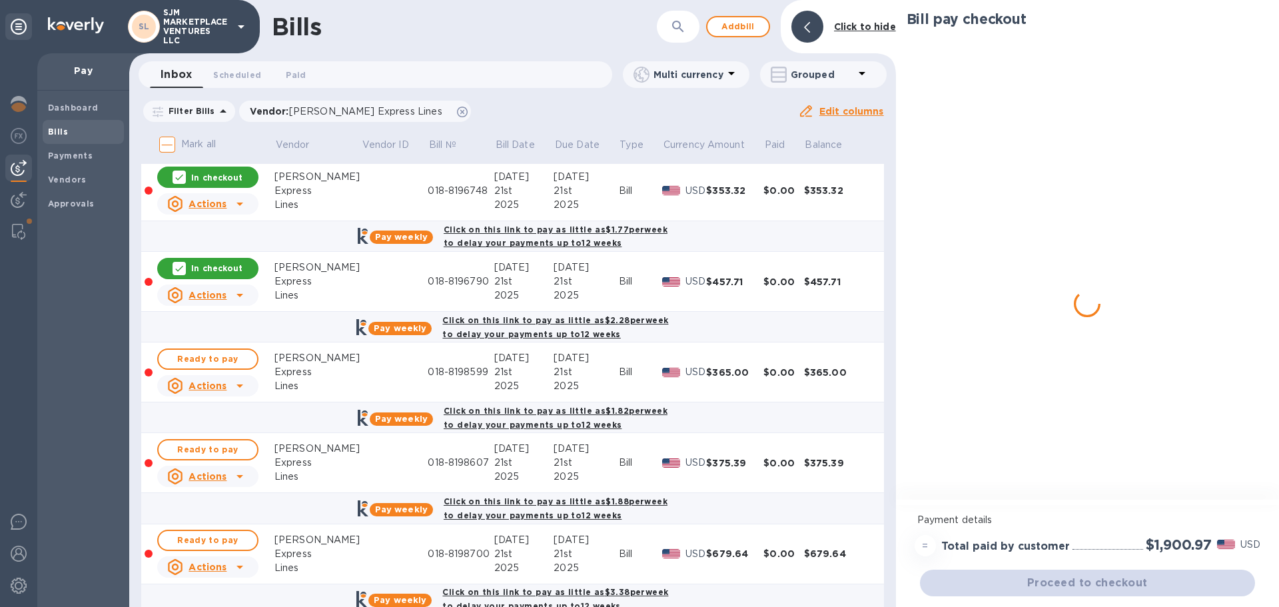
click at [218, 539] on span "Ready to pay" at bounding box center [207, 540] width 77 height 16
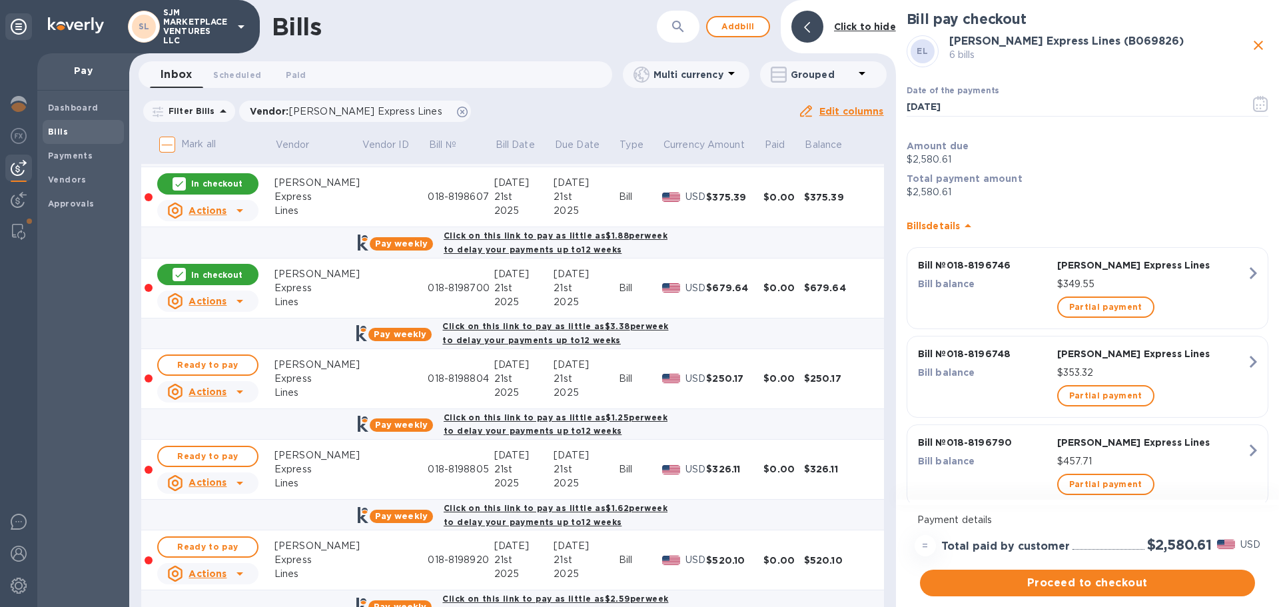
scroll to position [466, 0]
click at [219, 358] on span "Ready to pay" at bounding box center [207, 364] width 77 height 16
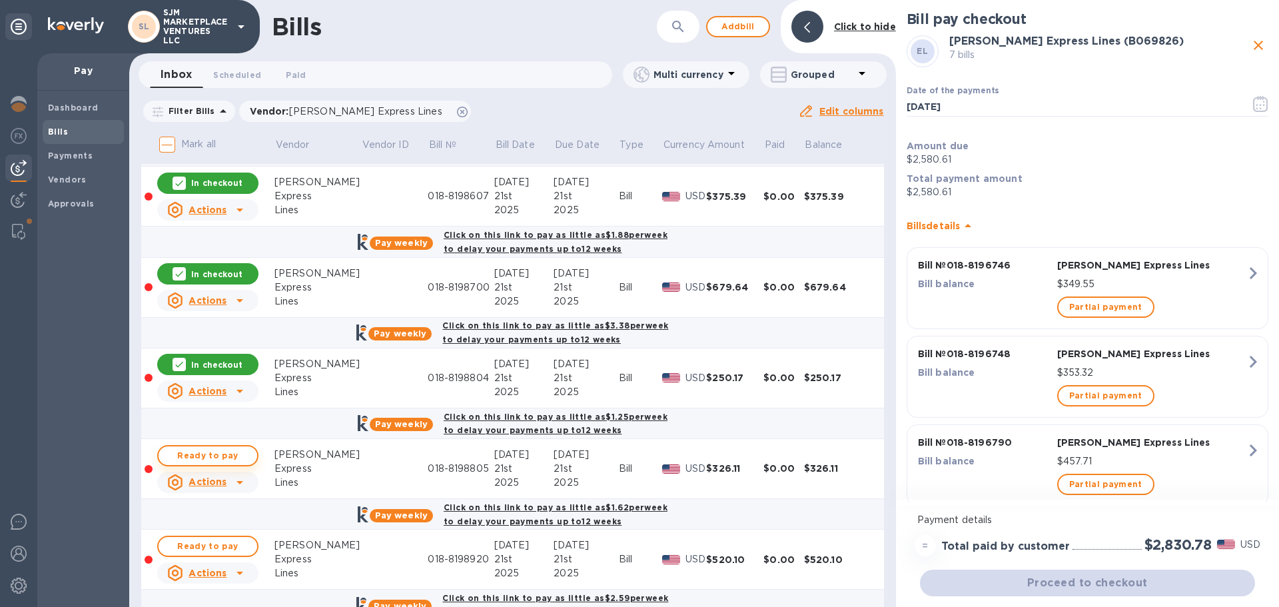
click at [207, 456] on span "Ready to pay" at bounding box center [207, 456] width 77 height 16
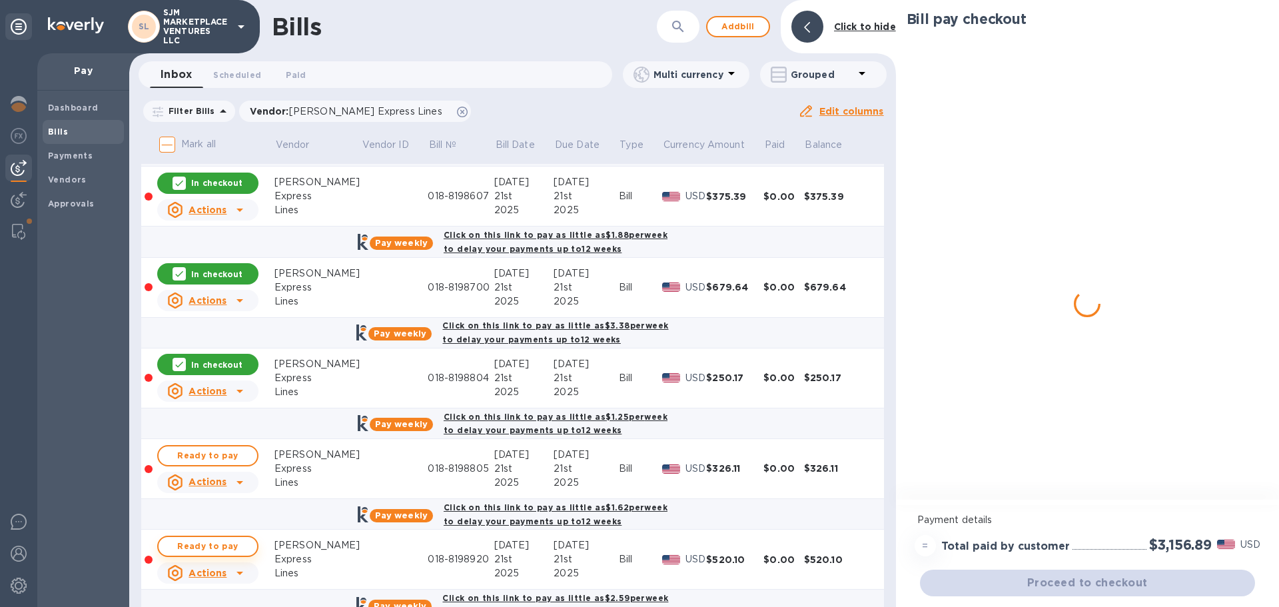
click at [206, 548] on span "Ready to pay" at bounding box center [207, 546] width 77 height 16
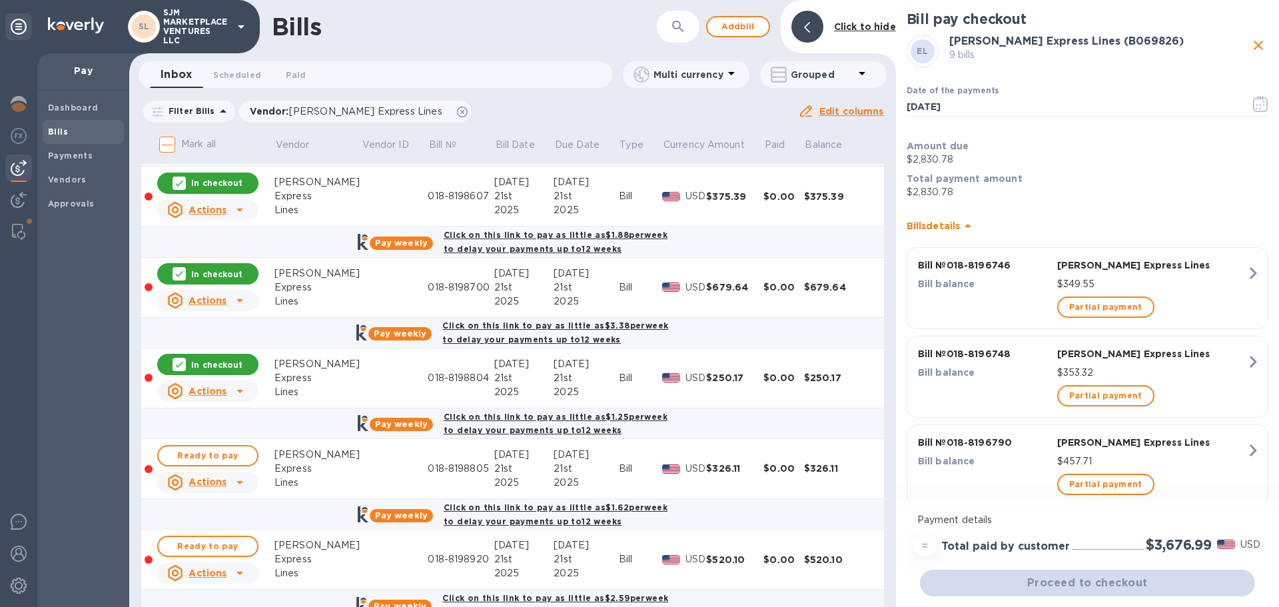
scroll to position [799, 0]
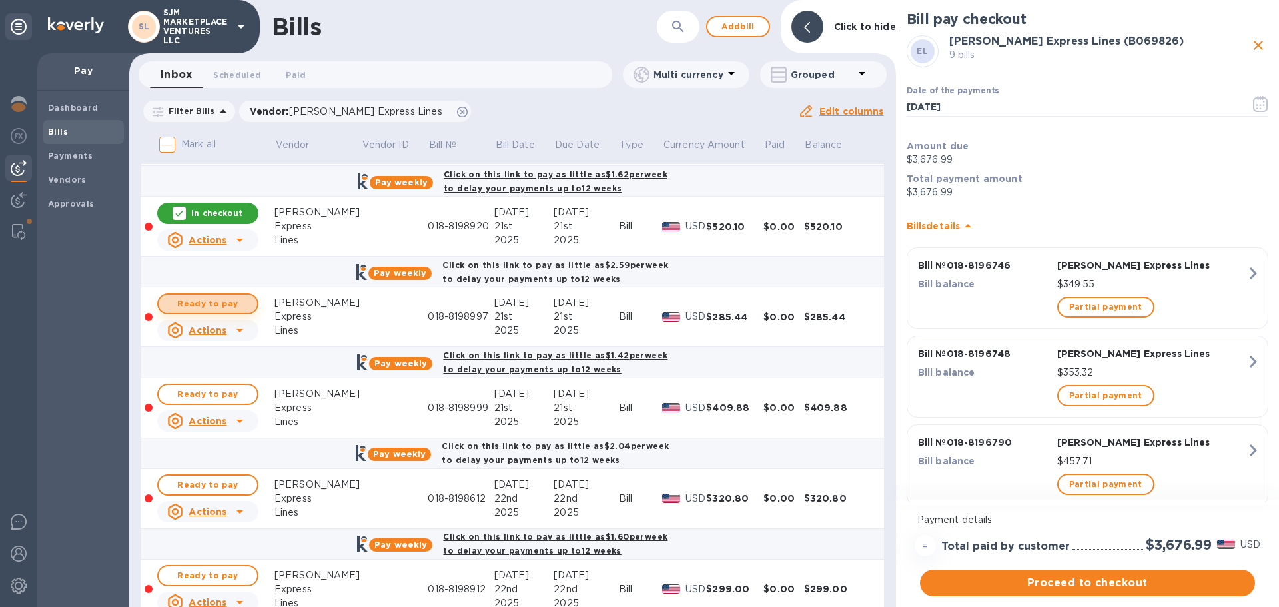
click at [208, 298] on span "Ready to pay" at bounding box center [207, 304] width 77 height 16
click at [202, 393] on span "Ready to pay" at bounding box center [207, 394] width 77 height 16
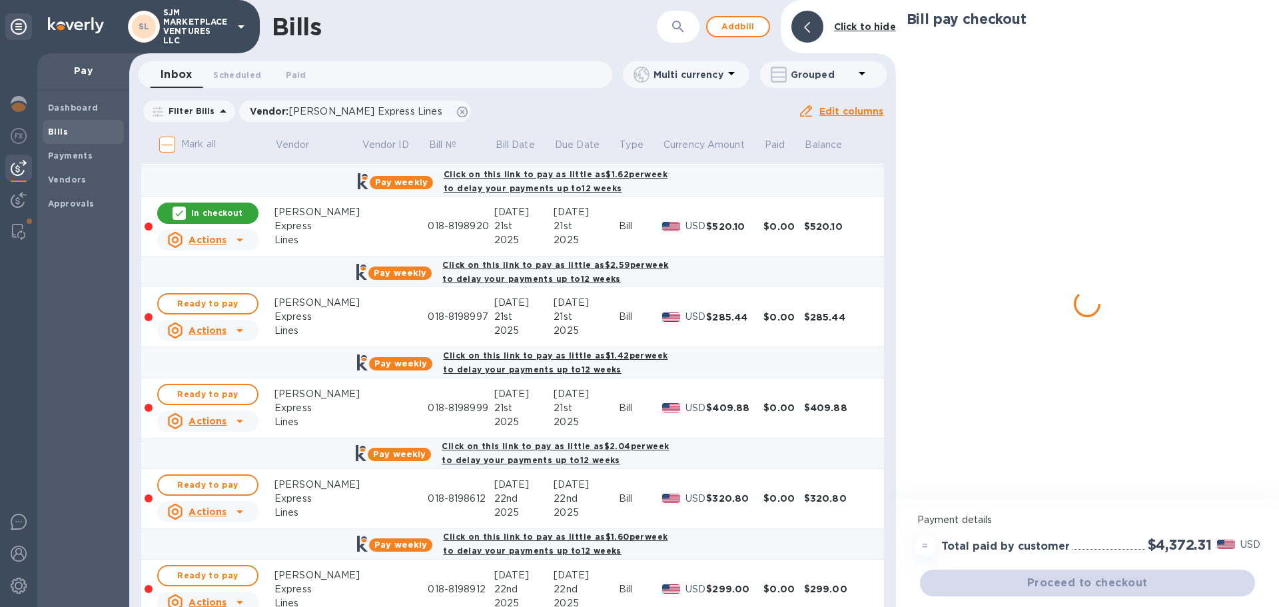
click at [204, 485] on span "Ready to pay" at bounding box center [207, 485] width 77 height 16
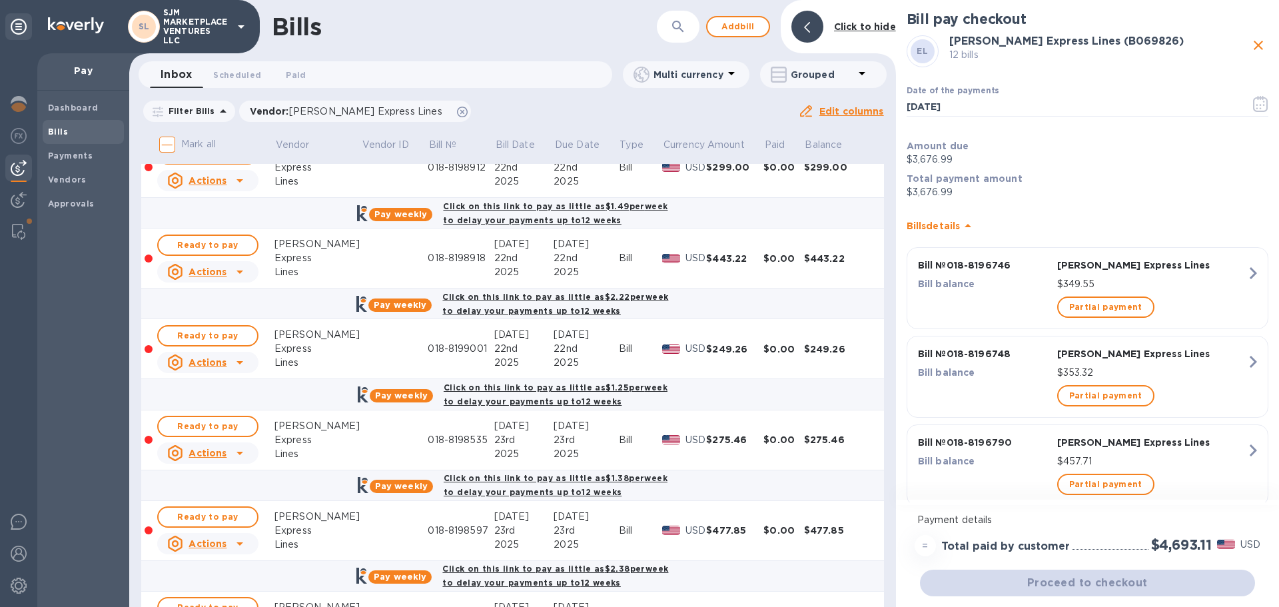
scroll to position [1265, 0]
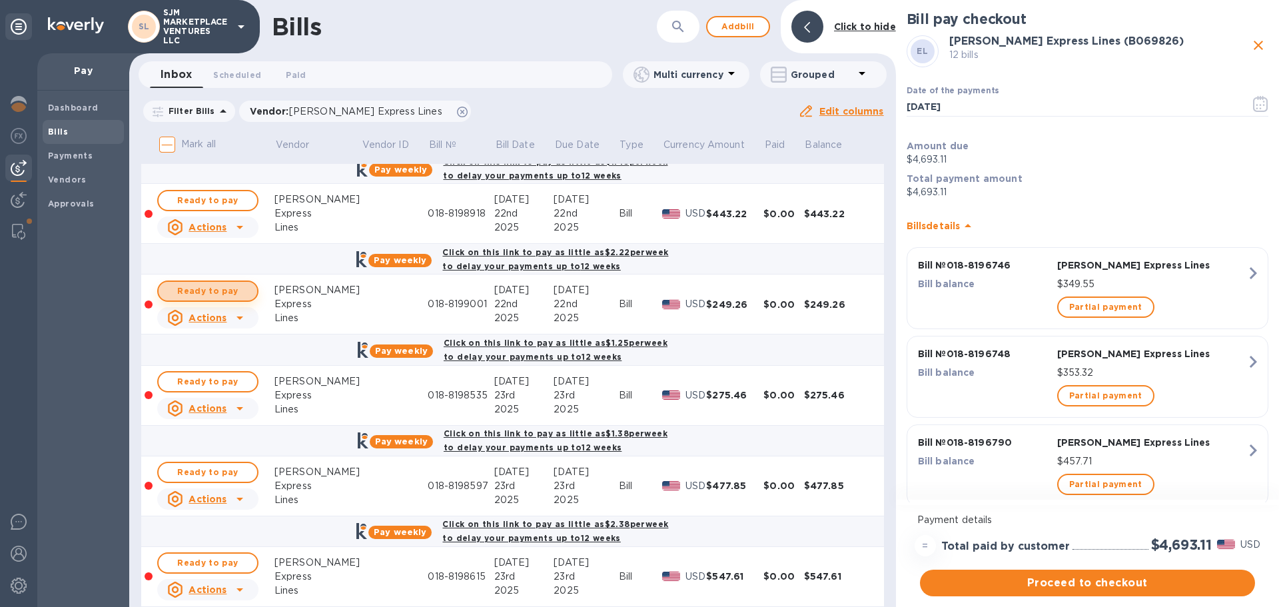
click at [224, 288] on span "Ready to pay" at bounding box center [207, 291] width 77 height 16
click at [213, 383] on span "Ready to pay" at bounding box center [207, 382] width 77 height 16
click at [208, 474] on span "Ready to pay" at bounding box center [207, 472] width 77 height 16
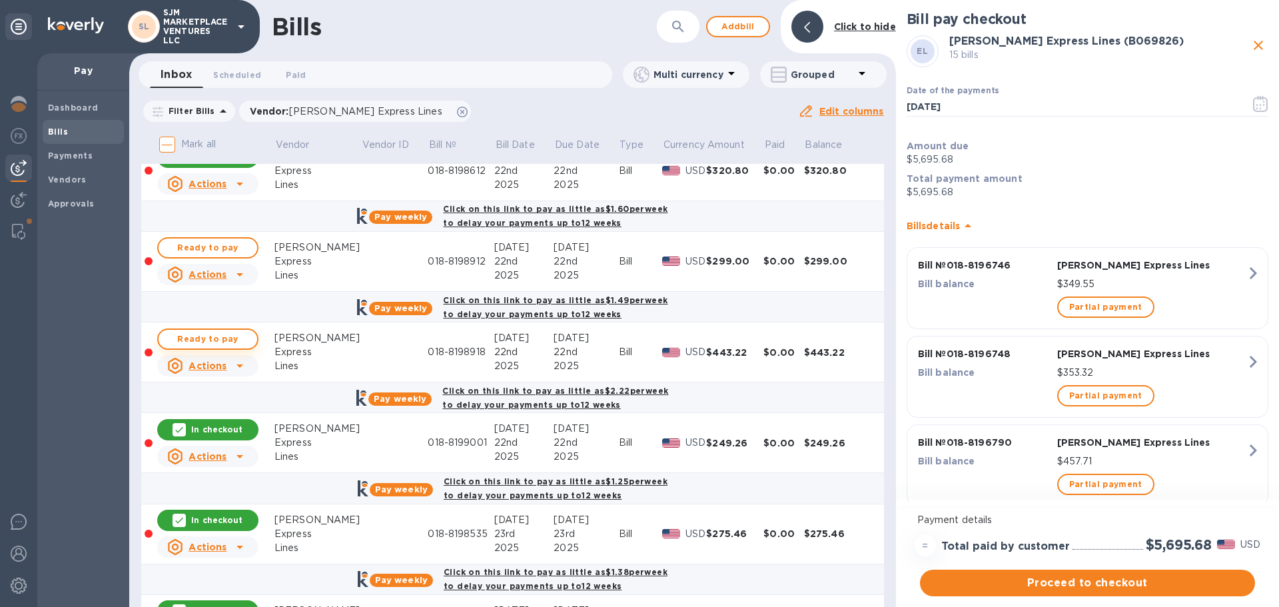
scroll to position [1066, 0]
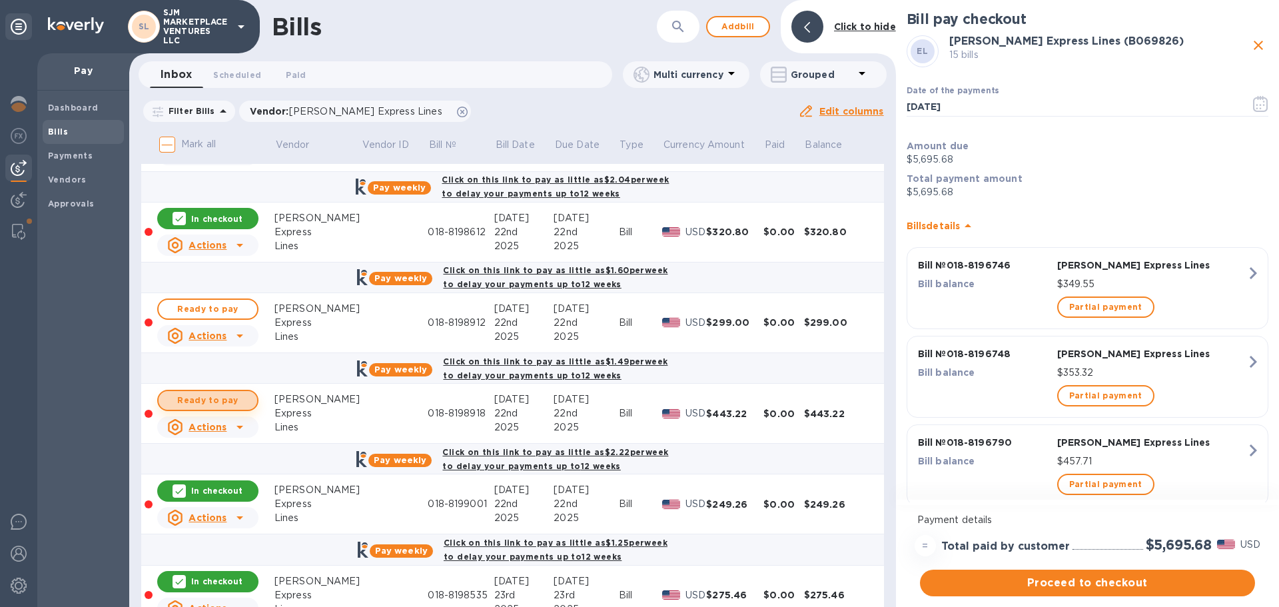
click at [215, 400] on span "Ready to pay" at bounding box center [207, 400] width 77 height 16
click at [210, 310] on span "Ready to pay" at bounding box center [207, 309] width 77 height 16
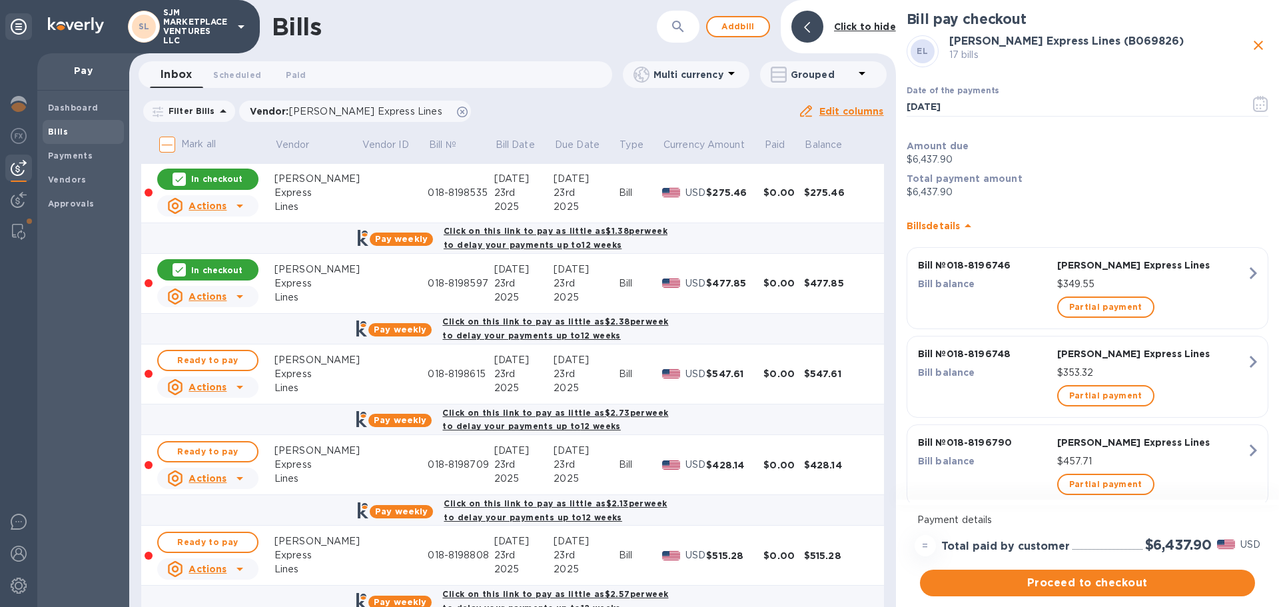
scroll to position [1465, 0]
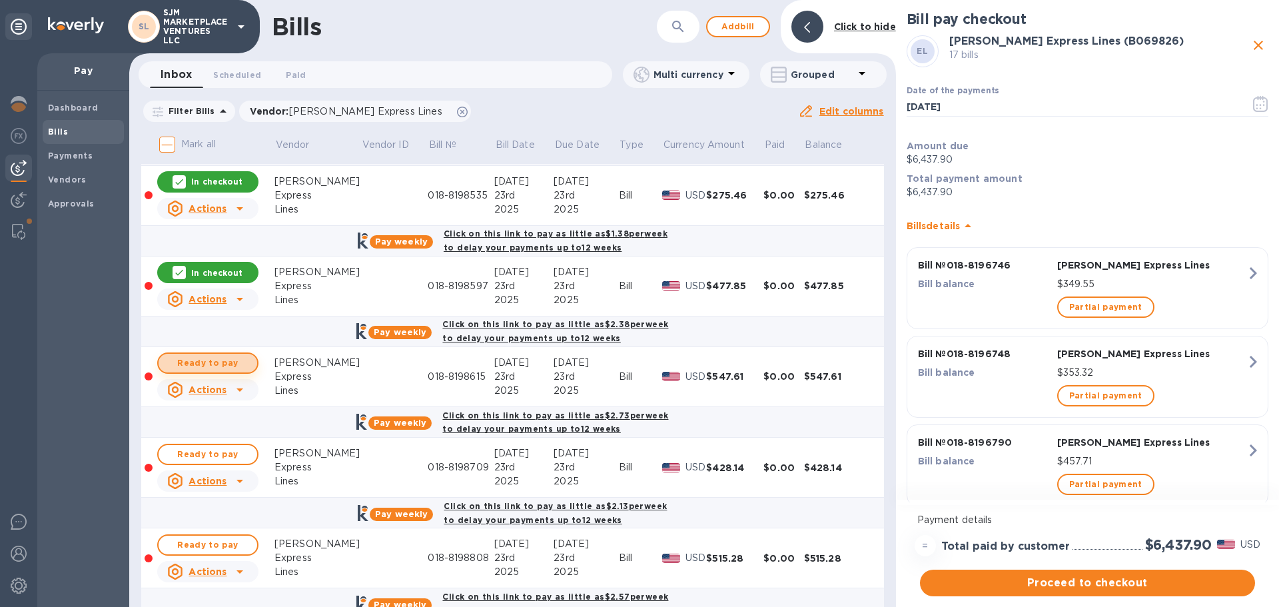
click at [202, 360] on span "Ready to pay" at bounding box center [207, 363] width 77 height 16
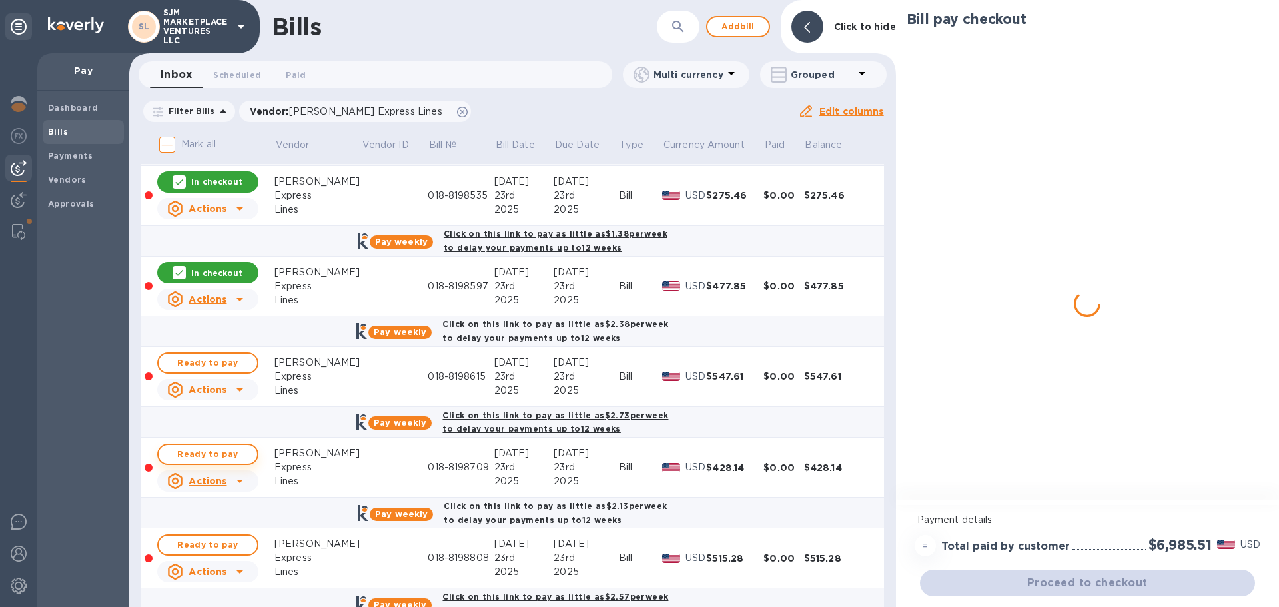
click at [208, 452] on span "Ready to pay" at bounding box center [207, 454] width 77 height 16
click at [198, 541] on span "Ready to pay" at bounding box center [207, 545] width 77 height 16
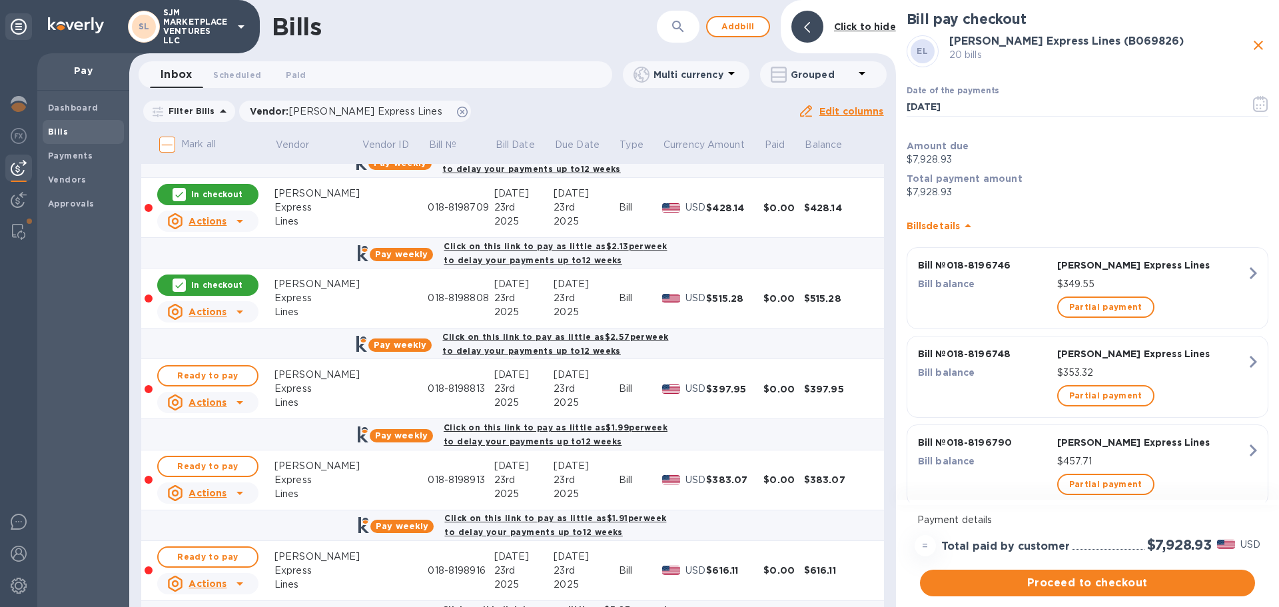
scroll to position [1732, 0]
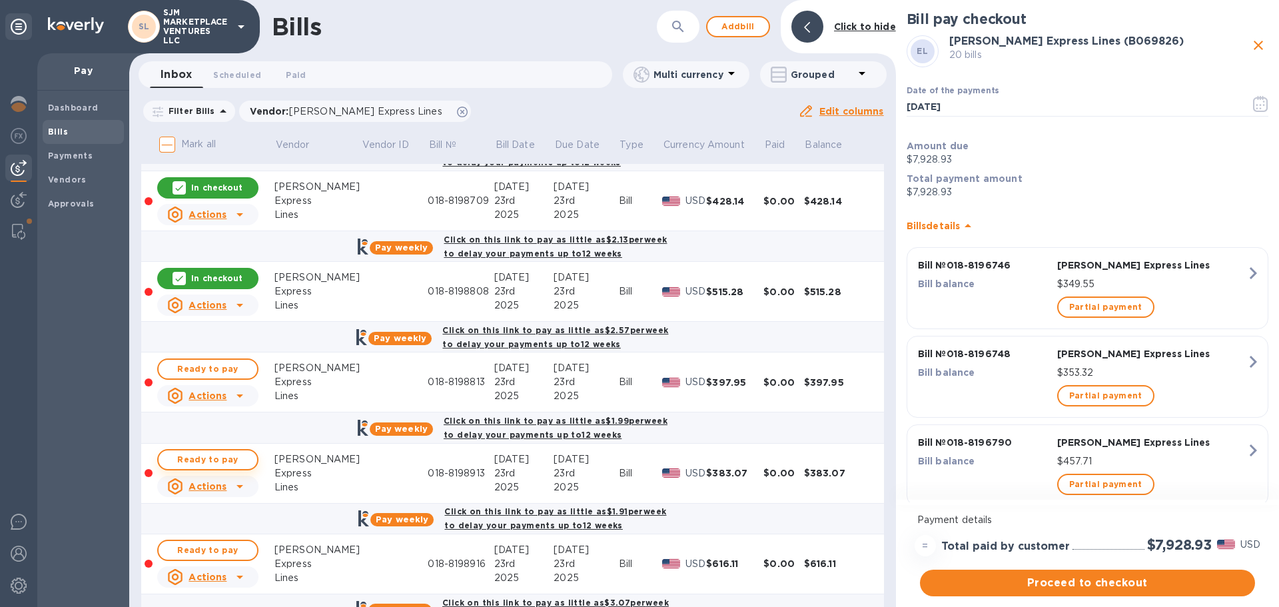
drag, startPoint x: 197, startPoint y: 364, endPoint x: 193, endPoint y: 464, distance: 99.3
click at [197, 364] on span "Ready to pay" at bounding box center [207, 369] width 77 height 16
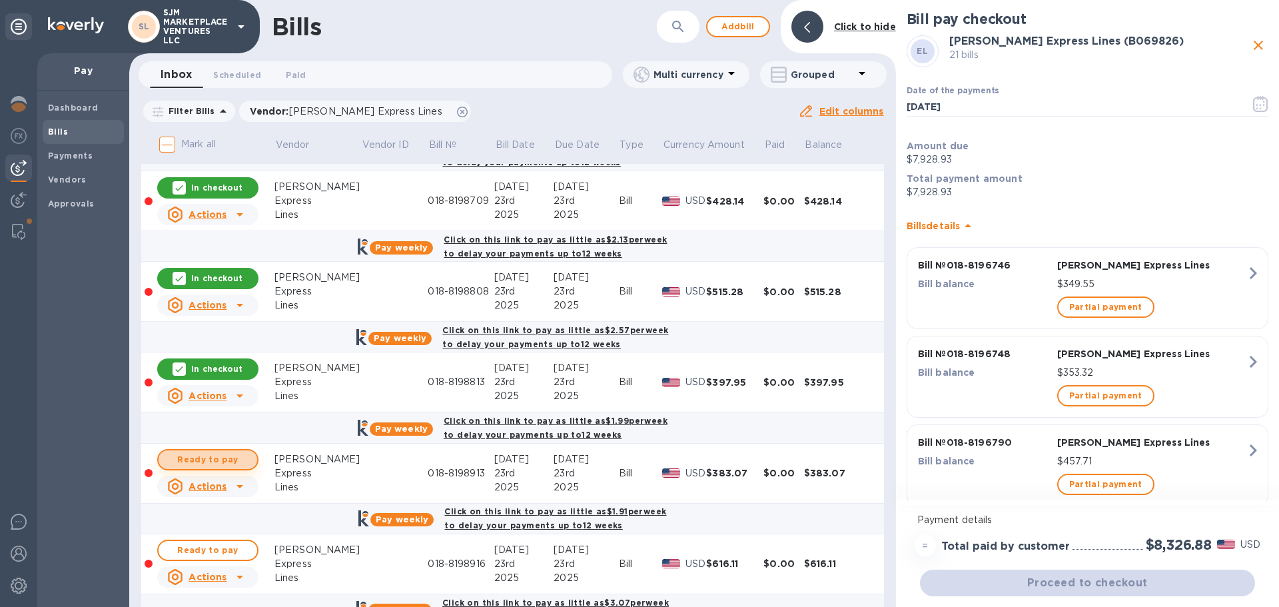
click at [193, 464] on span "Ready to pay" at bounding box center [207, 460] width 77 height 16
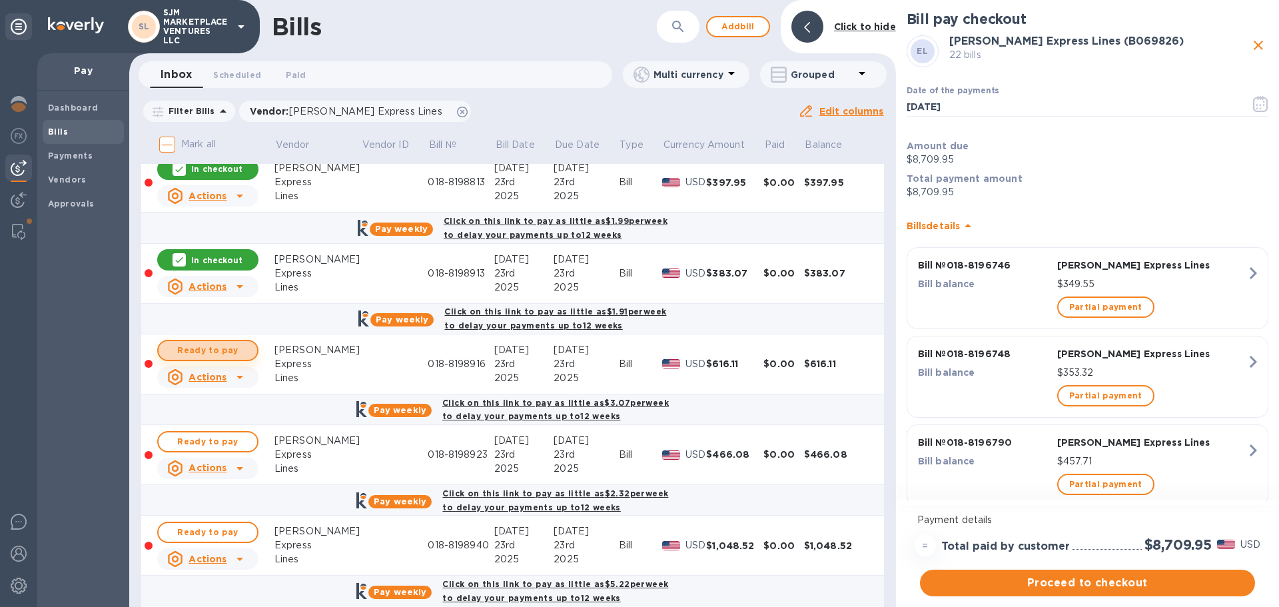
click at [186, 353] on span "Ready to pay" at bounding box center [207, 350] width 77 height 16
click at [196, 439] on span "Ready to pay" at bounding box center [207, 442] width 77 height 16
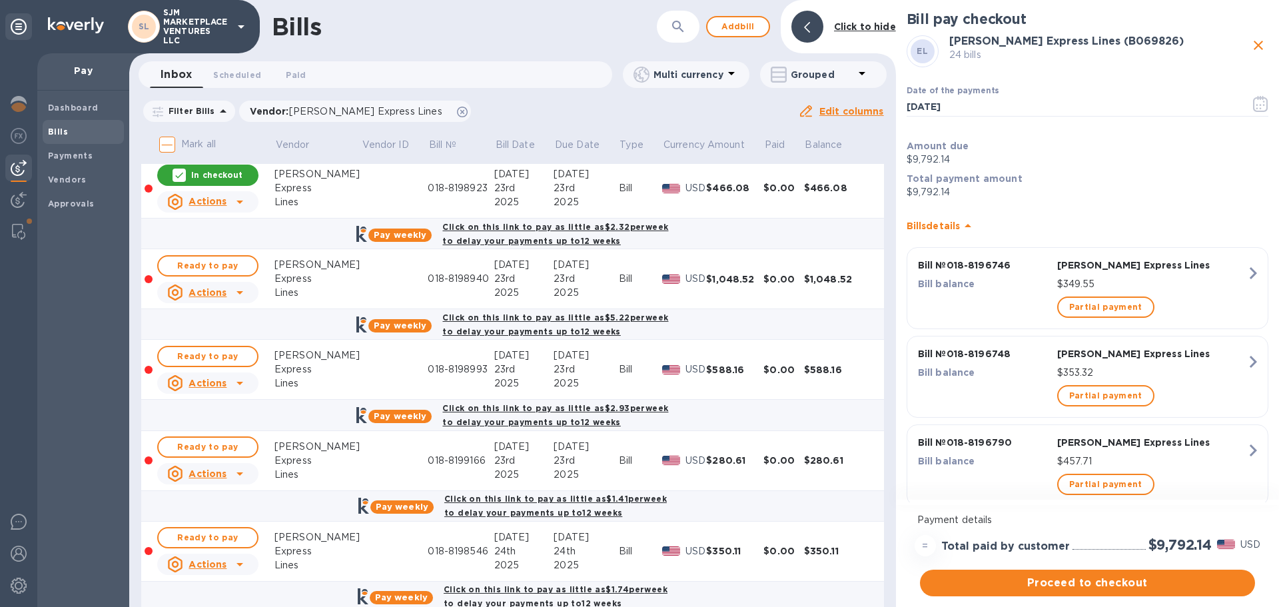
scroll to position [1998, 0]
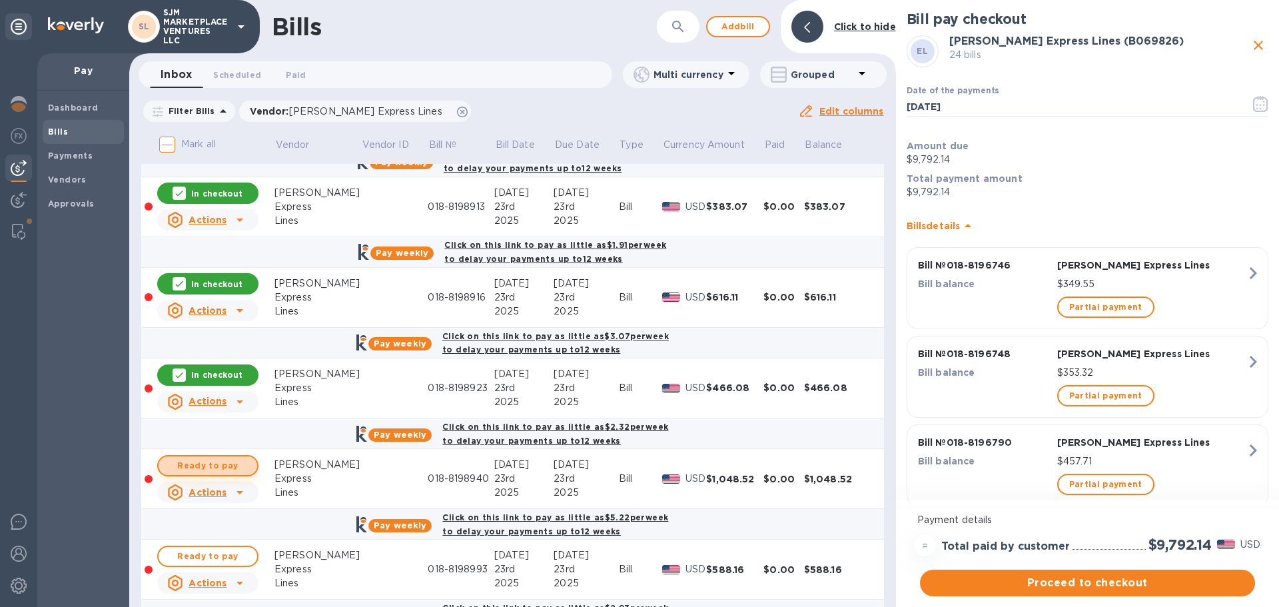
click at [196, 462] on span "Ready to pay" at bounding box center [207, 466] width 77 height 16
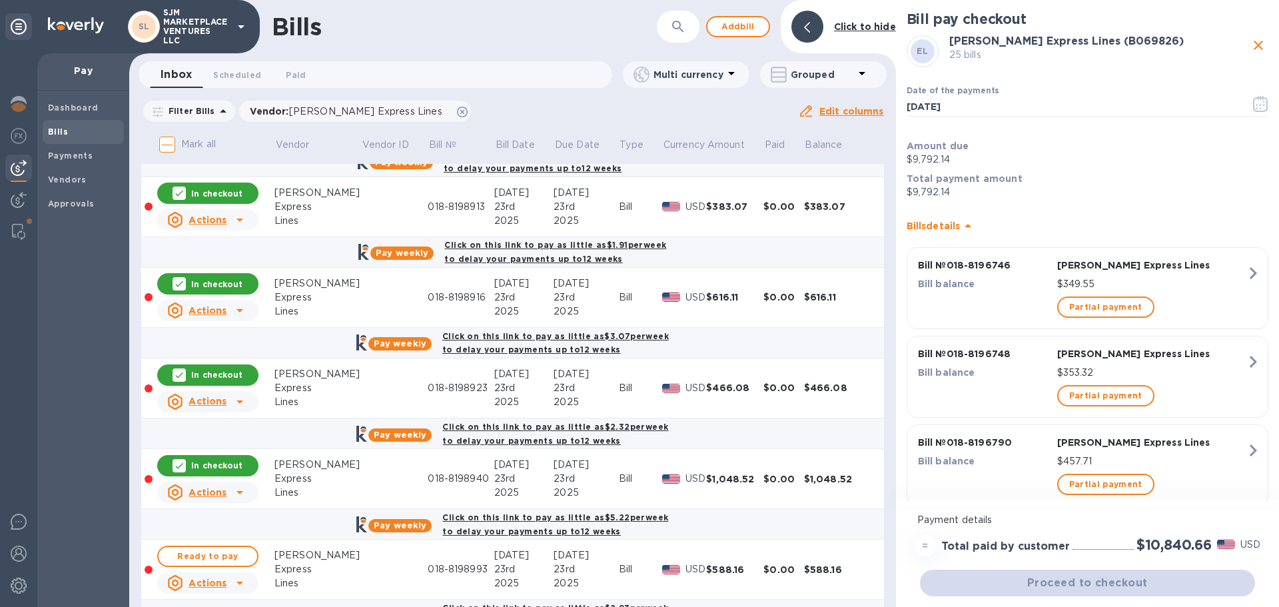
scroll to position [2198, 0]
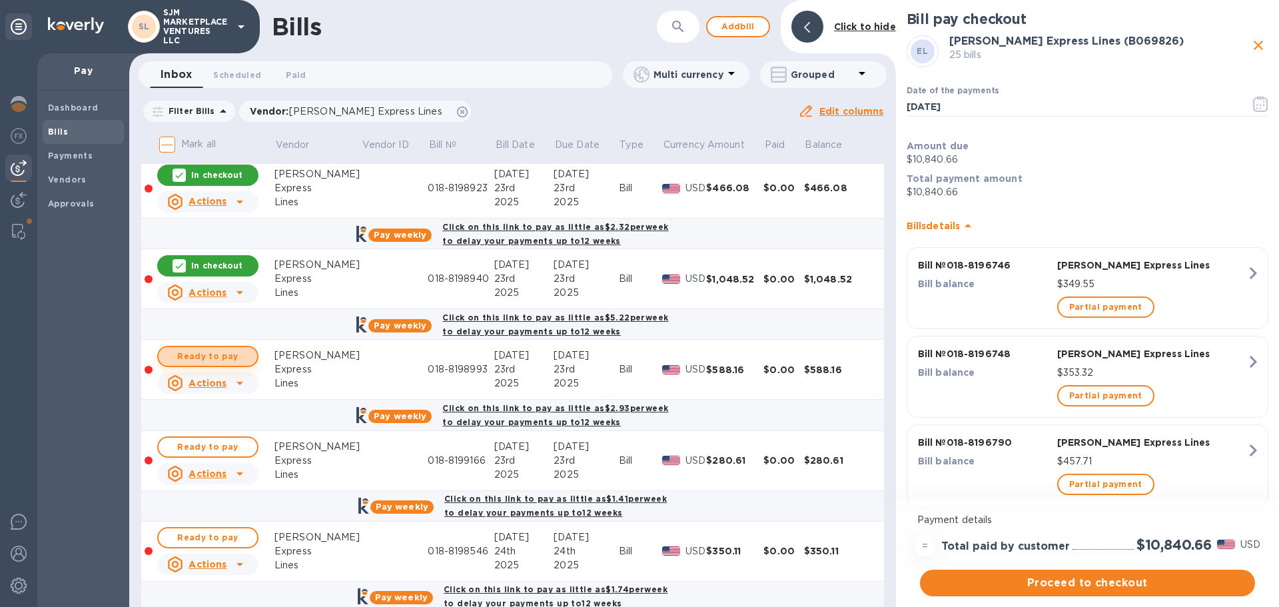
click at [207, 356] on span "Ready to pay" at bounding box center [207, 356] width 77 height 16
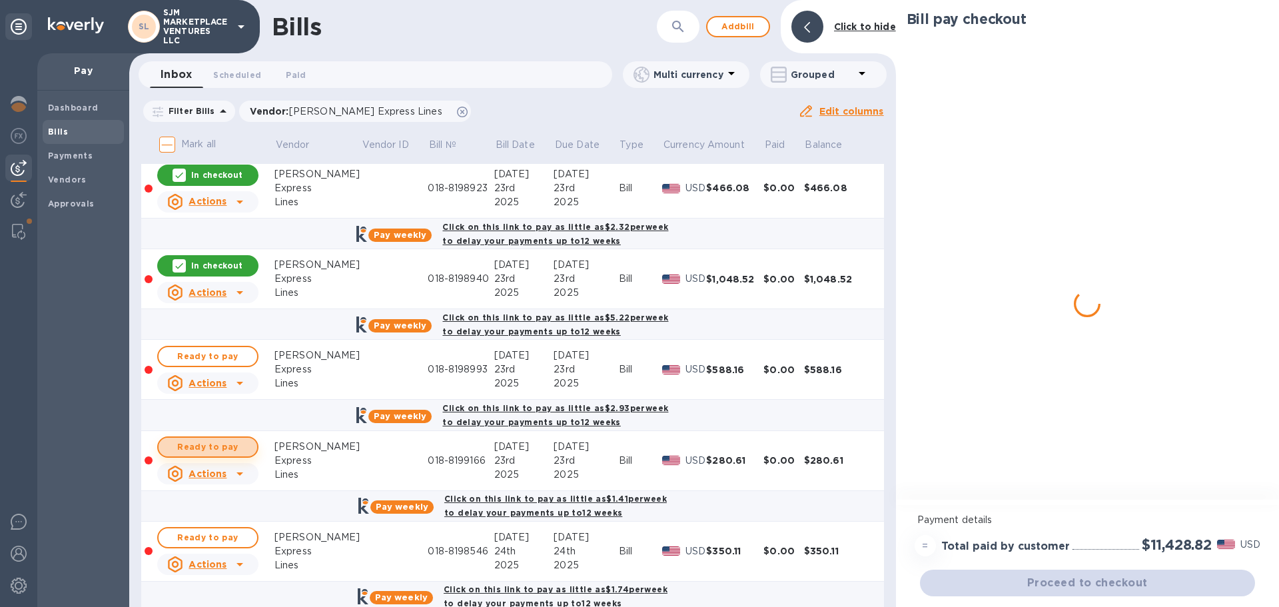
click at [204, 450] on span "Ready to pay" at bounding box center [207, 447] width 77 height 16
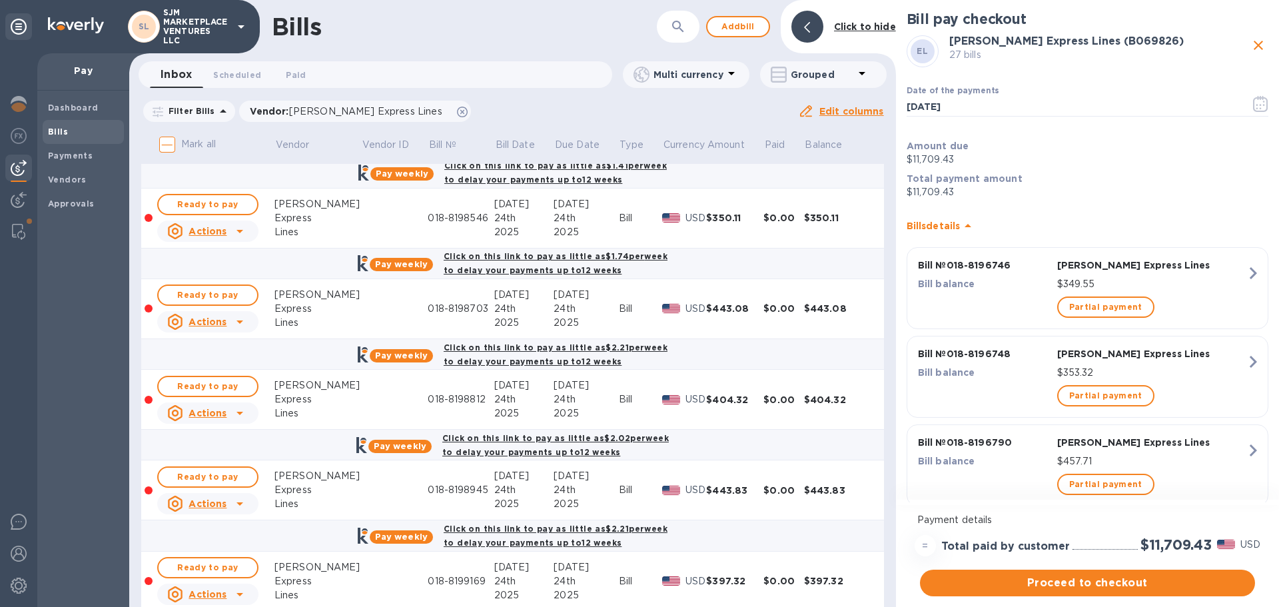
scroll to position [2398, 0]
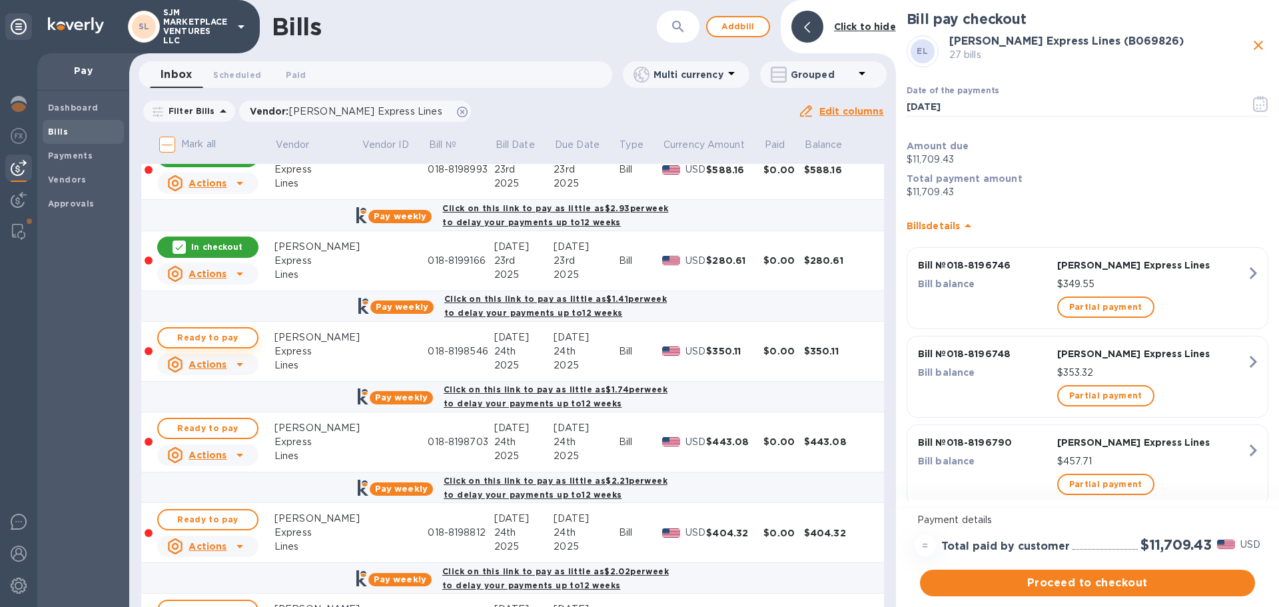
click at [218, 340] on span "Ready to pay" at bounding box center [207, 338] width 77 height 16
click at [192, 426] on span "Ready to pay" at bounding box center [207, 428] width 77 height 16
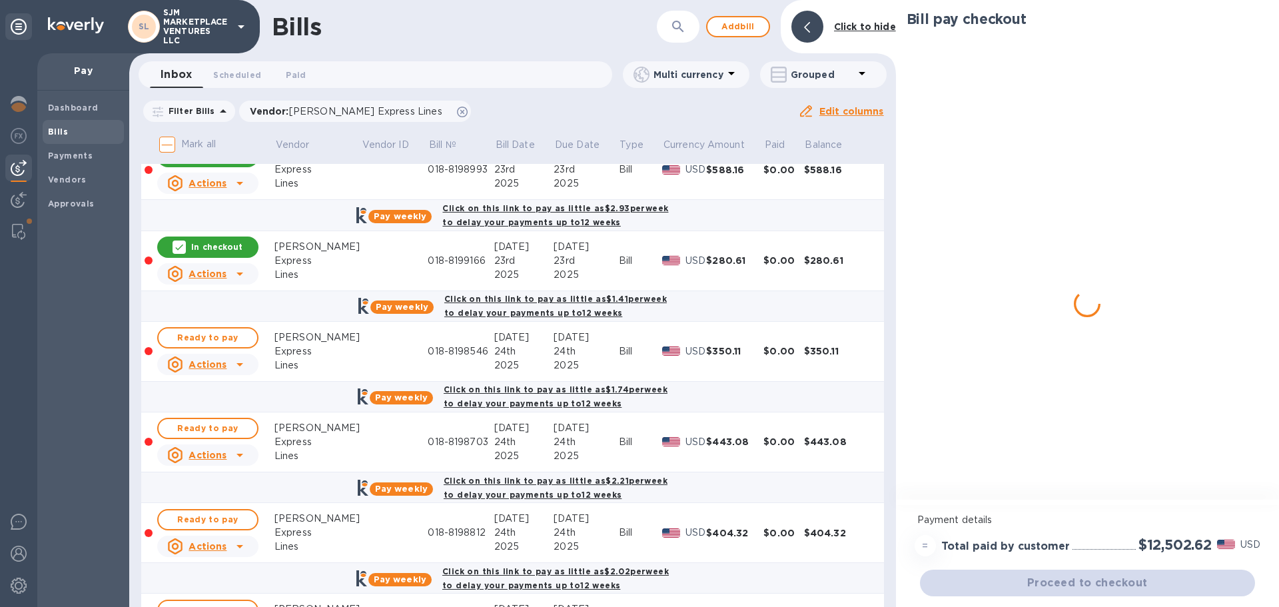
click at [199, 519] on span "Ready to pay" at bounding box center [207, 519] width 77 height 16
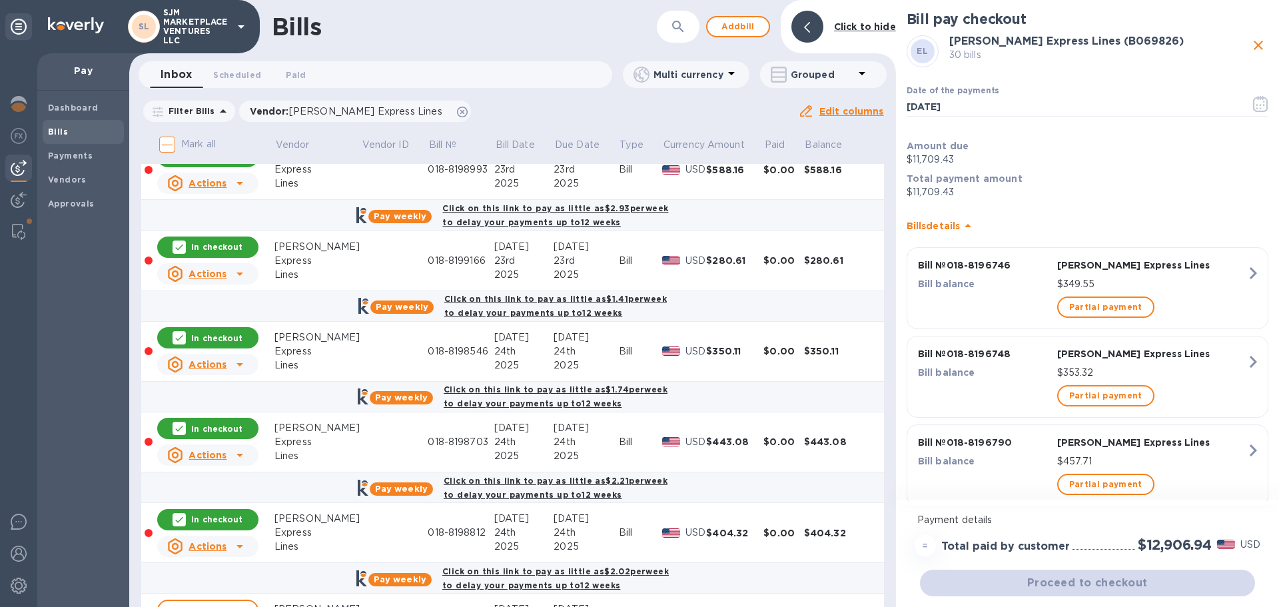
scroll to position [2597, 0]
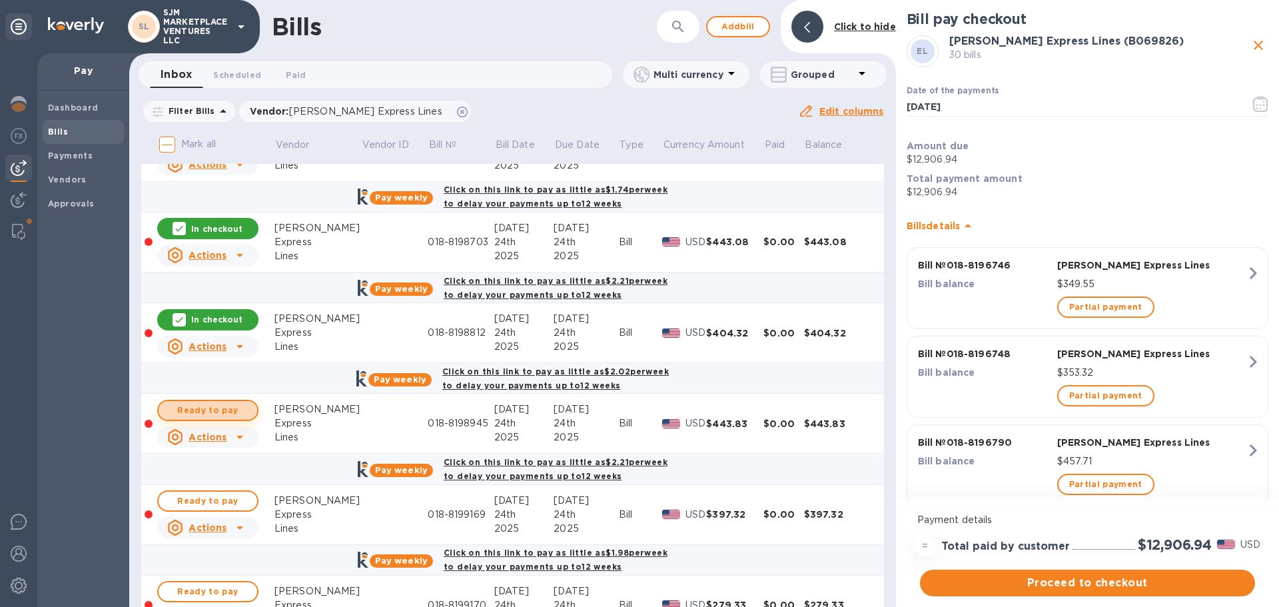
click at [214, 412] on span "Ready to pay" at bounding box center [207, 410] width 77 height 16
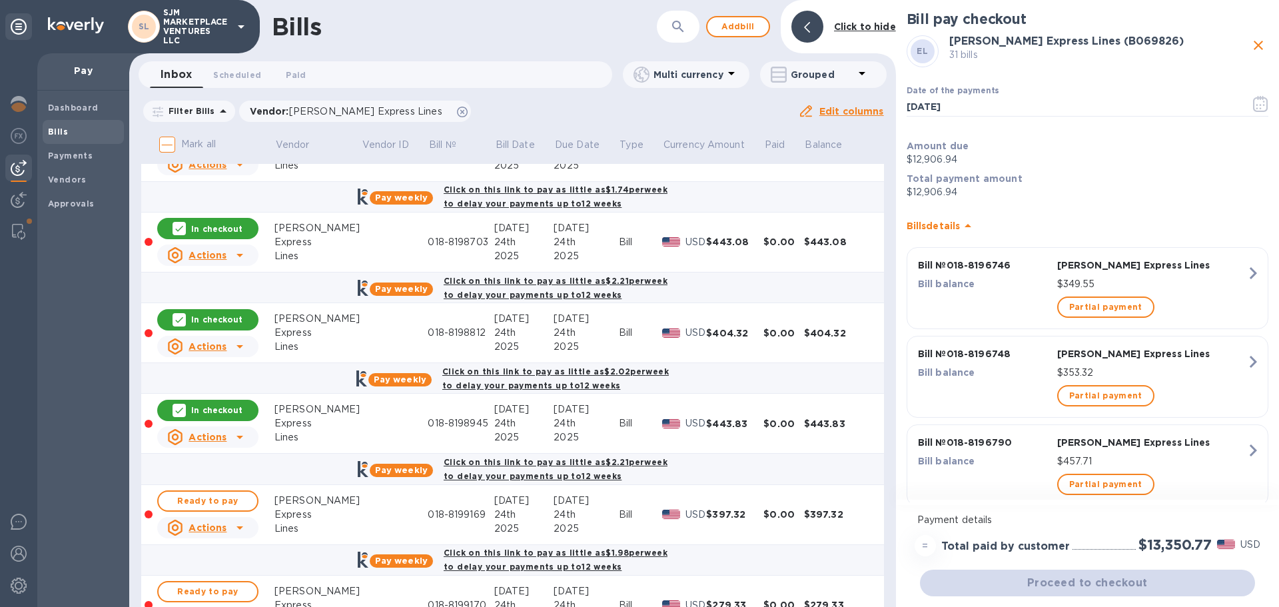
scroll to position [2731, 0]
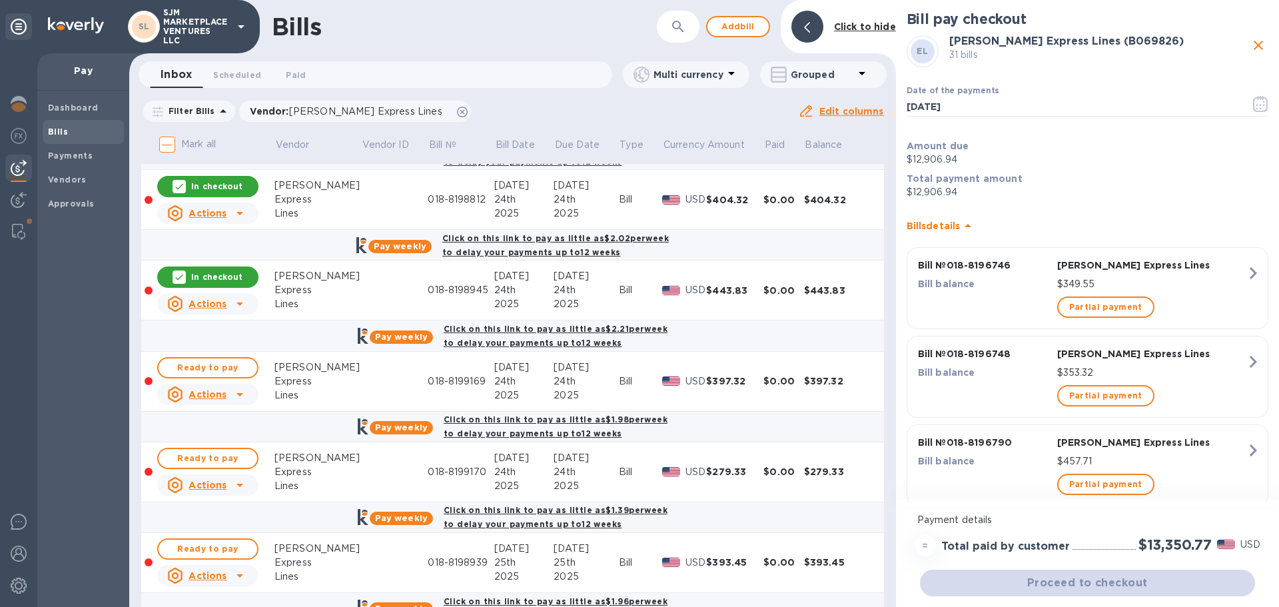
click at [199, 370] on span "Ready to pay" at bounding box center [207, 368] width 77 height 16
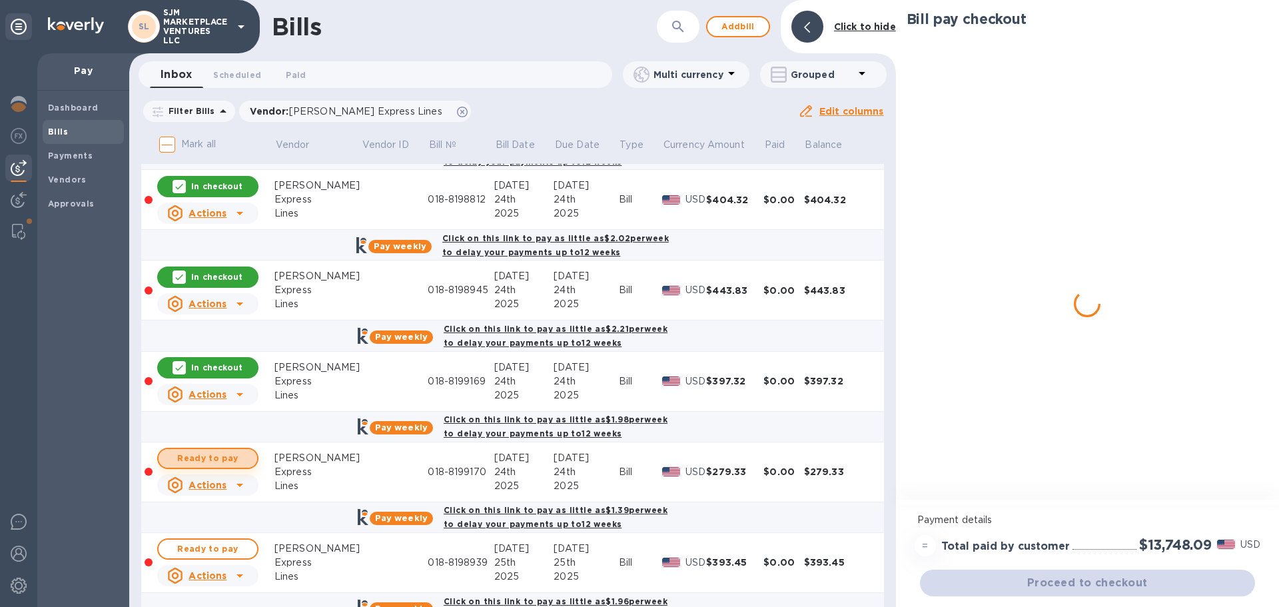
click at [204, 458] on span "Ready to pay" at bounding box center [207, 458] width 77 height 16
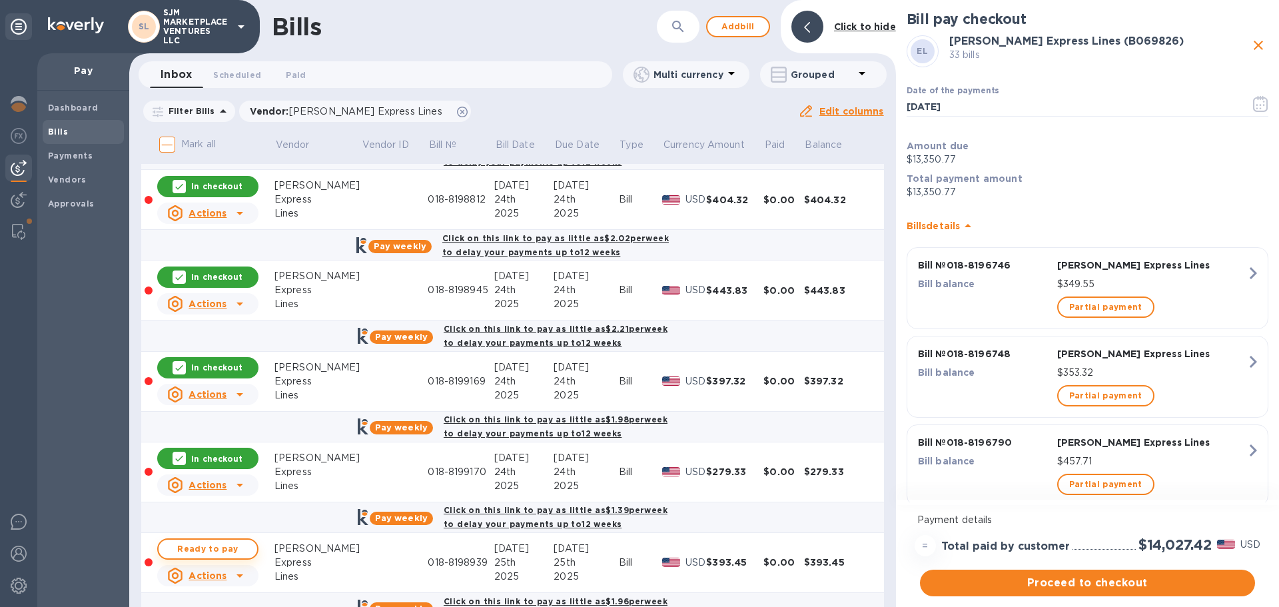
scroll to position [2930, 0]
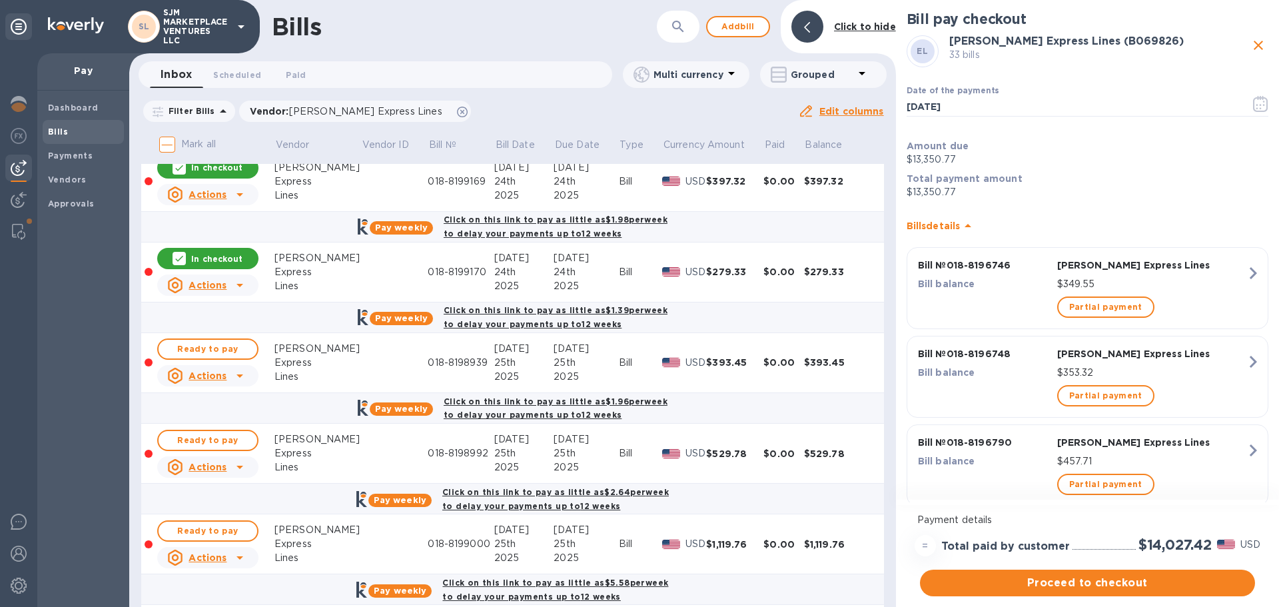
click at [214, 349] on span "Ready to pay" at bounding box center [207, 349] width 77 height 16
click at [216, 439] on span "Ready to pay" at bounding box center [207, 440] width 77 height 16
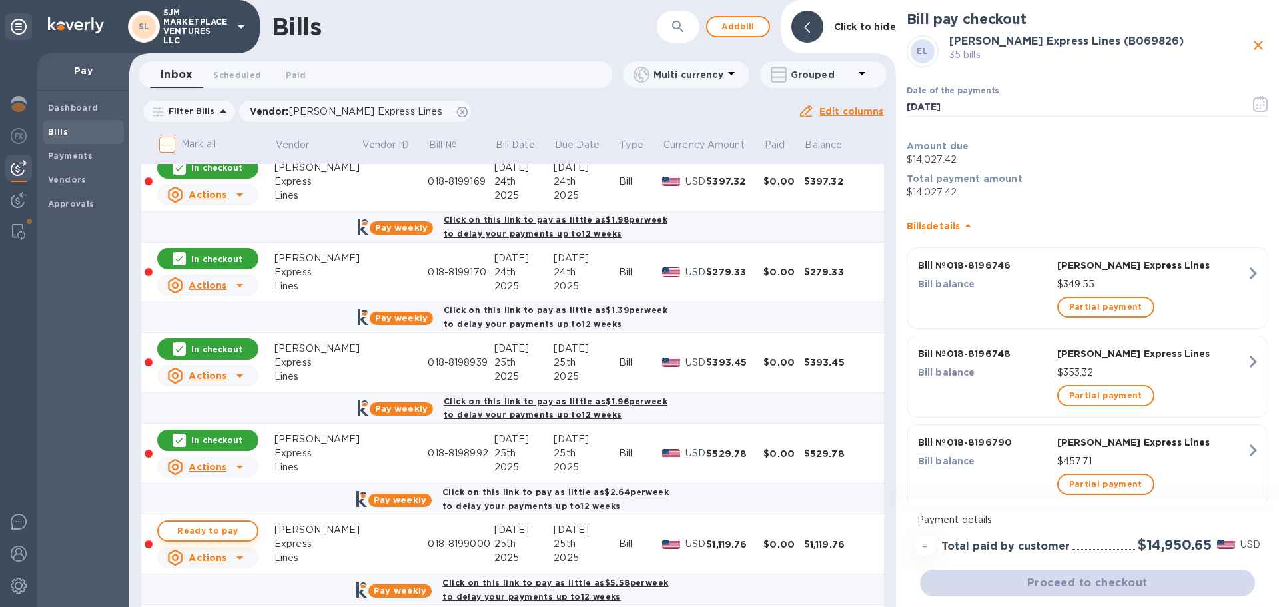
click at [218, 535] on span "Ready to pay" at bounding box center [207, 531] width 77 height 16
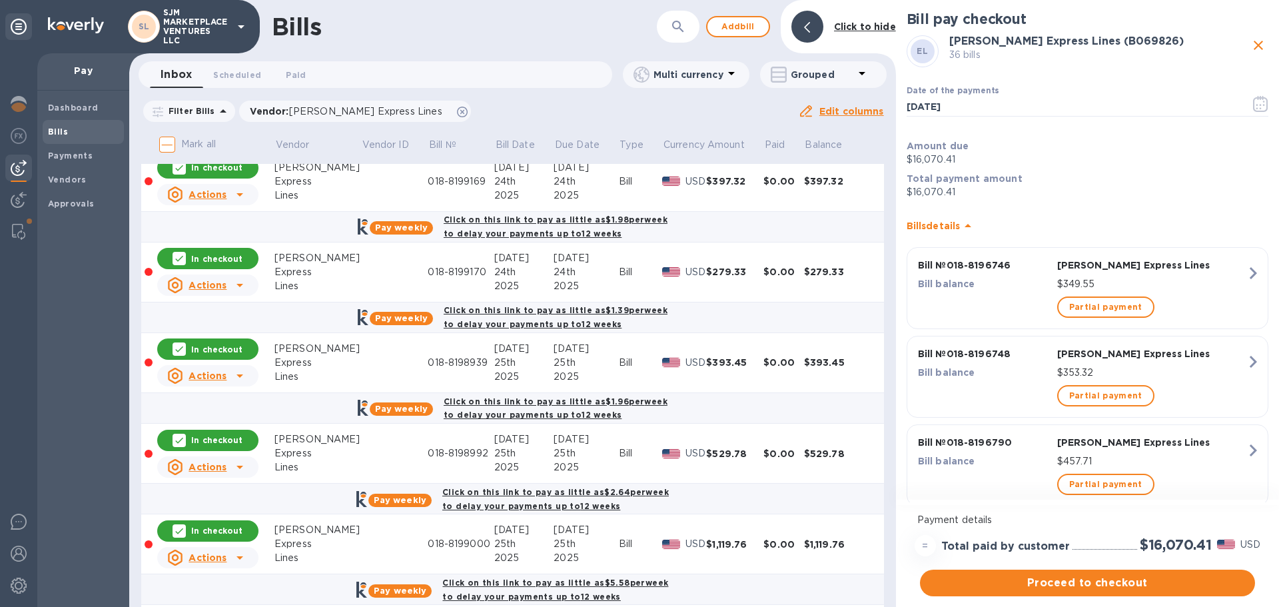
scroll to position [3197, 0]
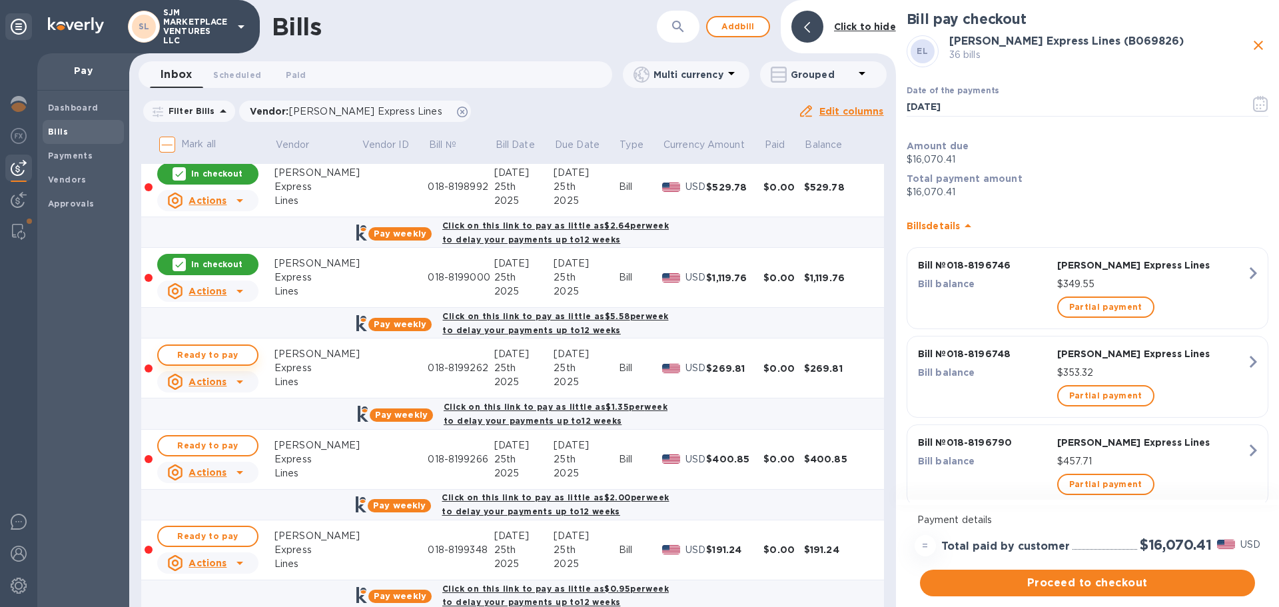
click at [216, 355] on span "Ready to pay" at bounding box center [207, 355] width 77 height 16
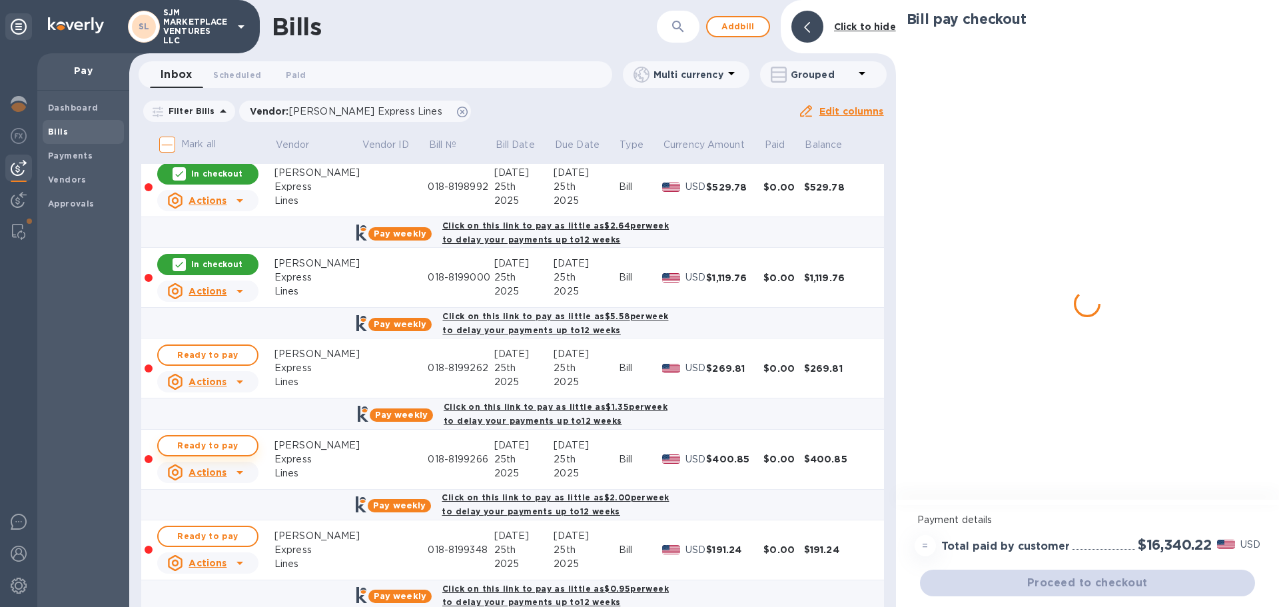
click at [198, 444] on span "Ready to pay" at bounding box center [207, 446] width 77 height 16
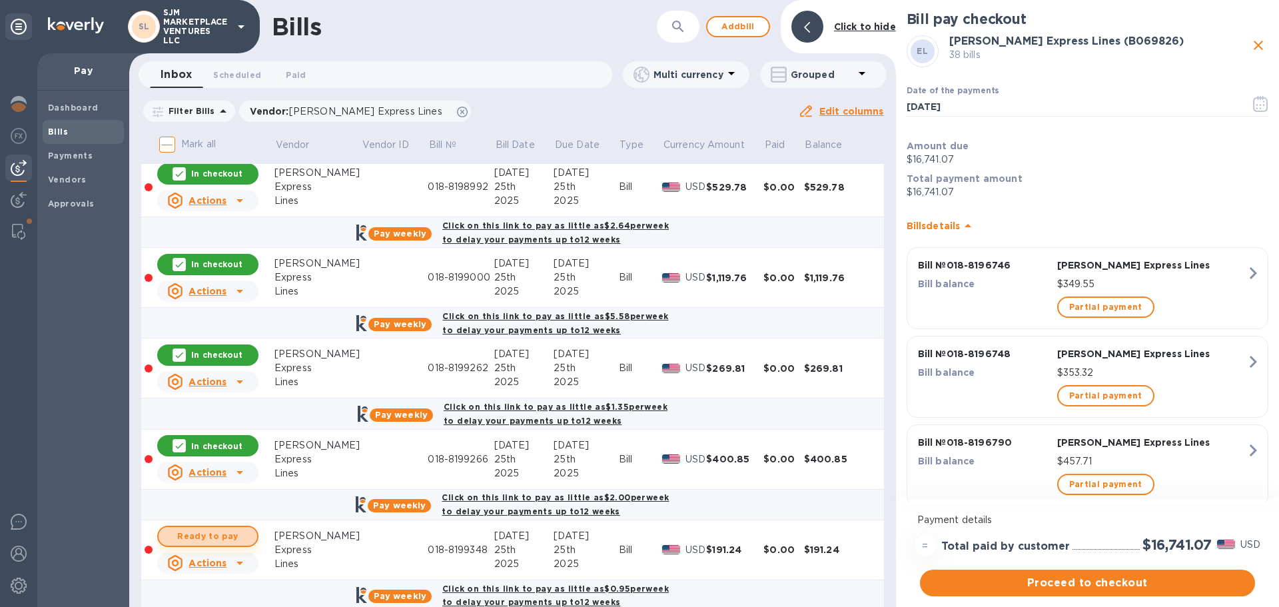
click at [211, 537] on span "Ready to pay" at bounding box center [207, 536] width 77 height 16
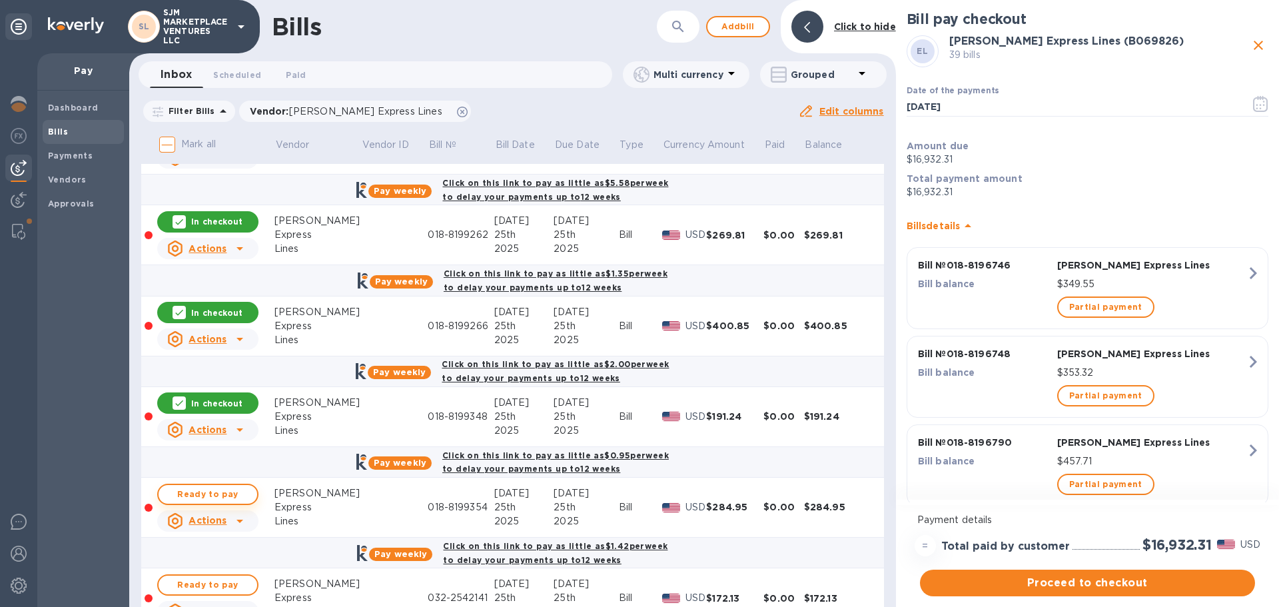
click at [210, 495] on span "Ready to pay" at bounding box center [207, 494] width 77 height 16
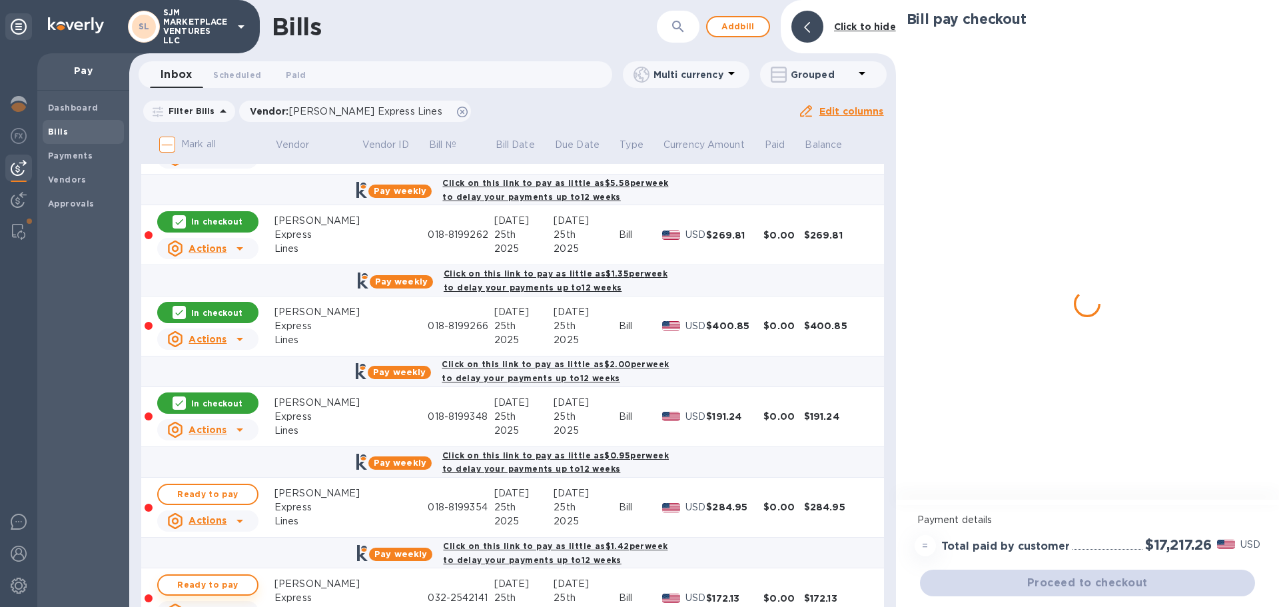
click at [221, 589] on span "Ready to pay" at bounding box center [207, 585] width 77 height 16
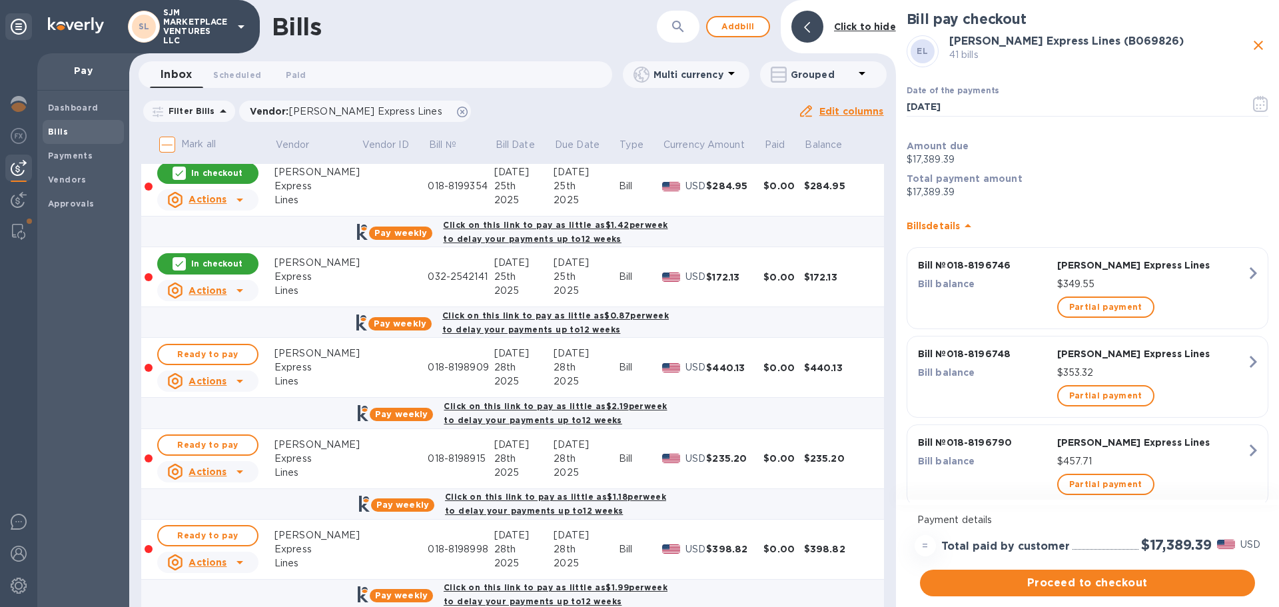
scroll to position [3663, 0]
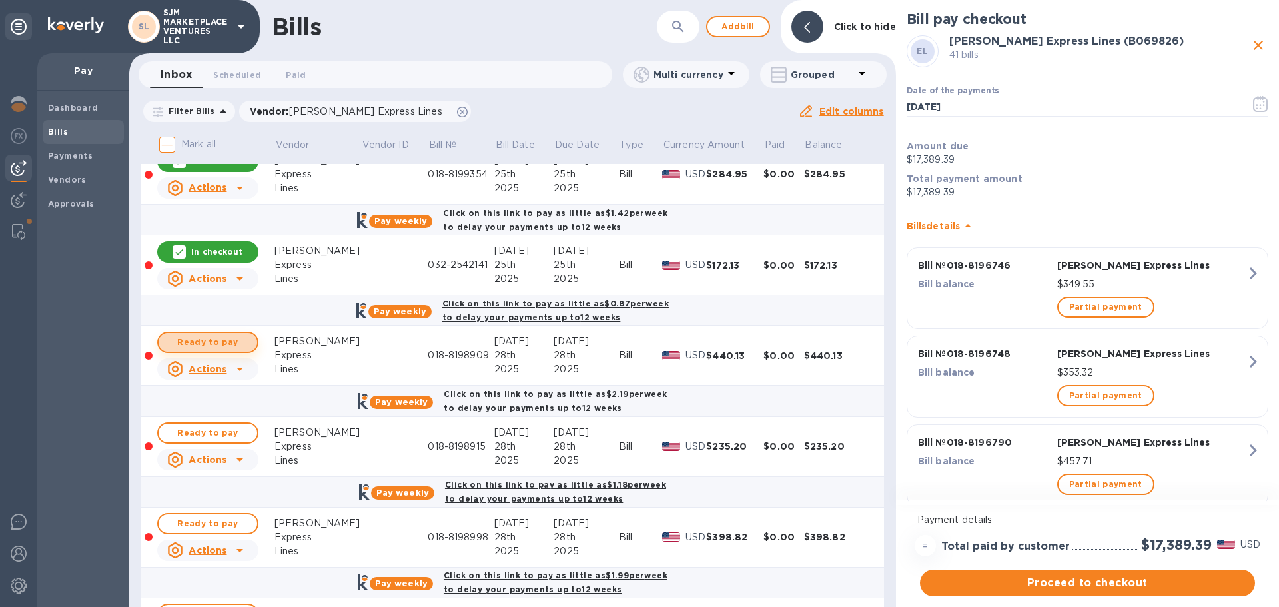
click at [214, 343] on span "Ready to pay" at bounding box center [207, 342] width 77 height 16
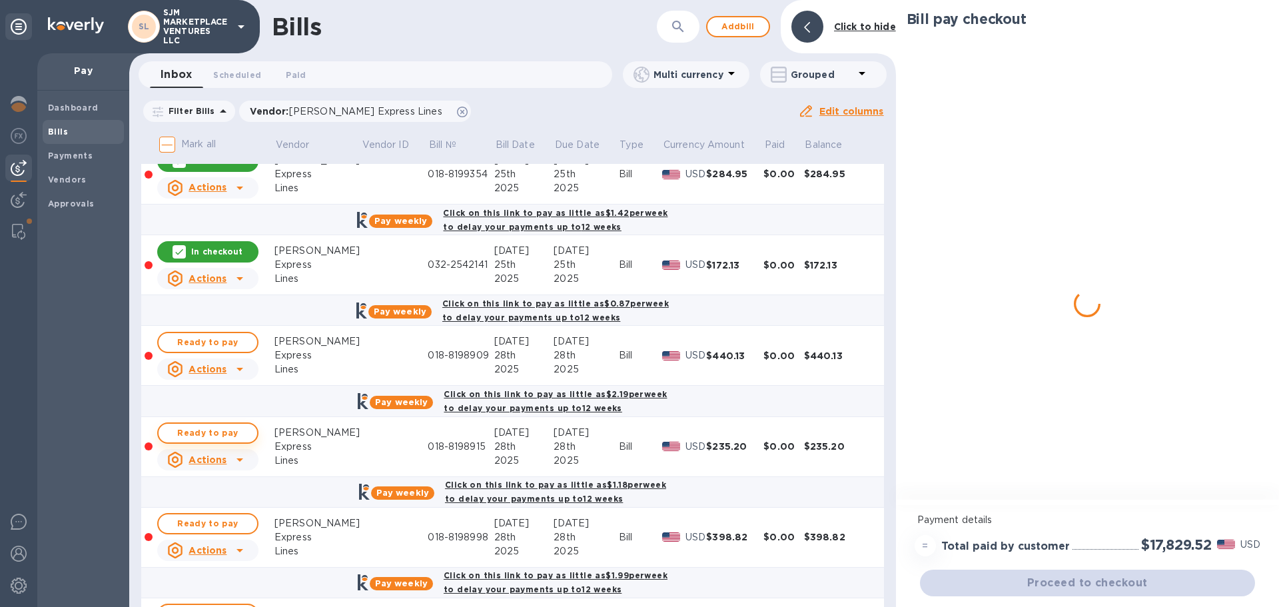
click at [216, 432] on span "Ready to pay" at bounding box center [207, 433] width 77 height 16
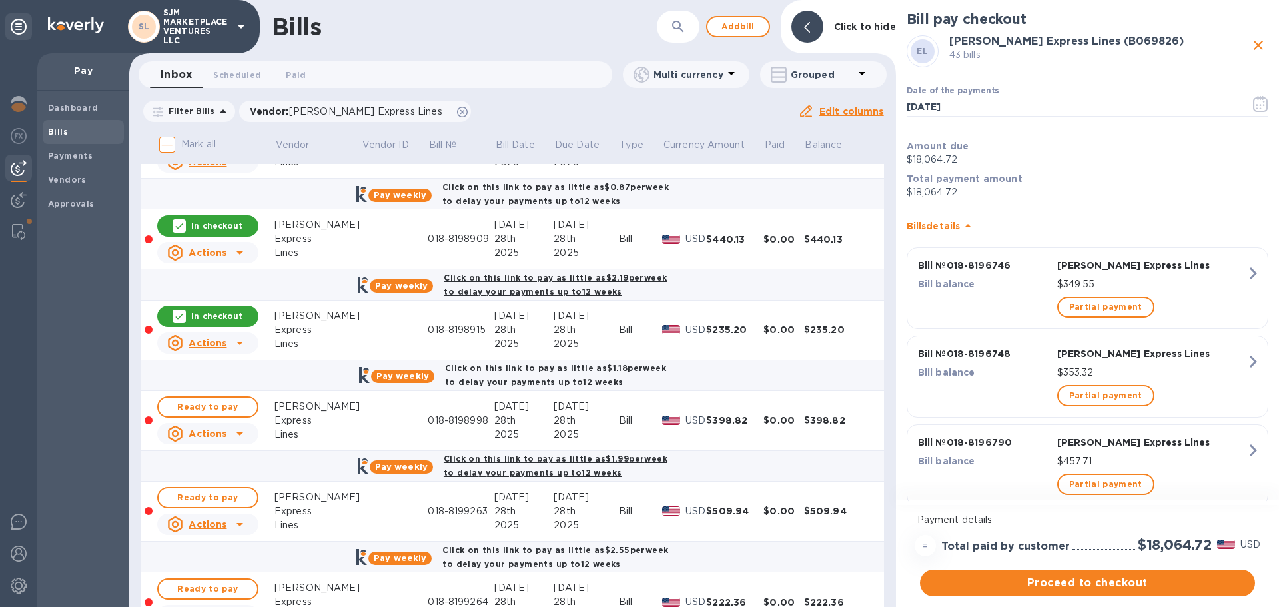
scroll to position [3796, 0]
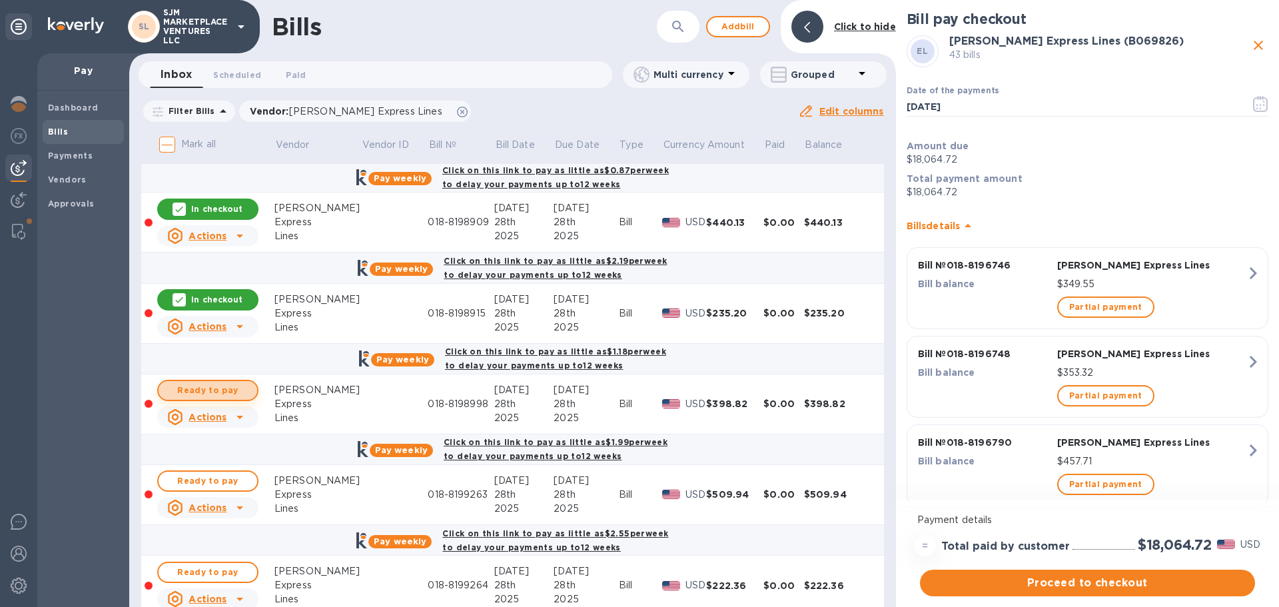
click at [214, 391] on span "Ready to pay" at bounding box center [207, 390] width 77 height 16
click at [219, 476] on span "Ready to pay" at bounding box center [207, 481] width 77 height 16
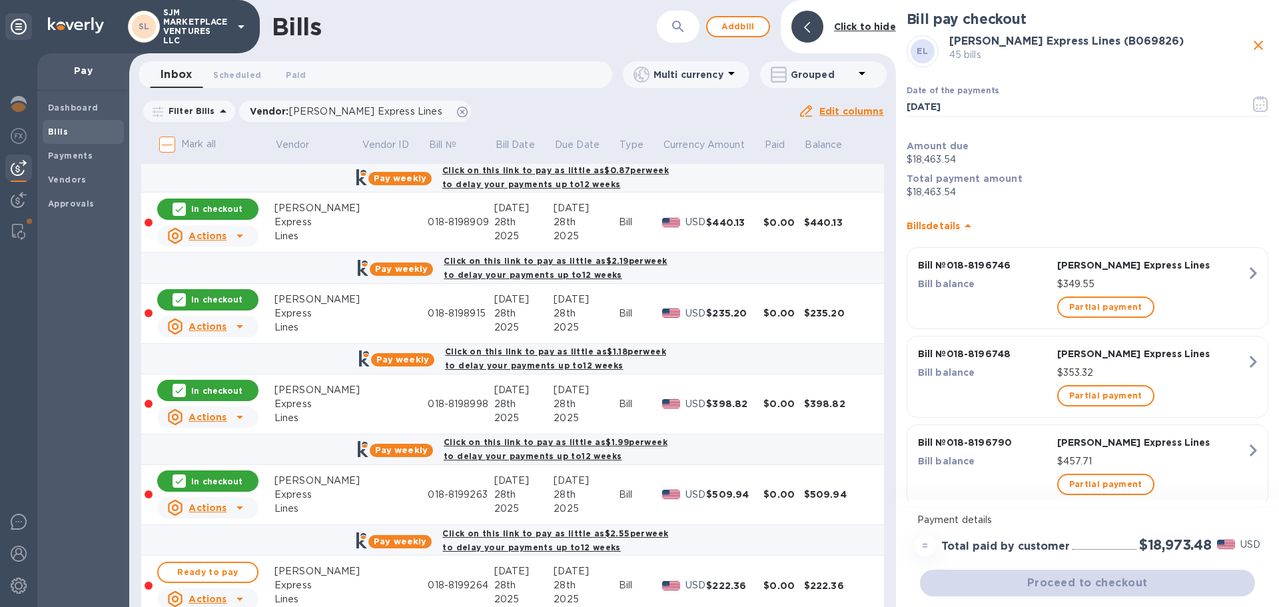
scroll to position [3929, 0]
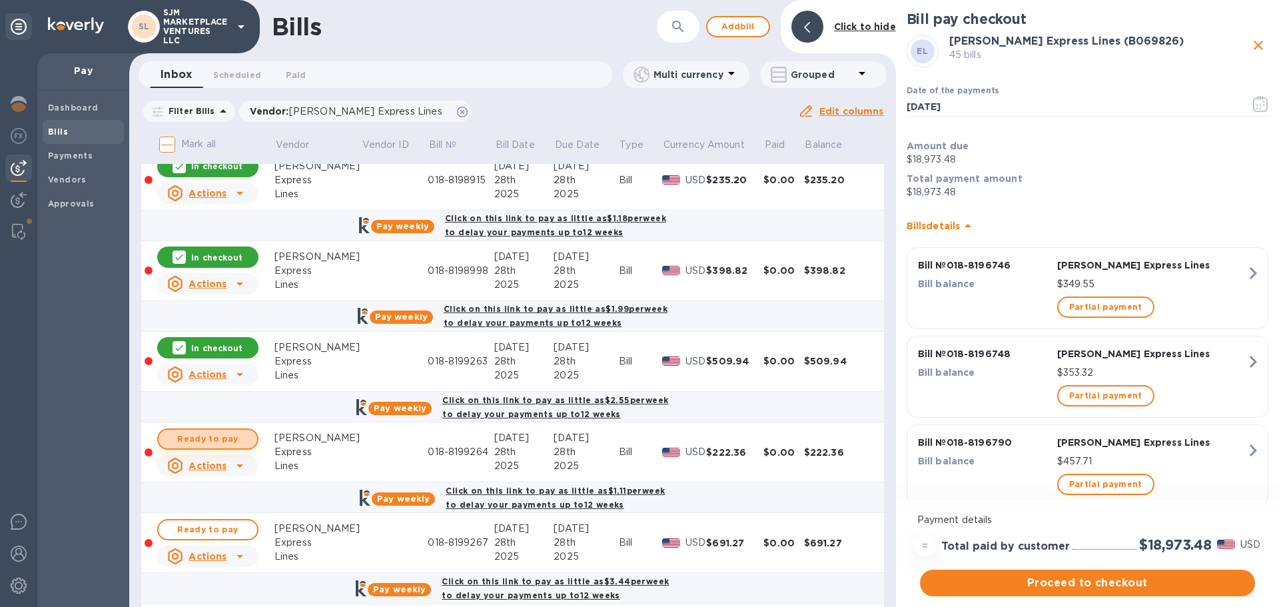
click at [218, 440] on span "Ready to pay" at bounding box center [207, 439] width 77 height 16
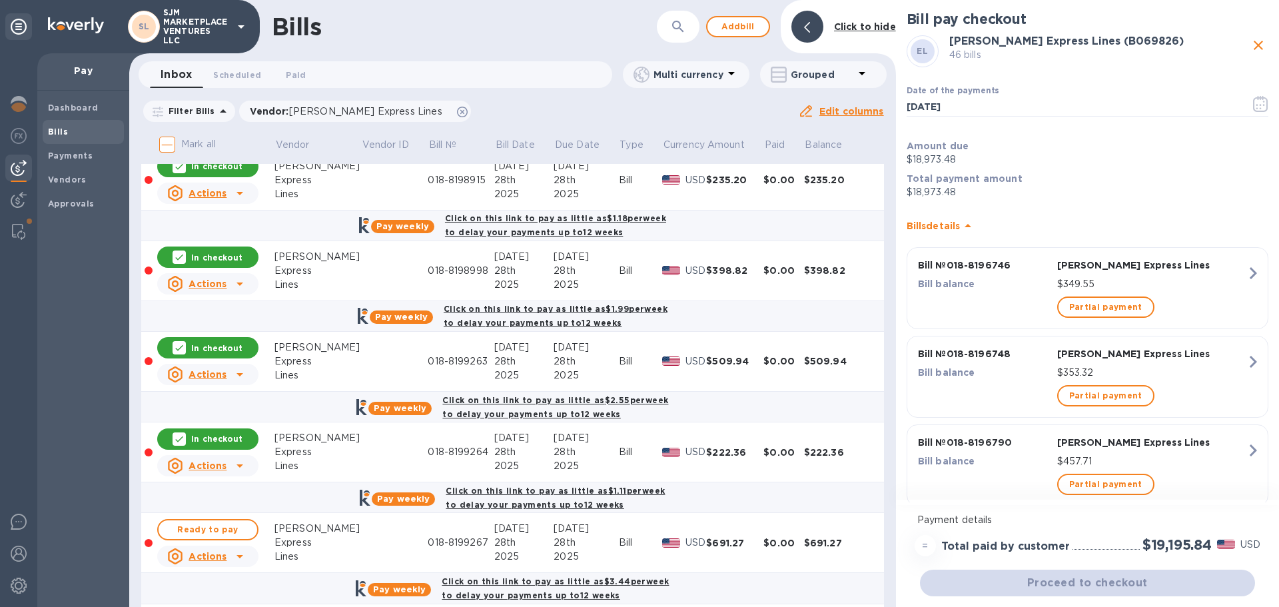
scroll to position [4063, 0]
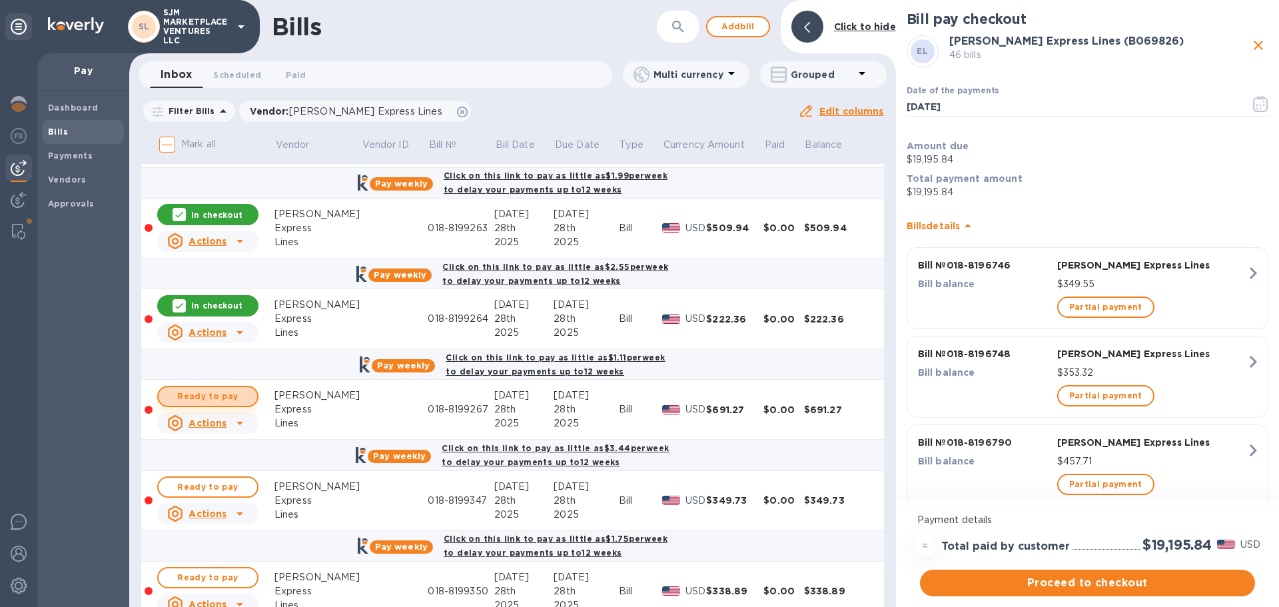
click at [208, 394] on span "Ready to pay" at bounding box center [207, 396] width 77 height 16
click at [210, 481] on span "Ready to pay" at bounding box center [207, 487] width 77 height 16
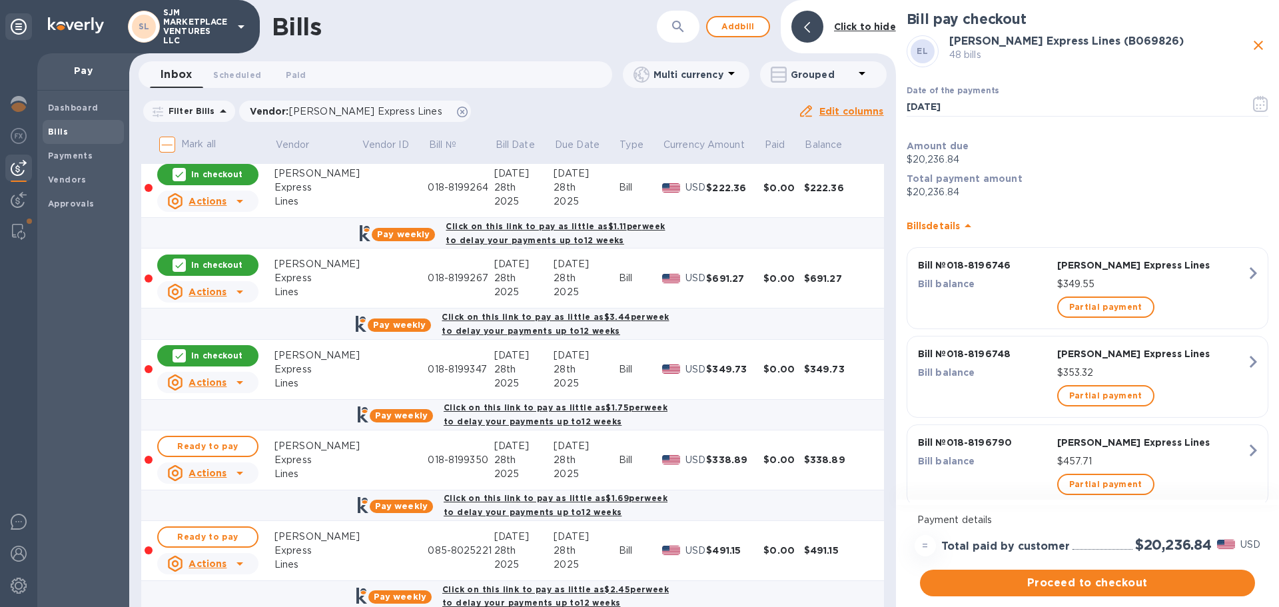
scroll to position [4196, 0]
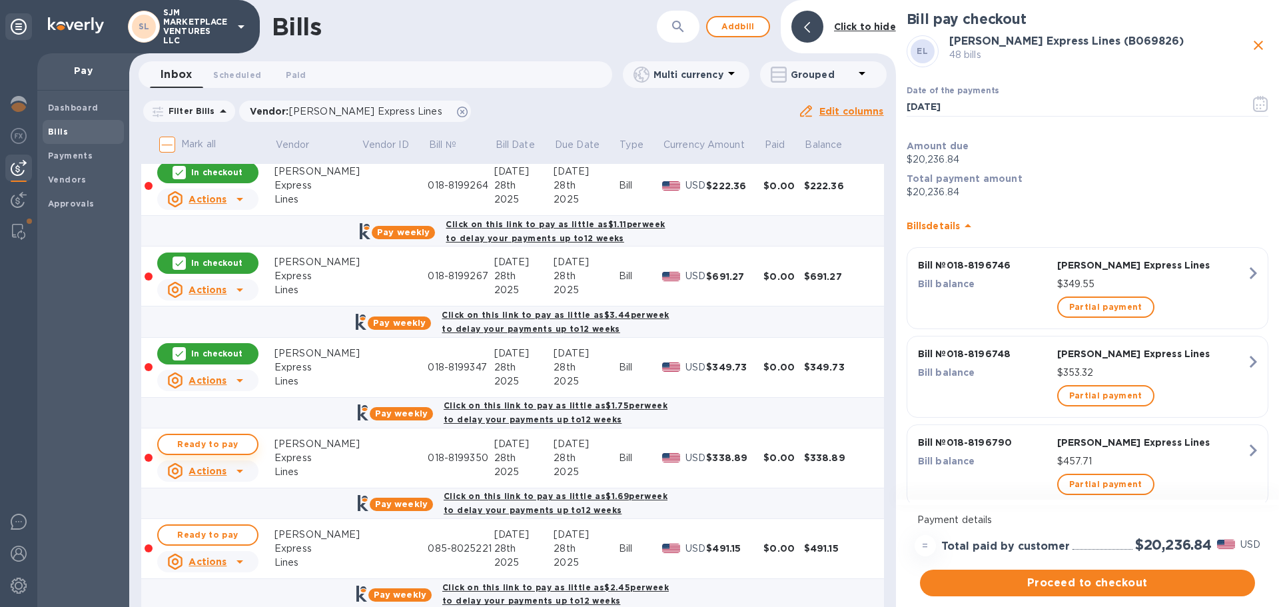
click at [197, 442] on span "Ready to pay" at bounding box center [207, 444] width 77 height 16
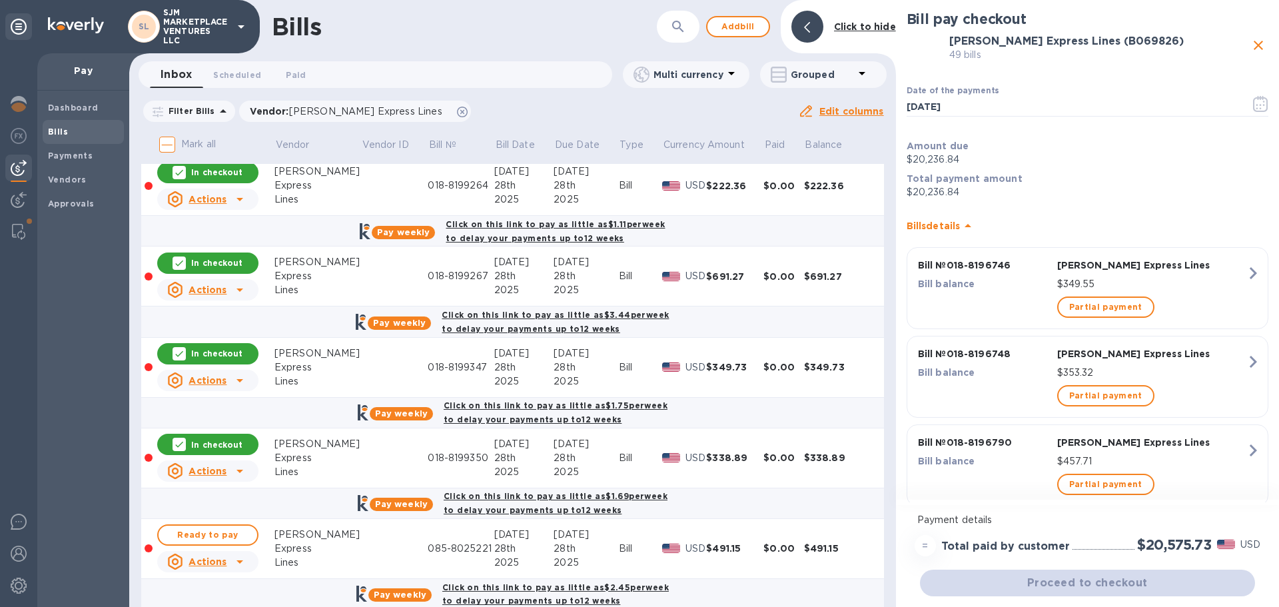
scroll to position [4396, 0]
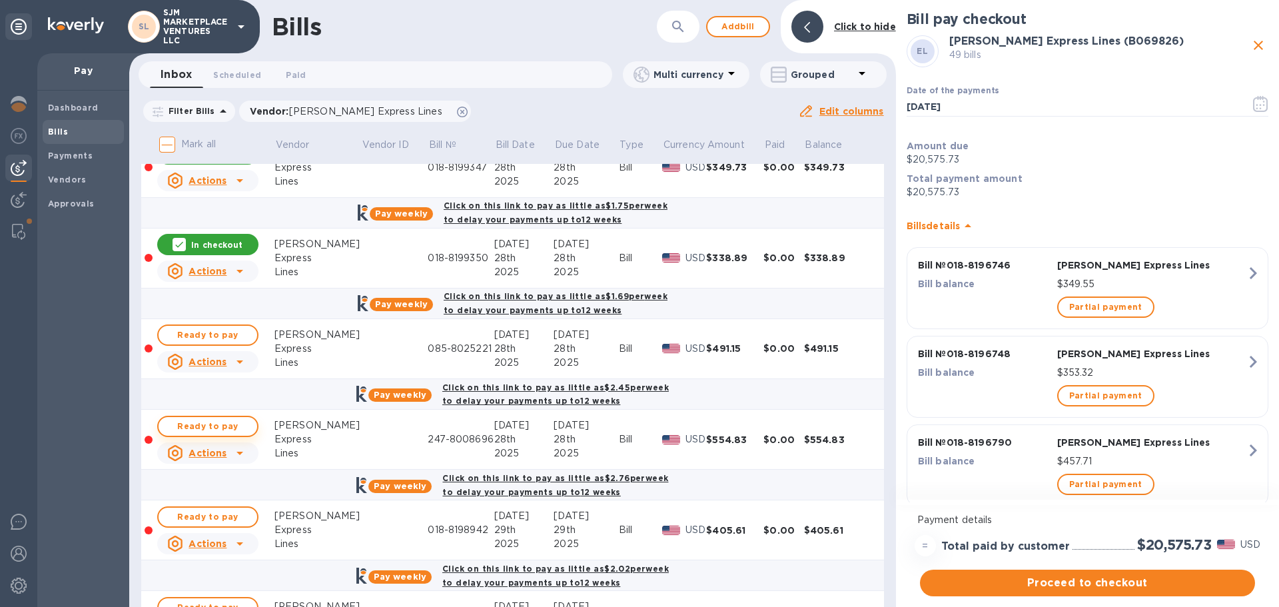
drag, startPoint x: 216, startPoint y: 332, endPoint x: 219, endPoint y: 430, distance: 97.9
click at [216, 331] on span "Ready to pay" at bounding box center [207, 335] width 77 height 16
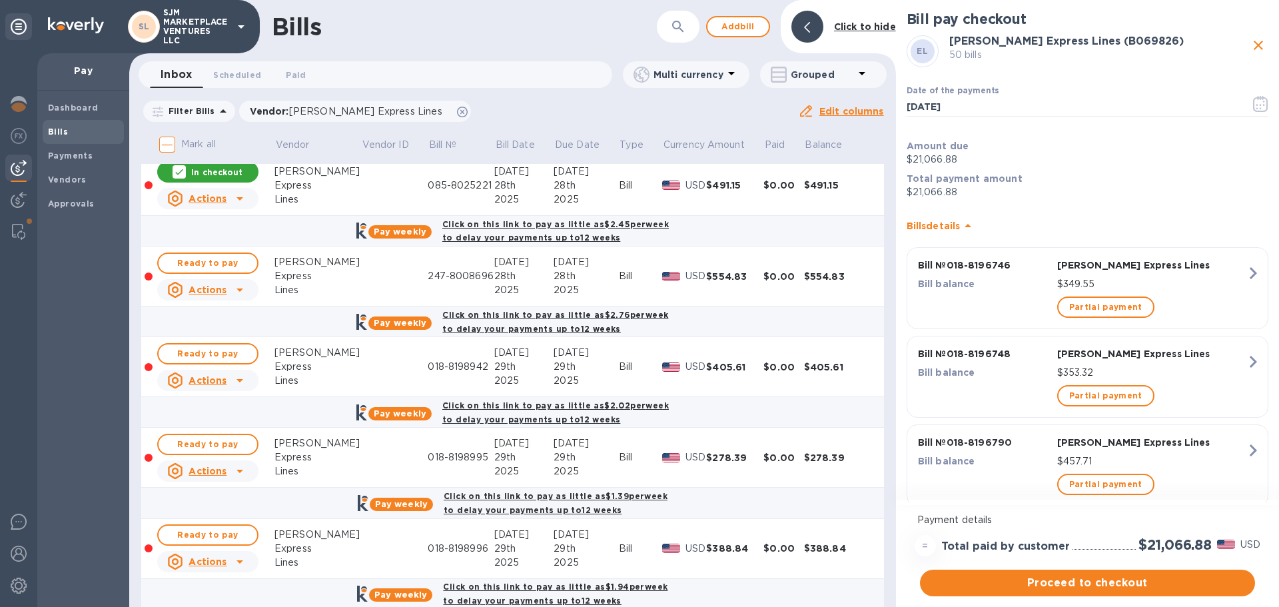
scroll to position [4462, 0]
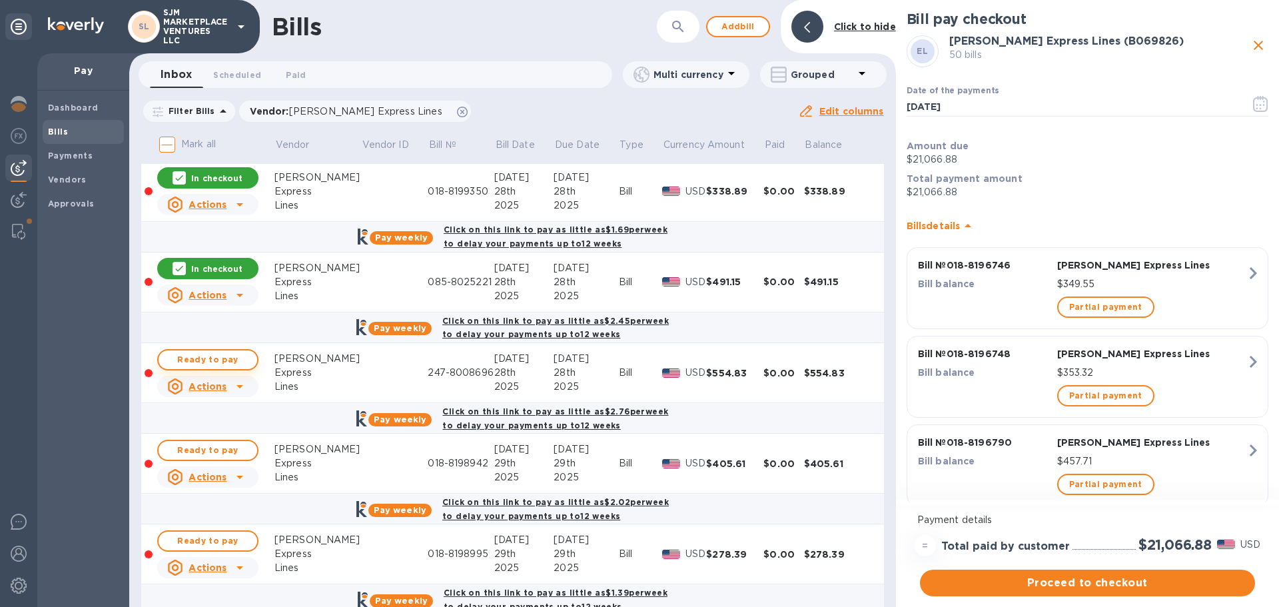
click at [227, 359] on span "Ready to pay" at bounding box center [207, 360] width 77 height 16
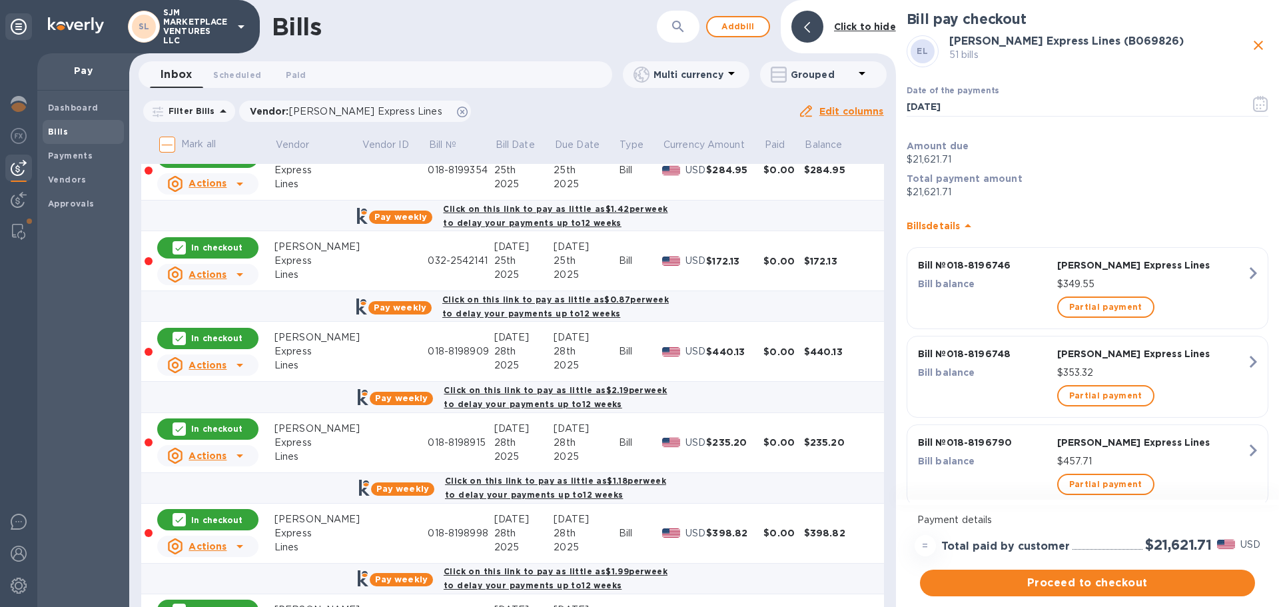
scroll to position [3663, 0]
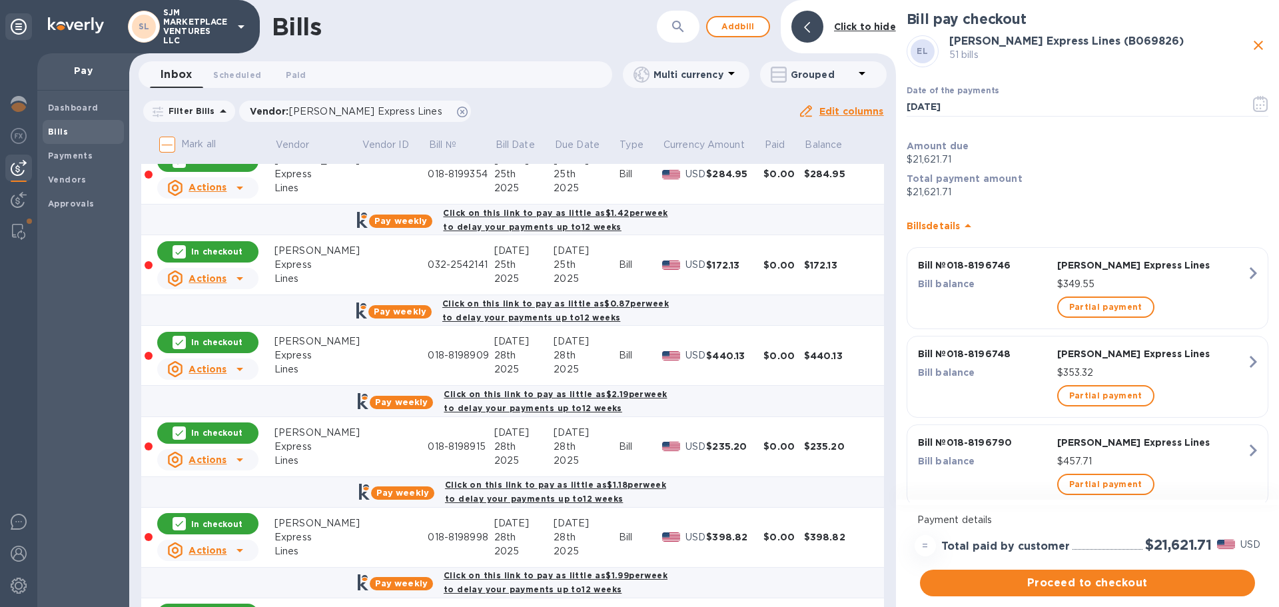
click at [214, 341] on p "In checkout" at bounding box center [216, 341] width 51 height 11
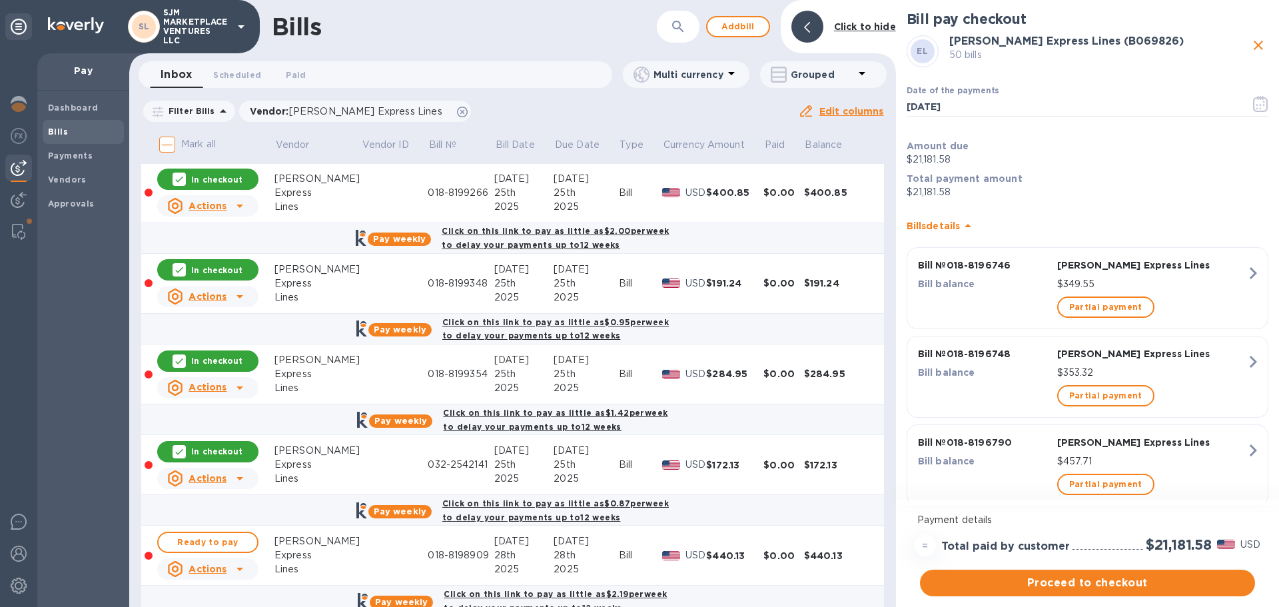
scroll to position [3596, 0]
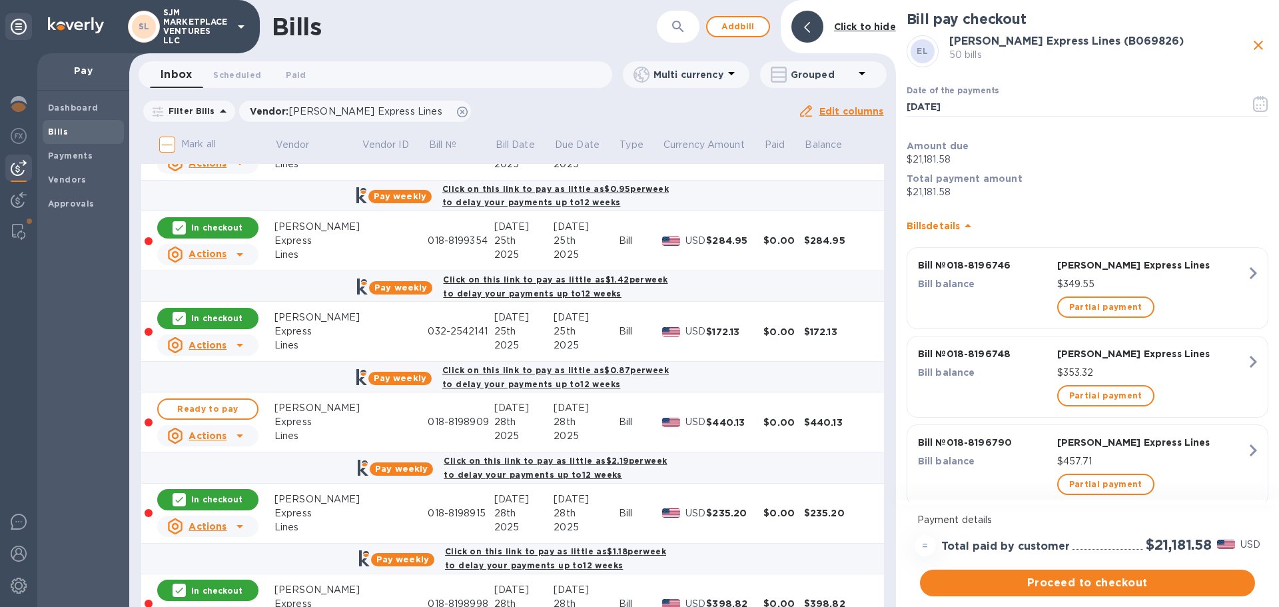
click at [223, 499] on p "In checkout" at bounding box center [216, 498] width 51 height 11
click at [1094, 581] on span "Proceed to checkout" at bounding box center [1087, 583] width 314 height 16
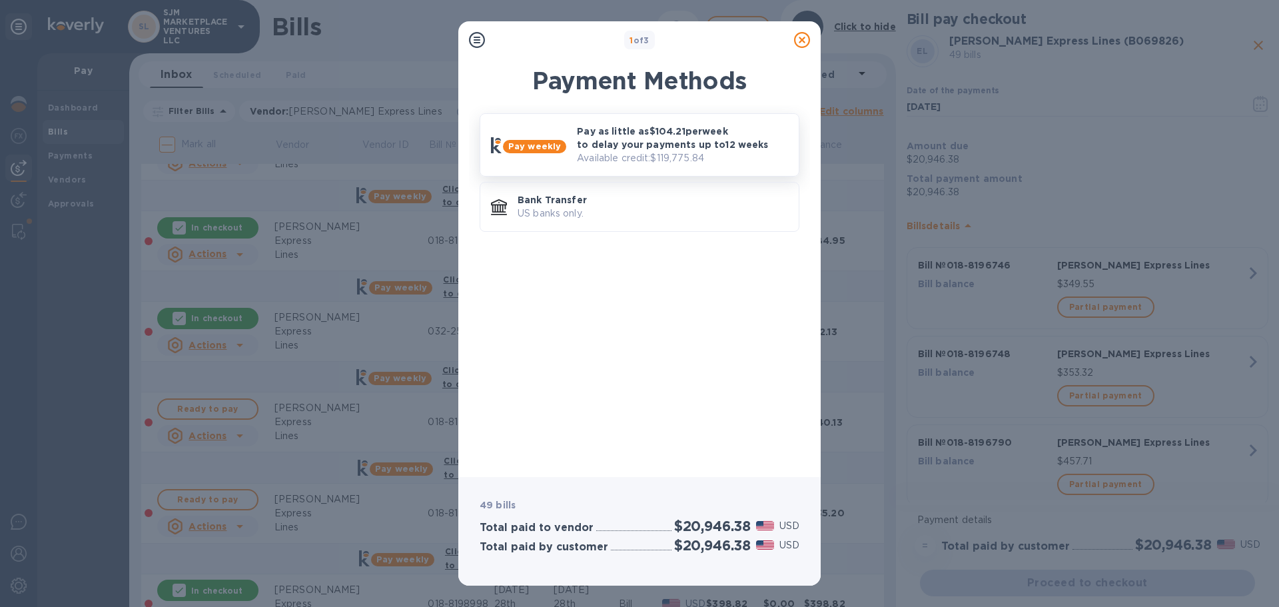
click at [549, 149] on b "Pay weekly" at bounding box center [534, 146] width 53 height 10
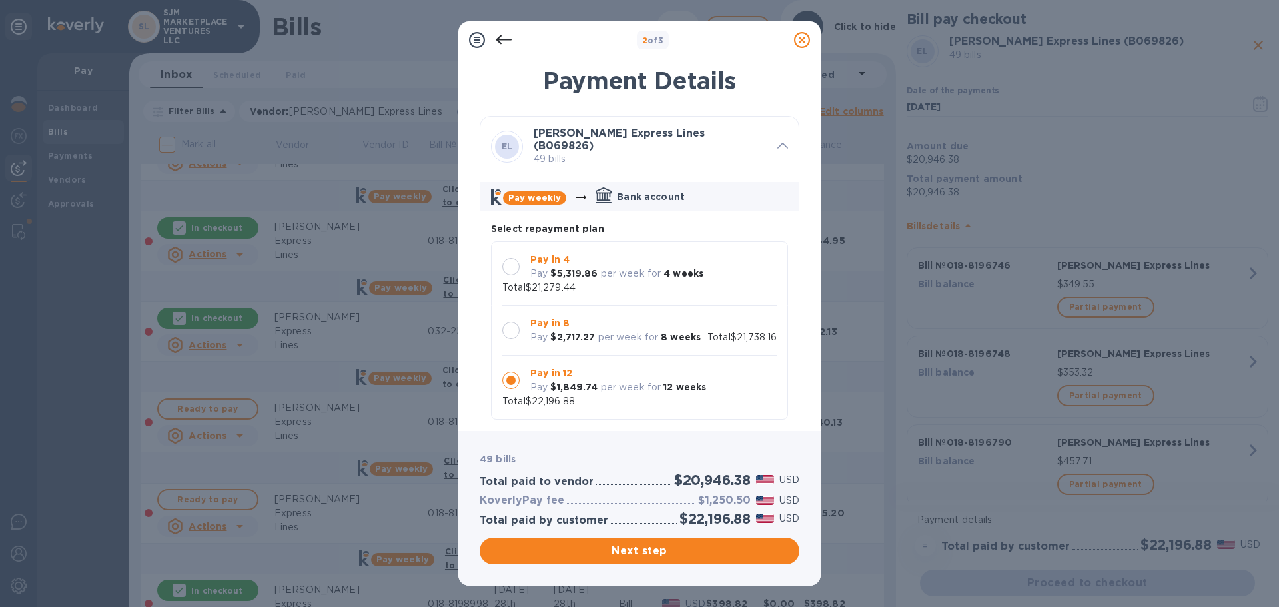
click at [508, 324] on div at bounding box center [510, 330] width 17 height 17
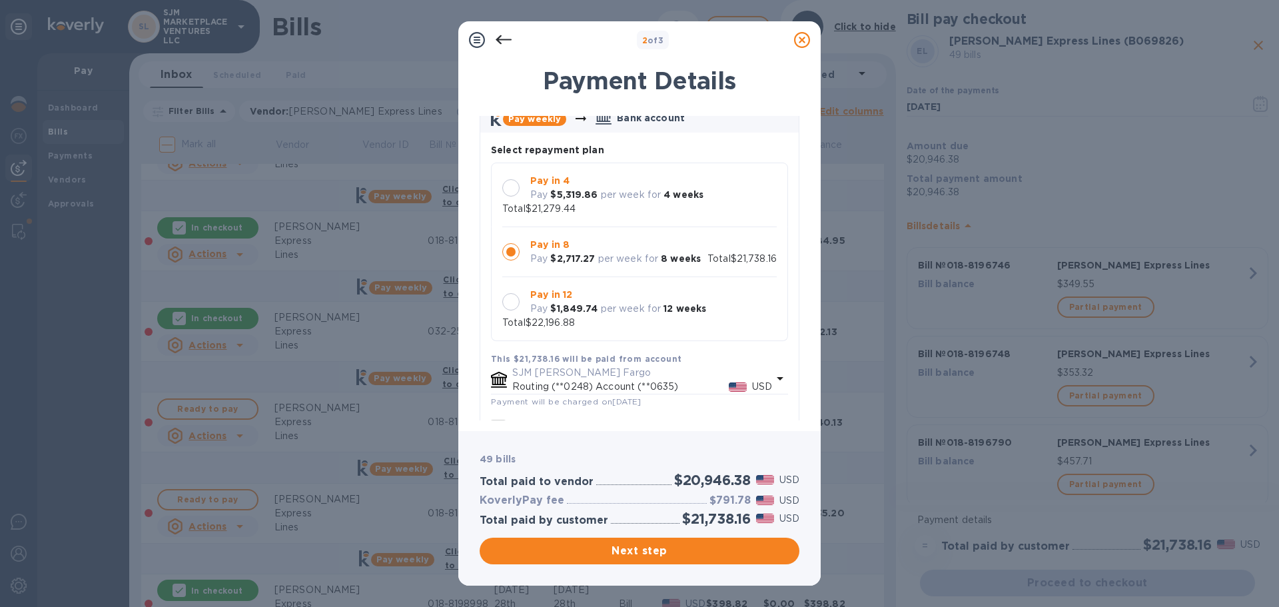
scroll to position [204, 0]
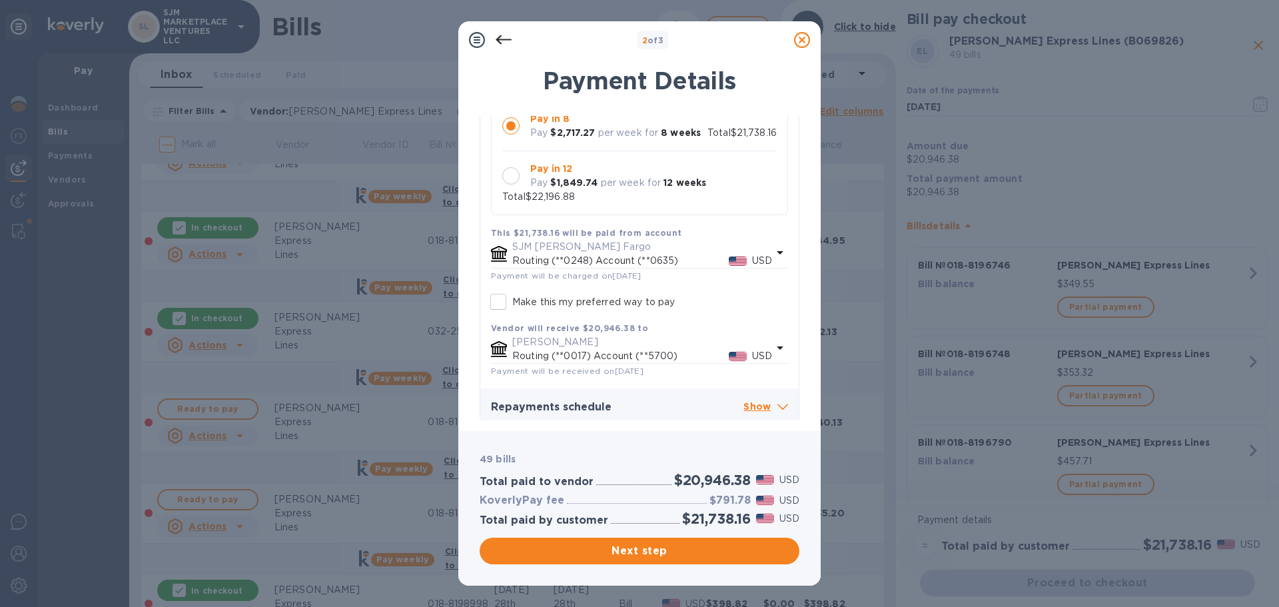
click at [779, 404] on icon at bounding box center [782, 407] width 11 height 6
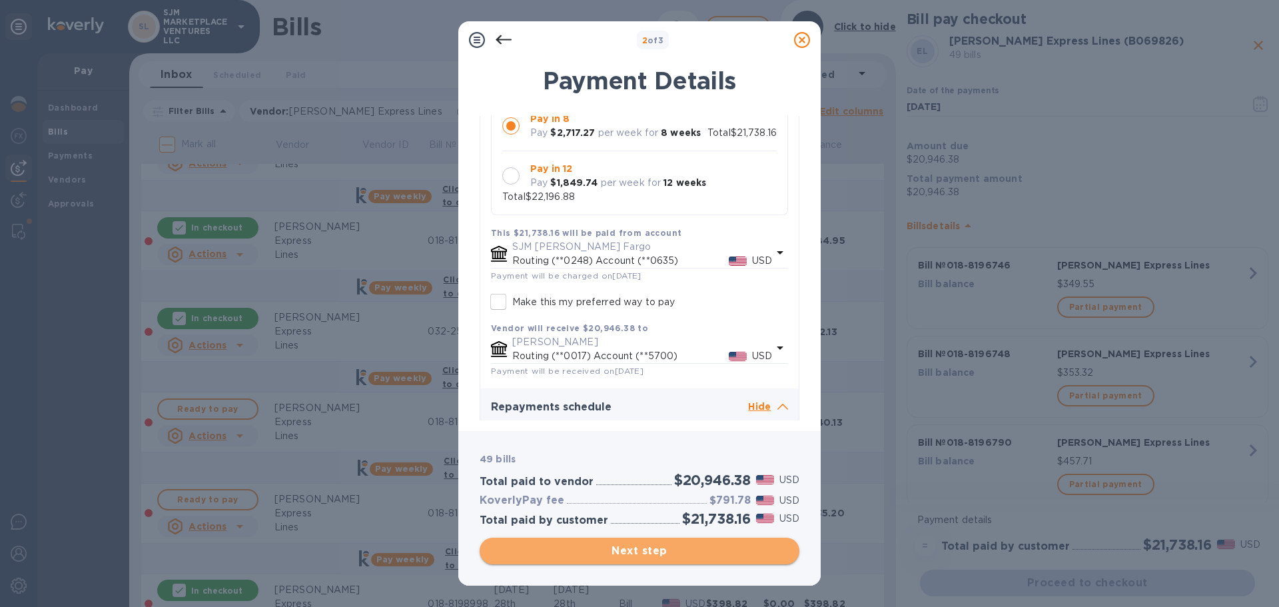
click at [631, 552] on span "Next step" at bounding box center [639, 551] width 298 height 16
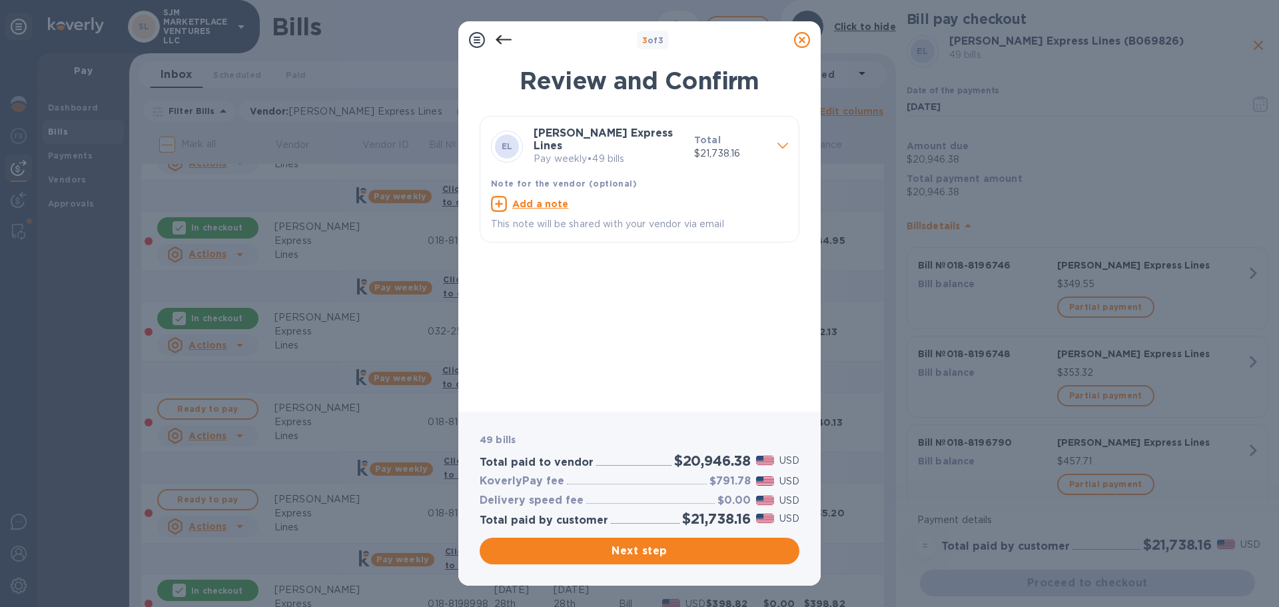
click at [781, 143] on icon at bounding box center [782, 146] width 11 height 6
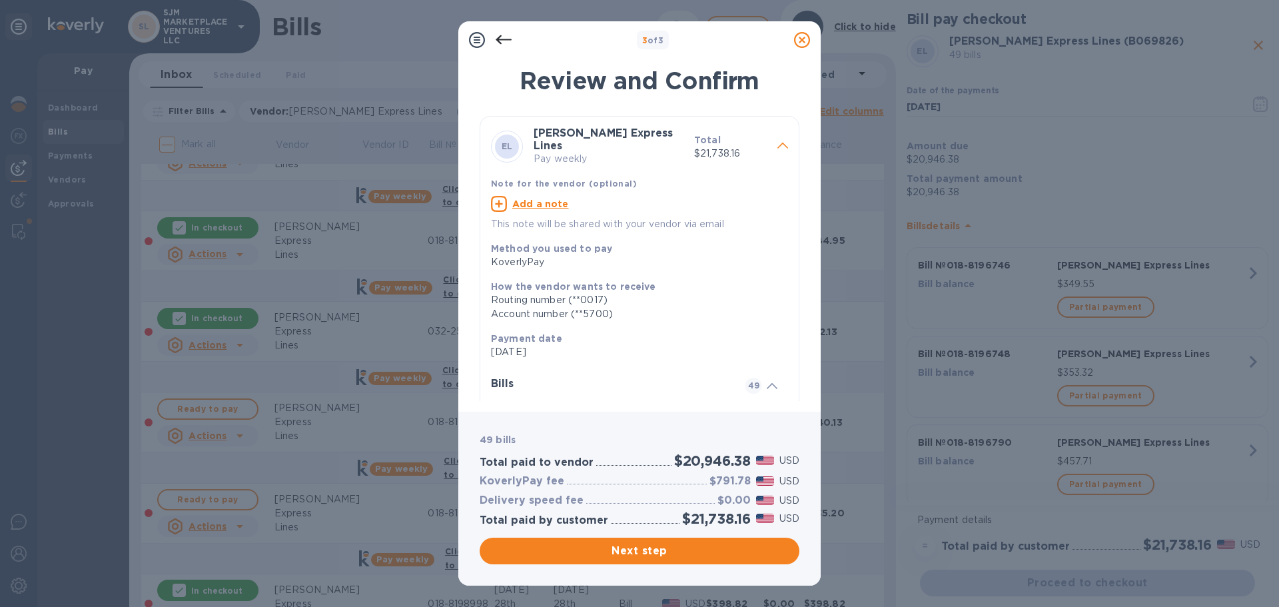
click at [781, 143] on icon at bounding box center [782, 146] width 11 height 6
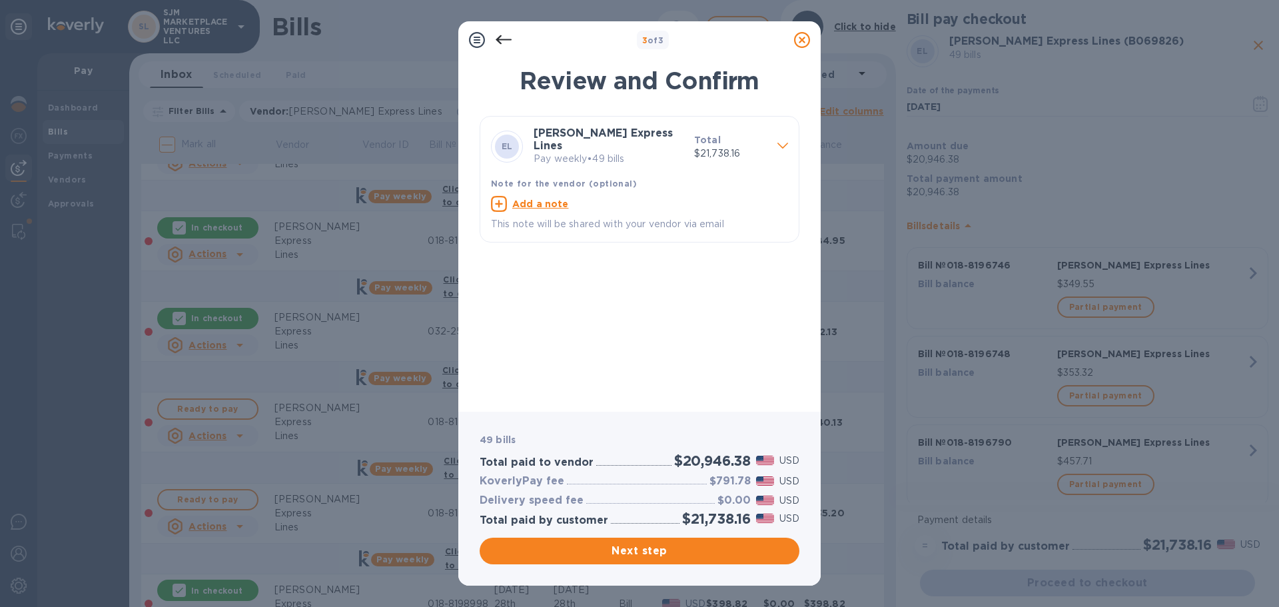
click at [546, 198] on u "Add a note" at bounding box center [540, 203] width 57 height 11
click at [540, 200] on textarea at bounding box center [629, 205] width 276 height 11
type textarea "SJM MARKETPLACE VENTURES"
click at [667, 553] on span "Next step" at bounding box center [639, 551] width 298 height 16
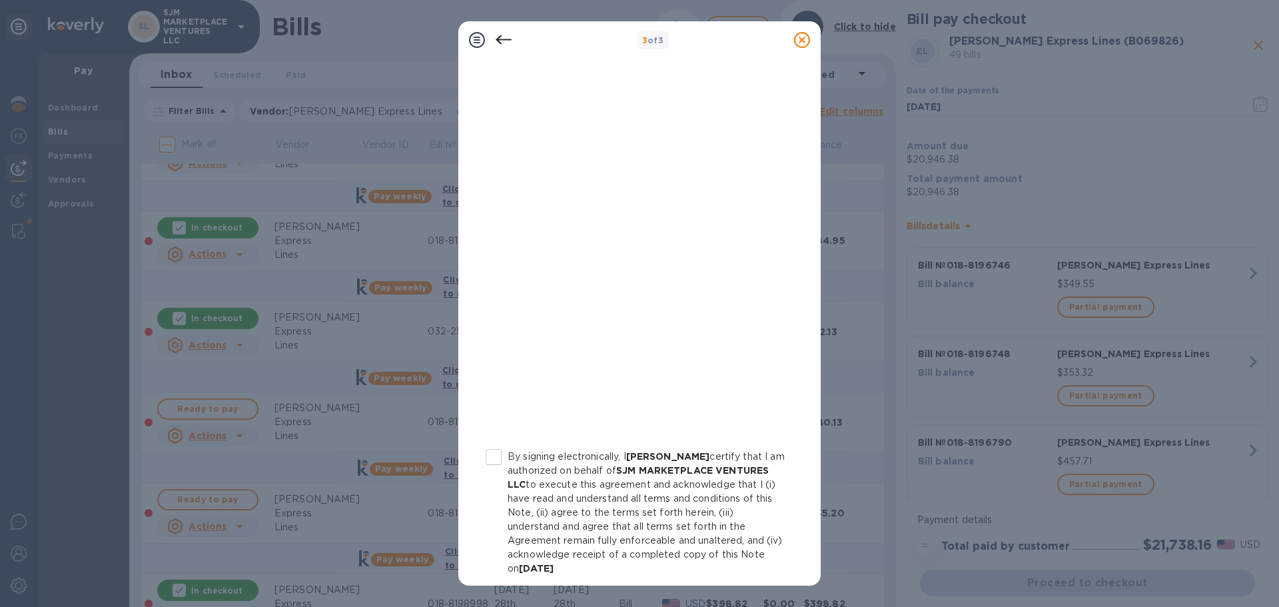
scroll to position [152, 0]
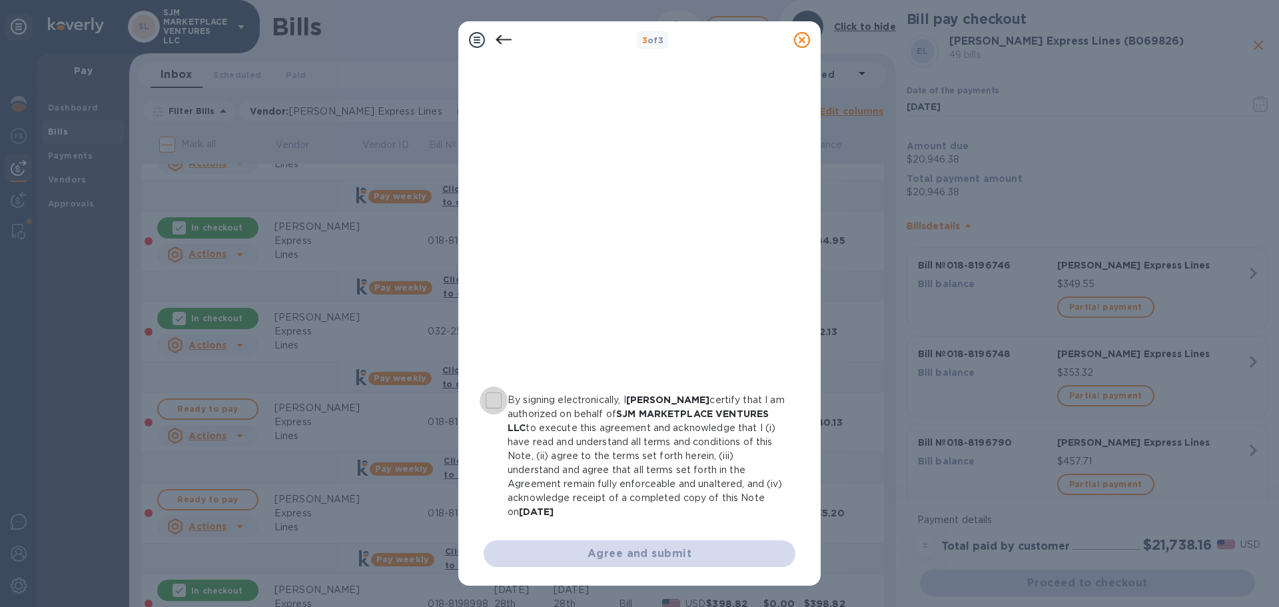
click at [492, 403] on input "By signing electronically, I Antonio Perez certify that I am authorized on beha…" at bounding box center [494, 400] width 28 height 28
checkbox input "true"
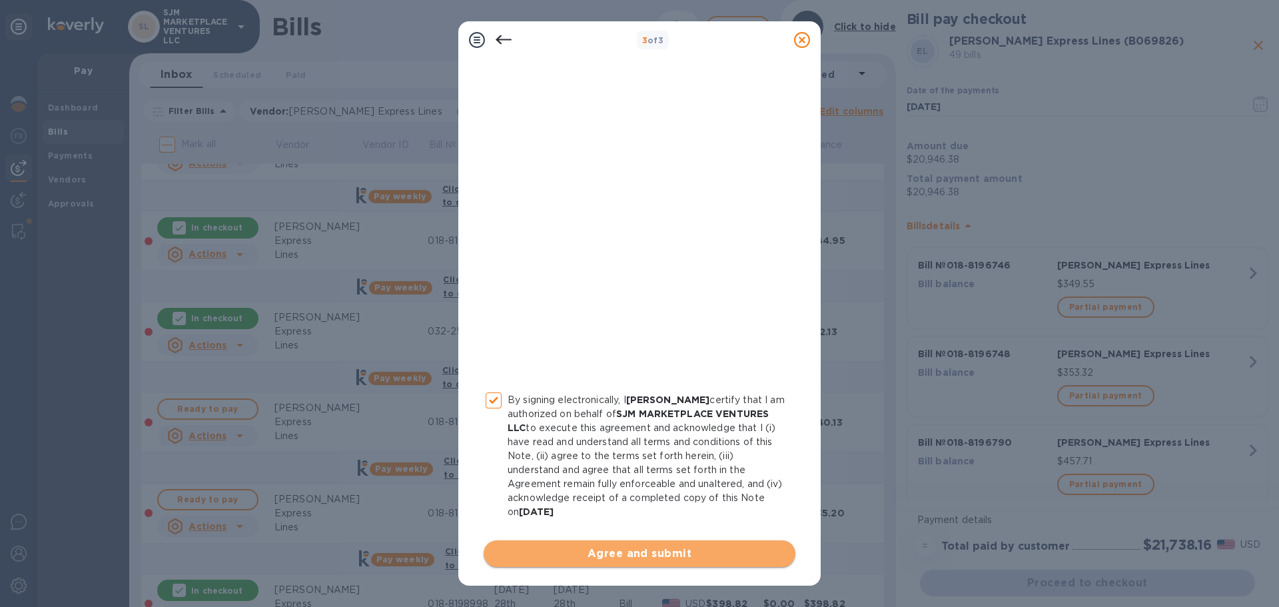
click at [684, 555] on span "Agree and submit" at bounding box center [639, 553] width 290 height 16
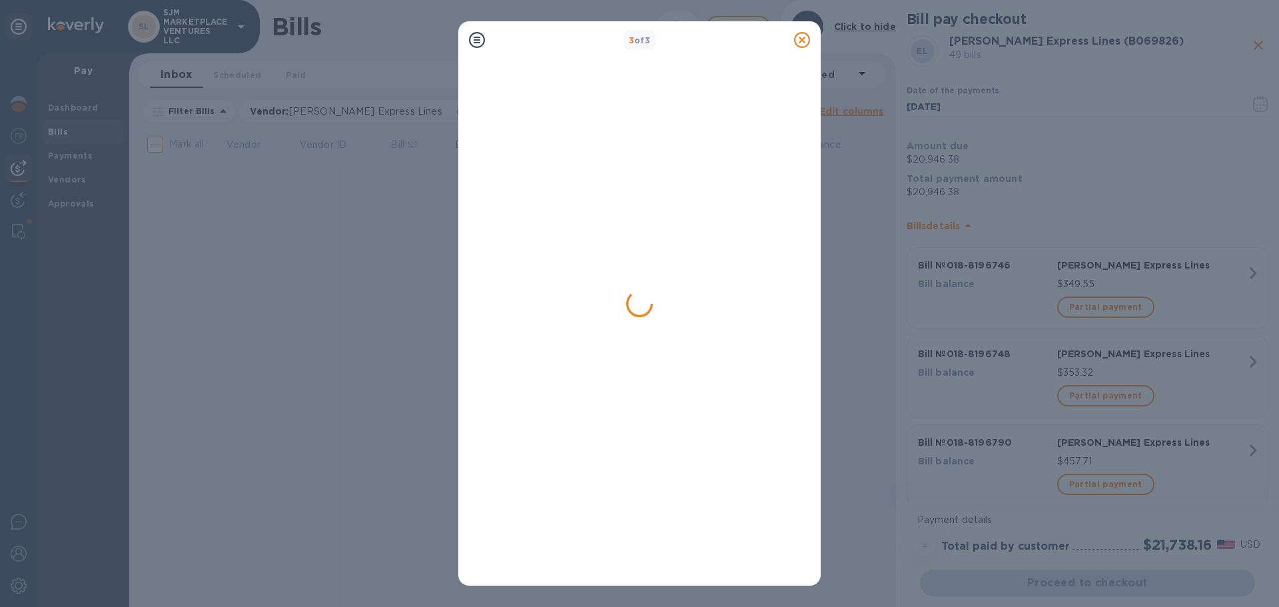
scroll to position [0, 0]
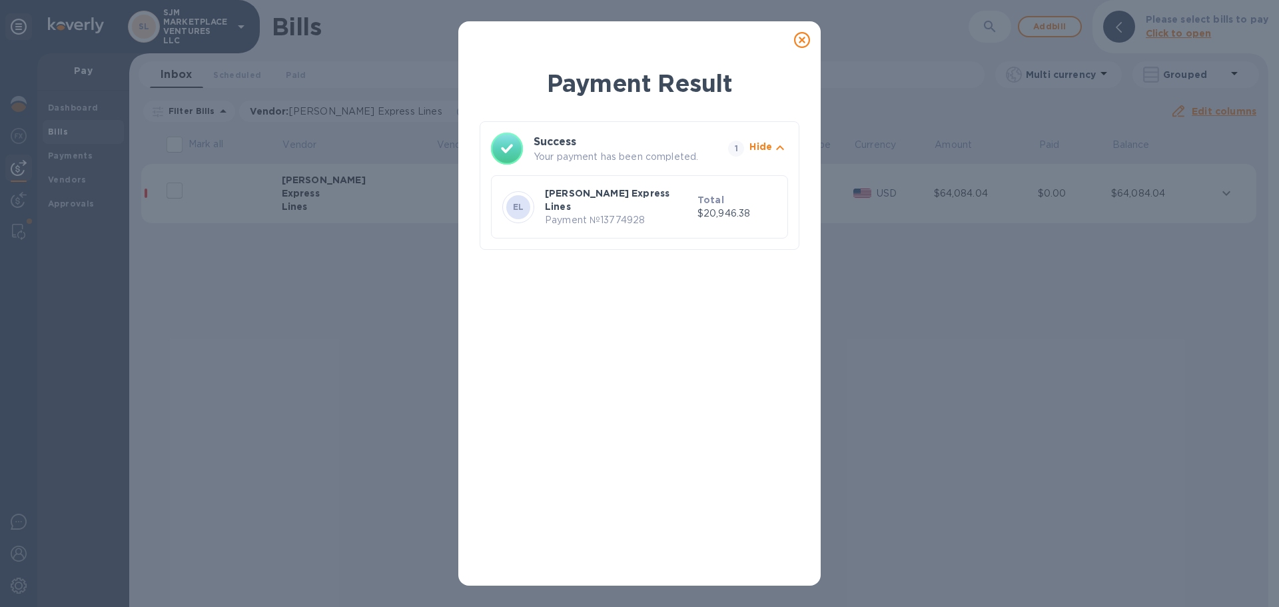
click at [601, 198] on p "Estes Express Lines" at bounding box center [618, 199] width 147 height 27
click at [805, 38] on icon at bounding box center [802, 40] width 16 height 16
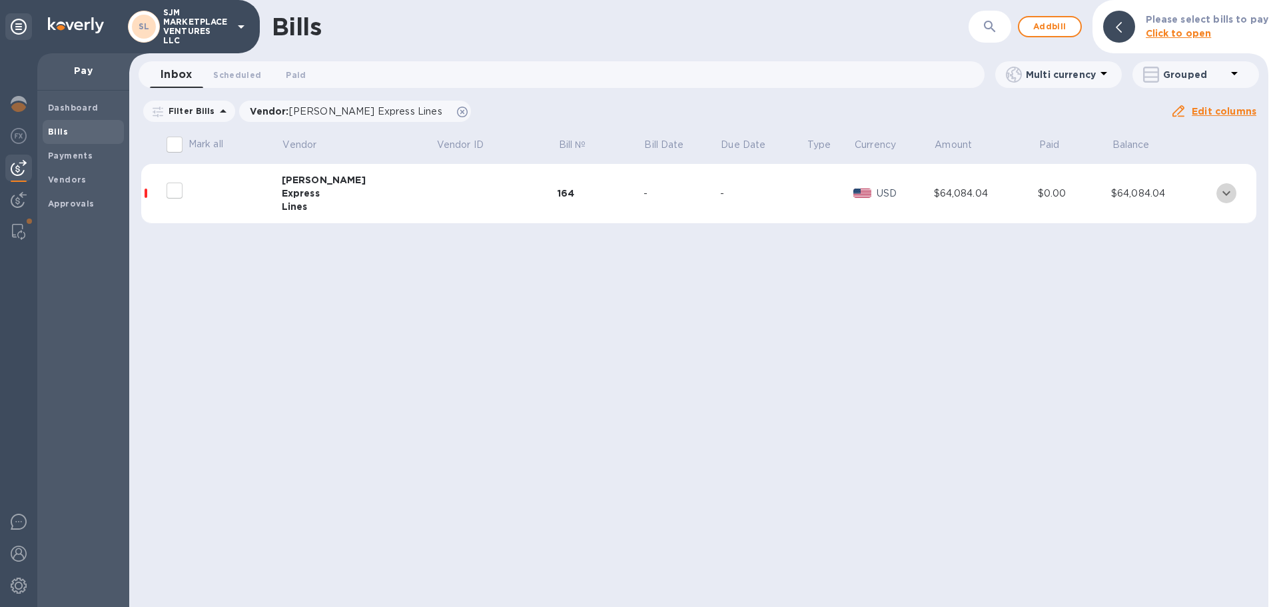
drag, startPoint x: 1221, startPoint y: 188, endPoint x: 1225, endPoint y: 218, distance: 30.2
click at [1221, 188] on icon "expand row" at bounding box center [1226, 193] width 16 height 16
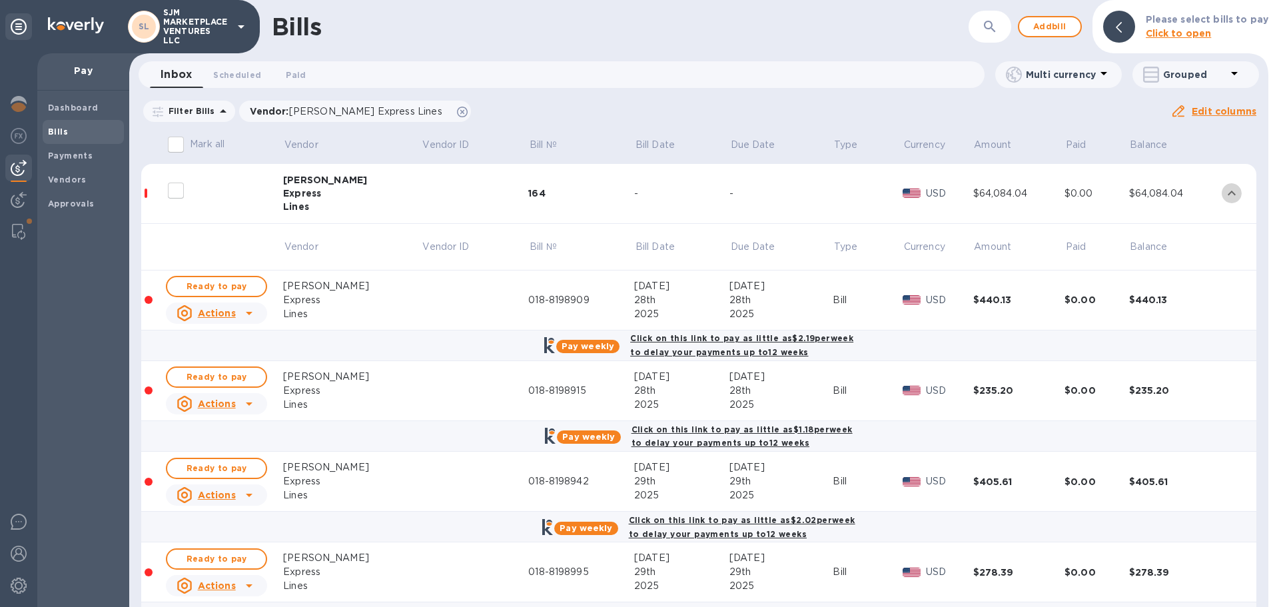
click at [1223, 198] on icon "expand row" at bounding box center [1231, 193] width 16 height 16
